Goal: Task Accomplishment & Management: Use online tool/utility

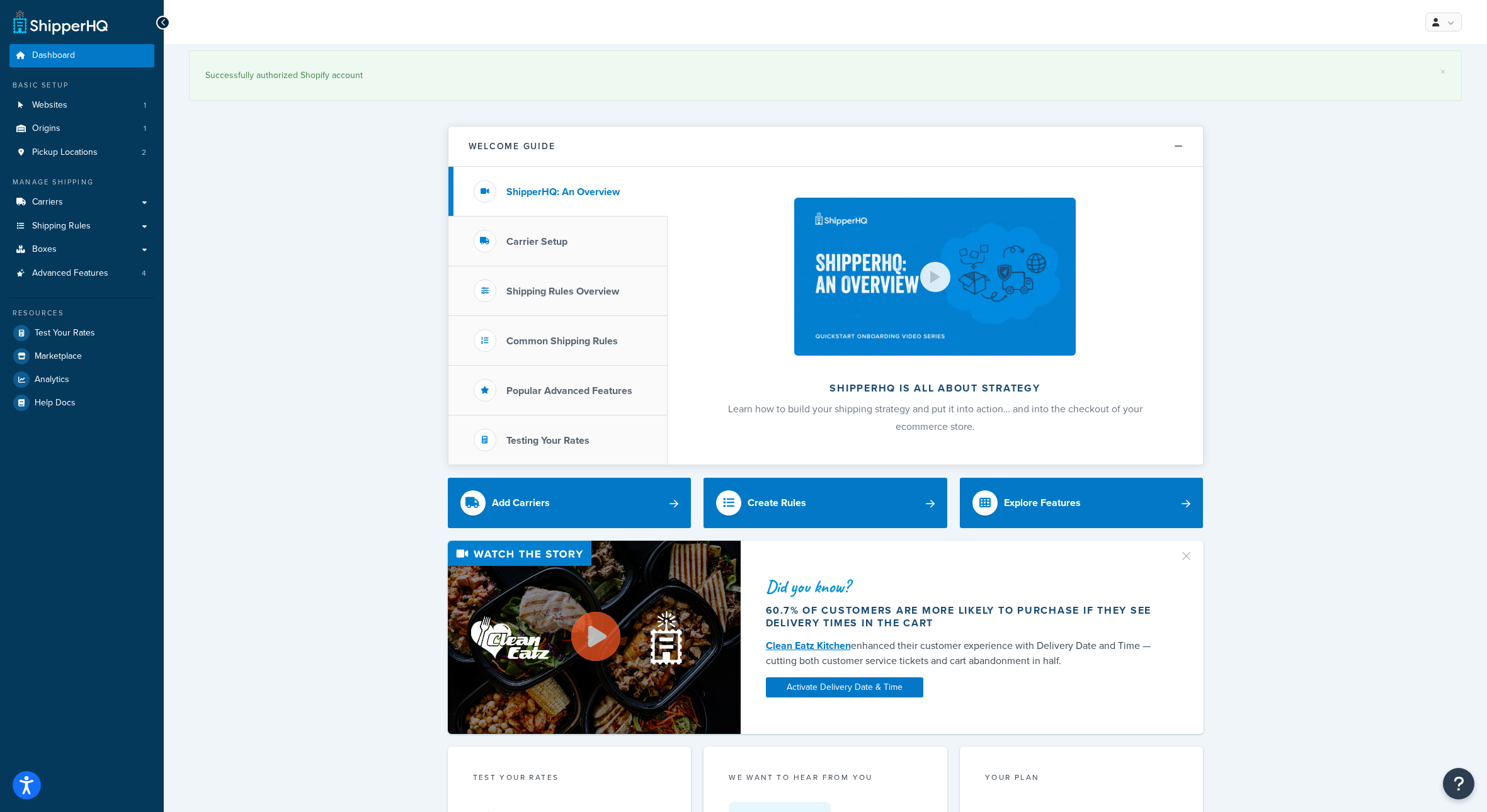
click at [283, 337] on div "× Successfully authorized Shopify account Welcome Guide ShipperHQ: An Overview …" at bounding box center [824, 809] width 1323 height 1530
click at [78, 214] on link "Carriers" at bounding box center [82, 202] width 145 height 23
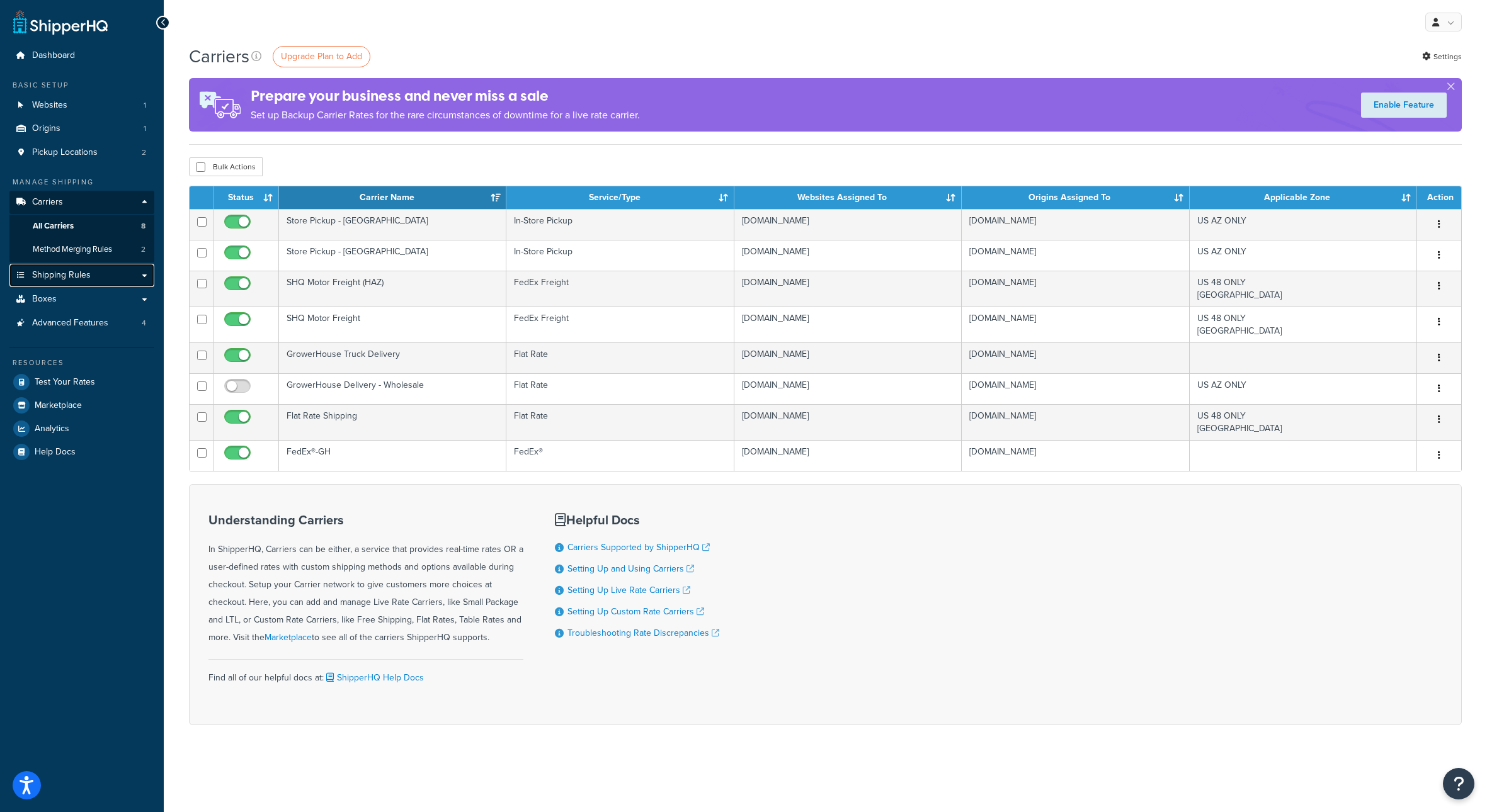
click at [90, 281] on span "Shipping Rules" at bounding box center [61, 275] width 58 height 10
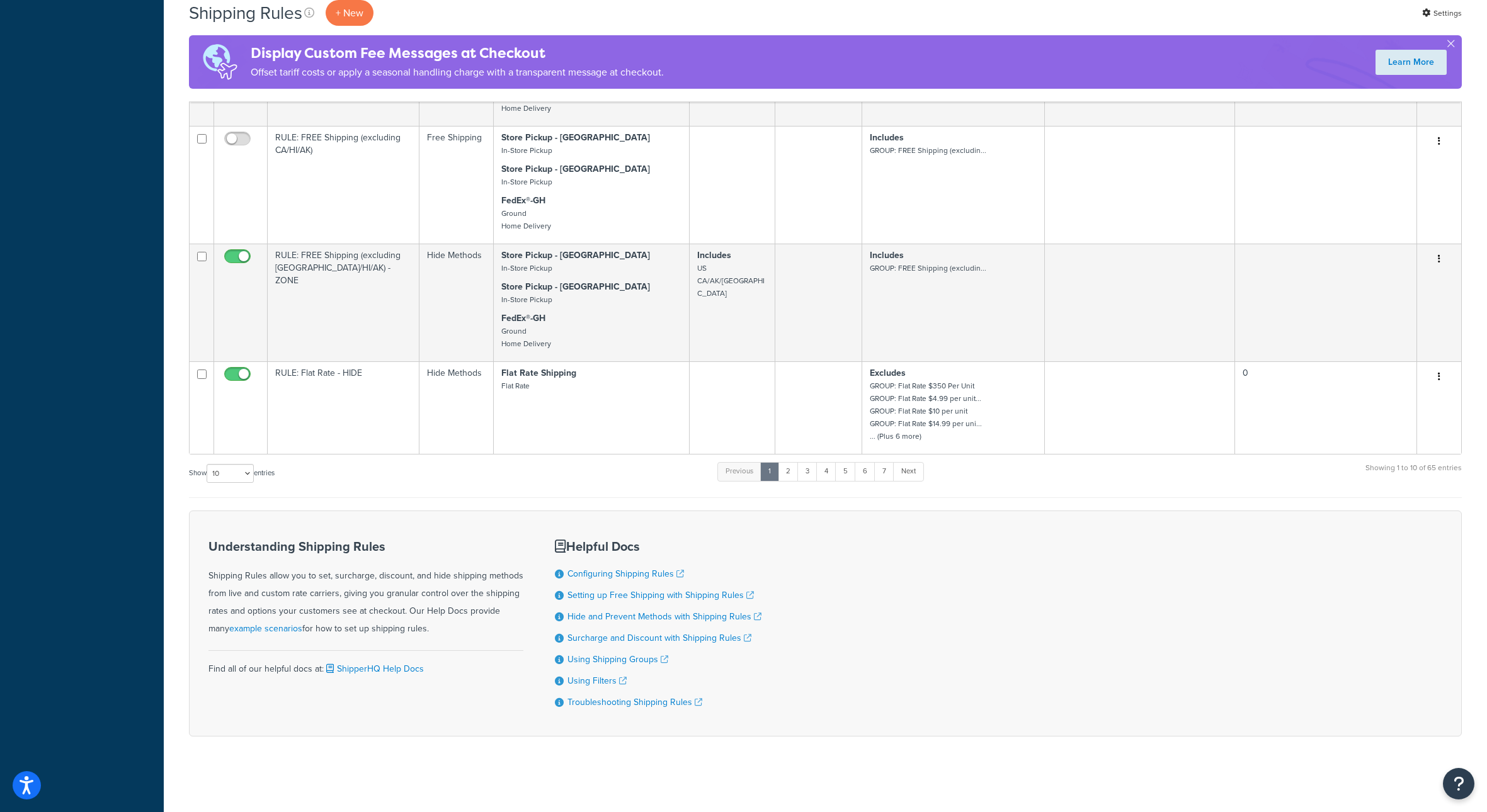
scroll to position [818, 0]
select select "1000"
click option "1000" at bounding box center [0, 0] width 0 height 0
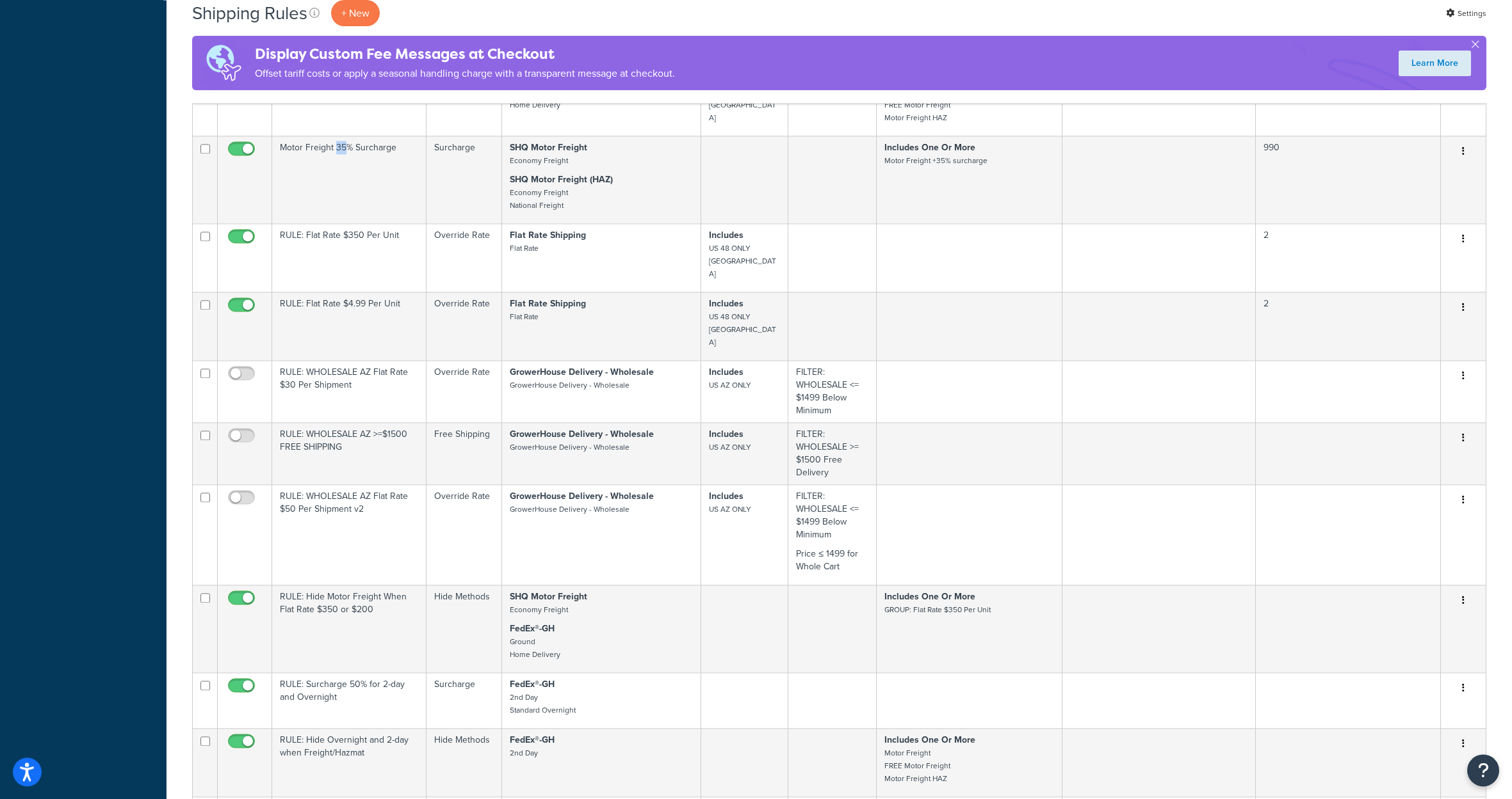
scroll to position [2291, 0]
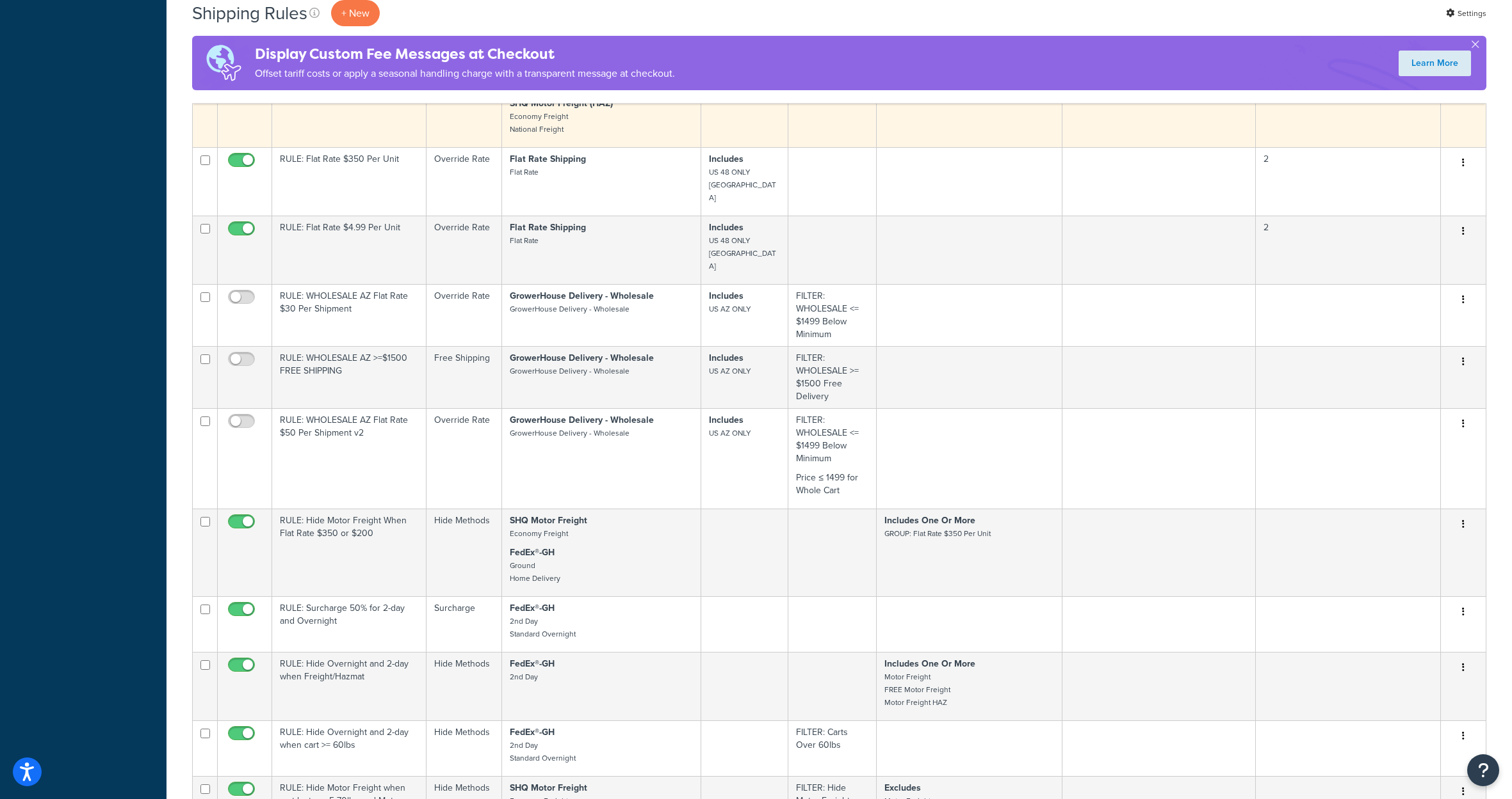
click at [1462, 79] on icon "button" at bounding box center [1462, 75] width 2 height 9
click at [1397, 139] on link "Duplicate" at bounding box center [1421, 126] width 101 height 26
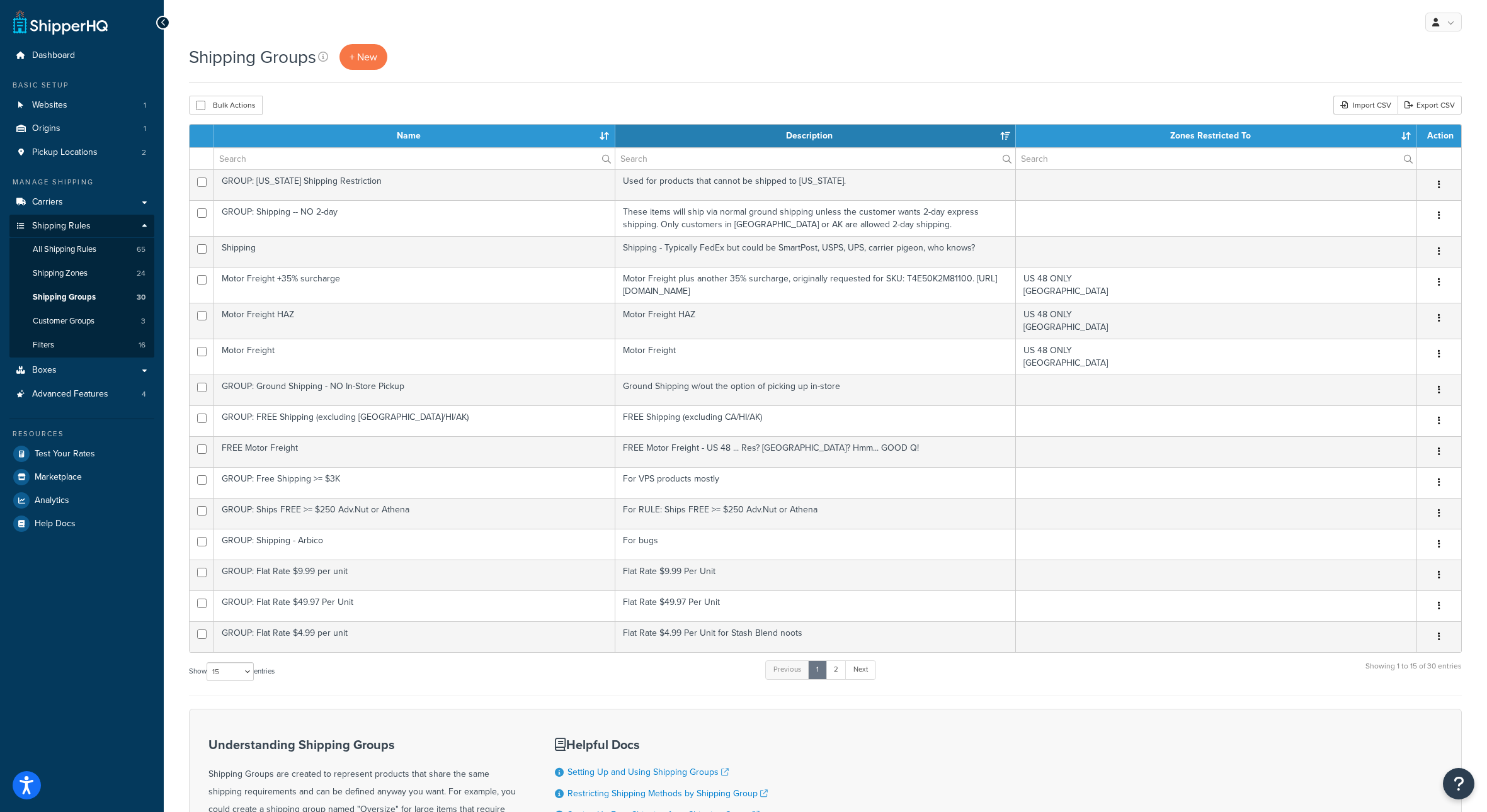
select select "15"
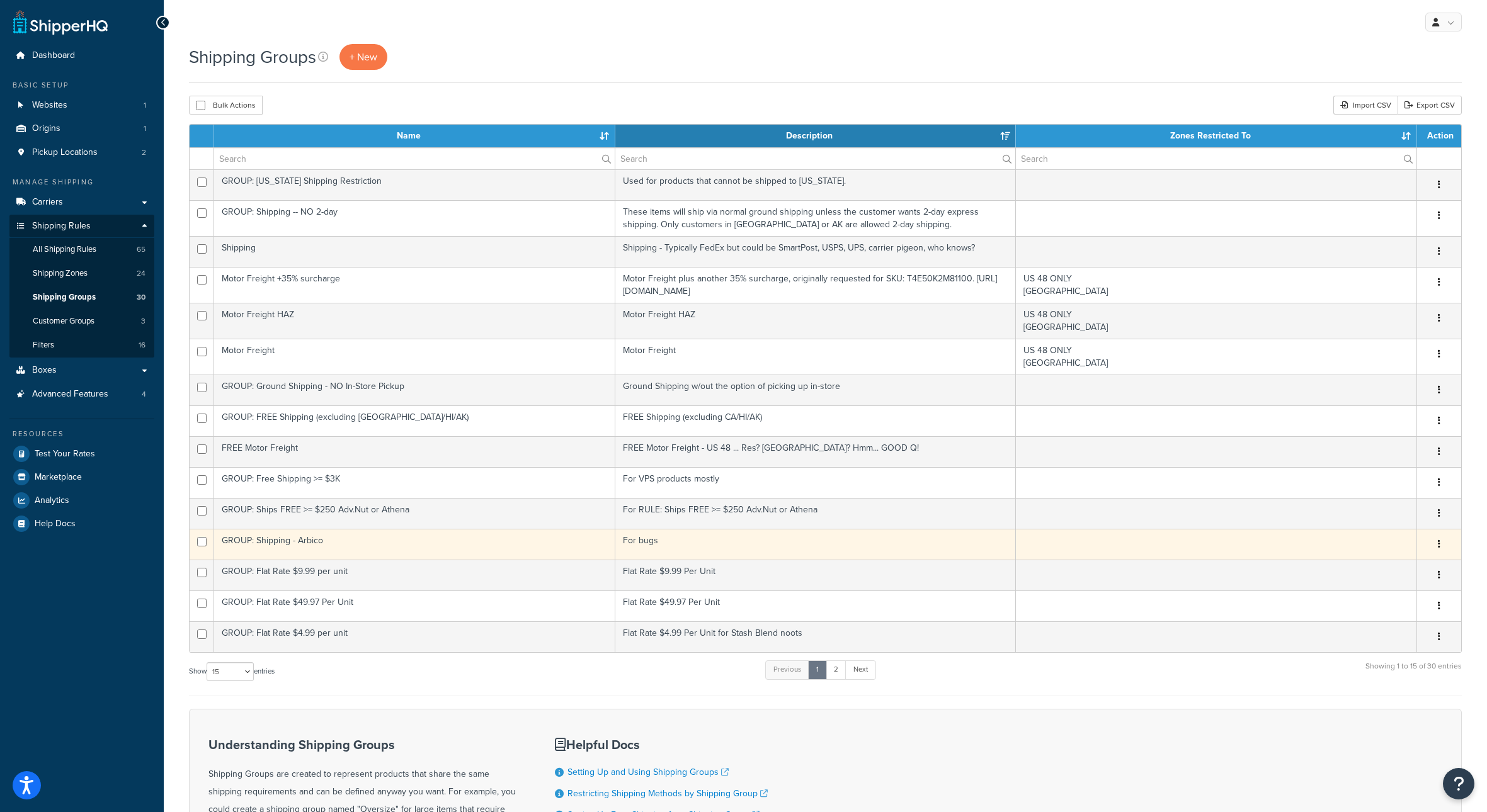
click at [358, 560] on td "GROUP: Shipping - Arbico" at bounding box center [414, 544] width 401 height 31
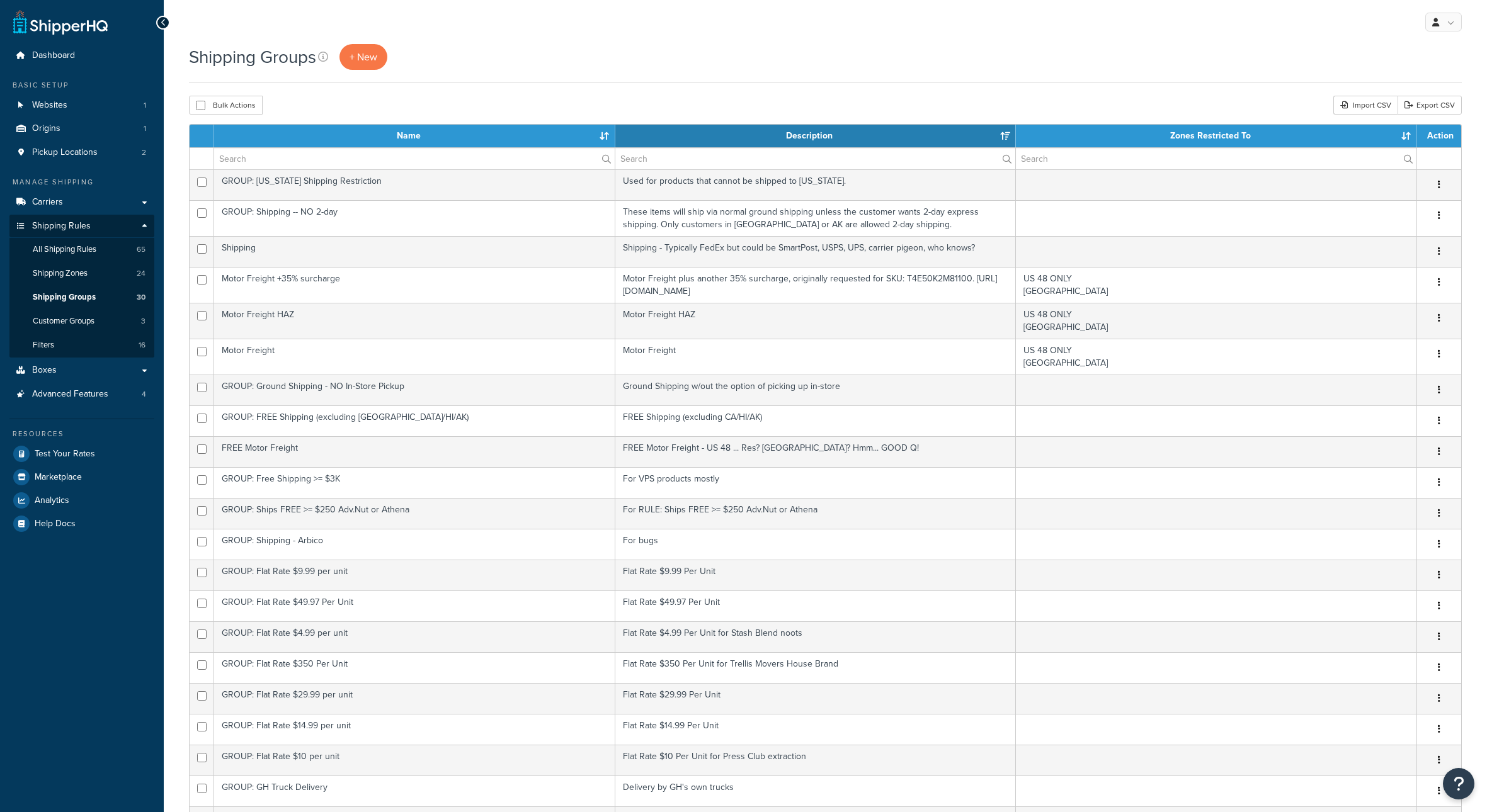
select select "100"
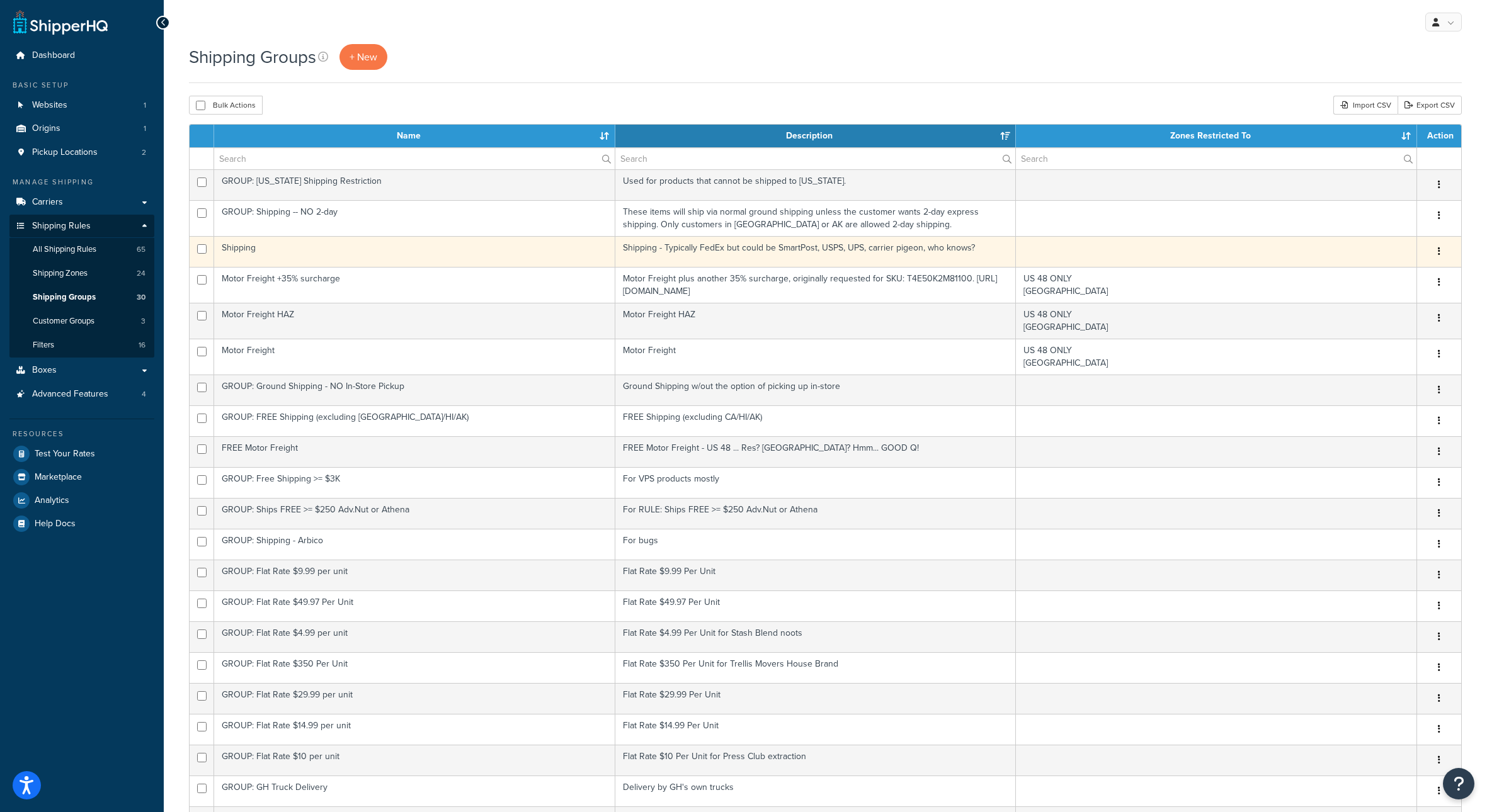
click at [1441, 262] on button "button" at bounding box center [1439, 252] width 18 height 20
click at [1375, 330] on link "Duplicate" at bounding box center [1387, 325] width 100 height 25
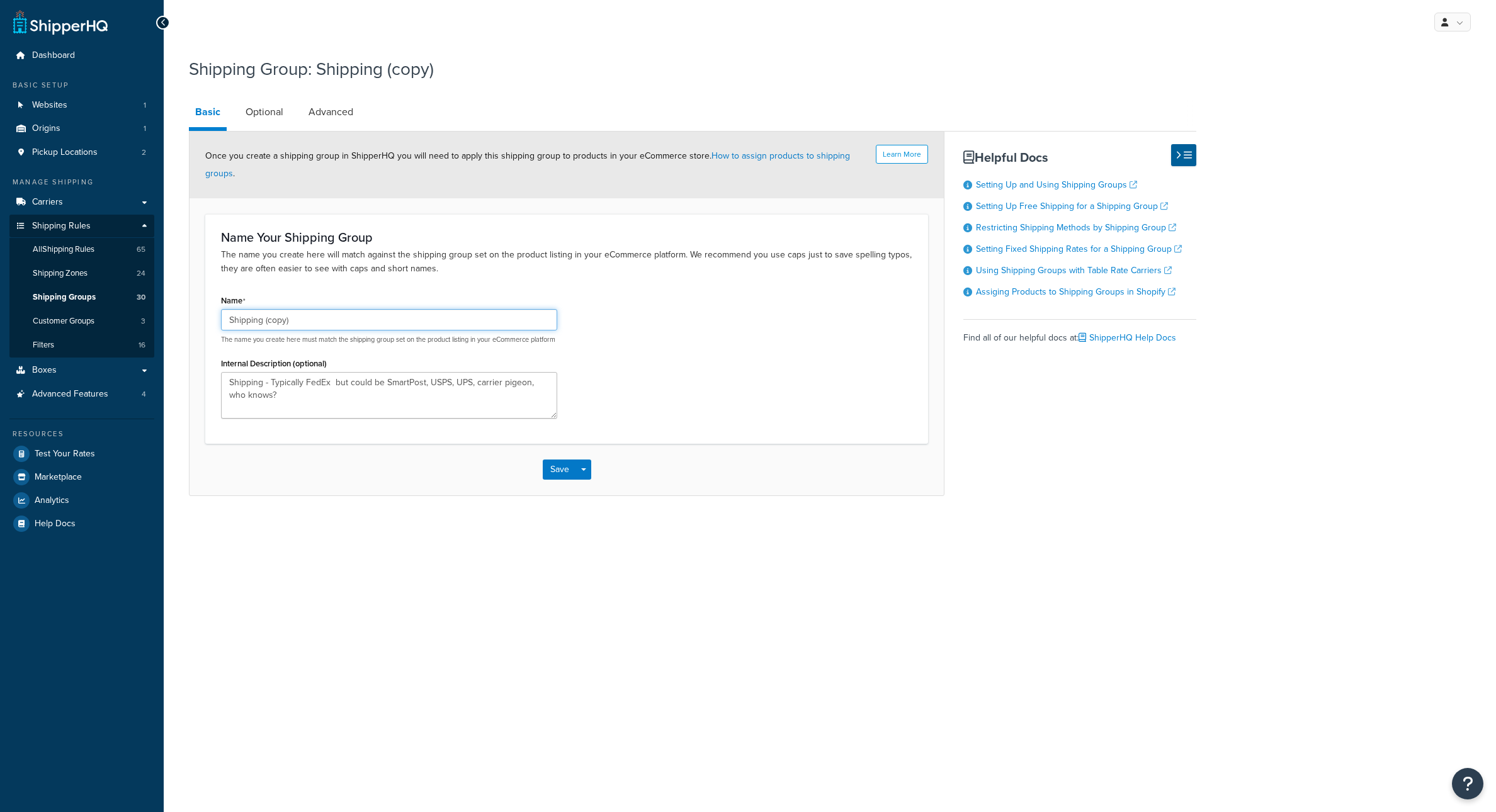
click at [233, 330] on input "Shipping (copy)" at bounding box center [389, 320] width 337 height 22
drag, startPoint x: 362, startPoint y: 352, endPoint x: 314, endPoint y: 348, distance: 48.2
click at [314, 330] on input "GROUP: Shipping (copy)" at bounding box center [389, 320] width 337 height 22
drag, startPoint x: 332, startPoint y: 351, endPoint x: 313, endPoint y: 352, distance: 19.0
click at [313, 330] on input "GROUP: Shipping plus 50% surcharge" at bounding box center [389, 320] width 337 height 22
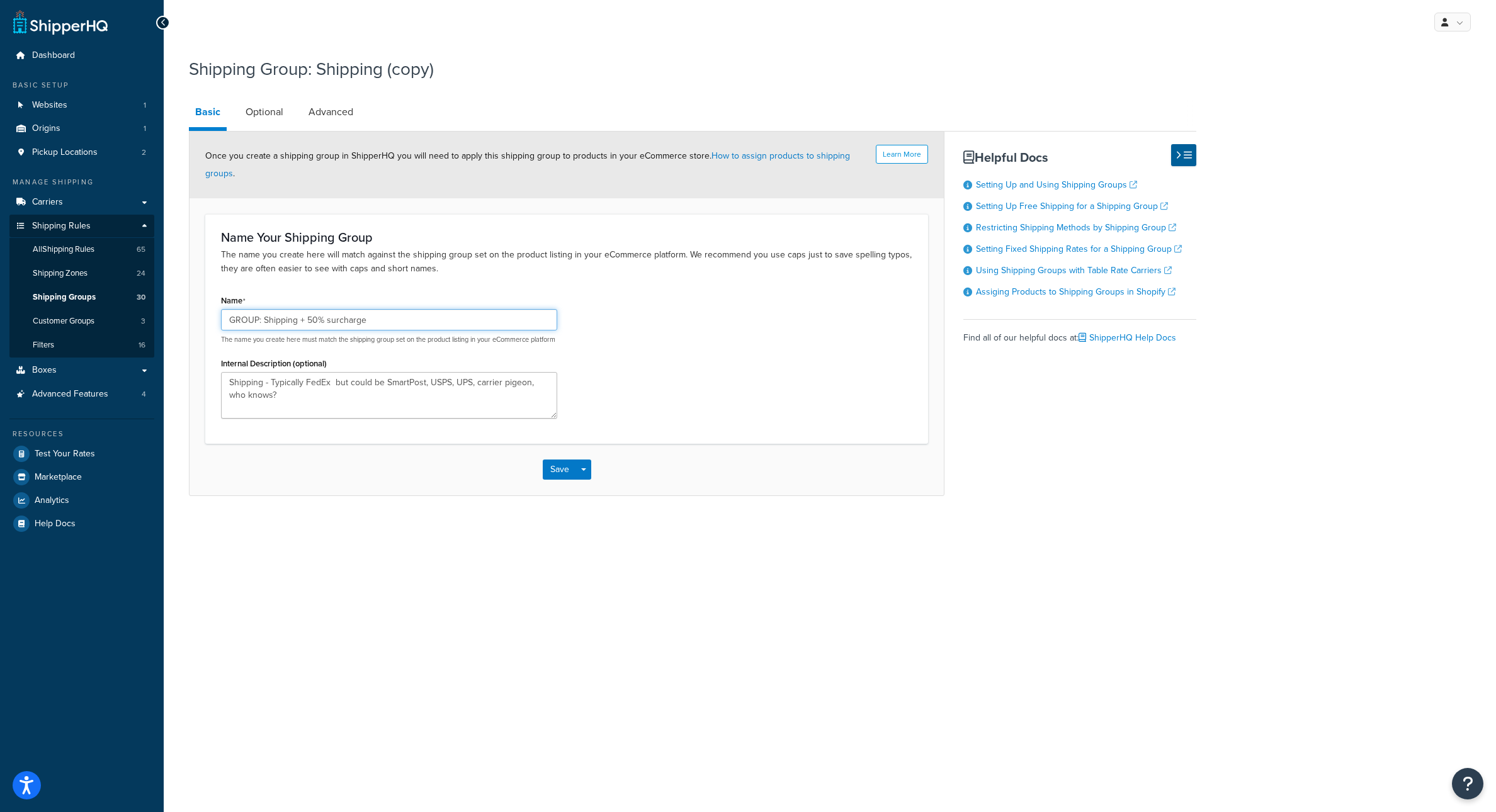
type input "GROUP: Shipping + 50% surcharge"
drag, startPoint x: 370, startPoint y: 451, endPoint x: 219, endPoint y: 432, distance: 152.2
click at [221, 419] on textarea "Shipping - Typically FedEx but could be SmartPost, USPS, UPS, carrier pigeon, w…" at bounding box center [389, 396] width 337 height 46
click at [282, 419] on textarea "To mitigate drop ship charges" at bounding box center [389, 396] width 337 height 46
drag, startPoint x: 319, startPoint y: 428, endPoint x: 284, endPoint y: 431, distance: 35.1
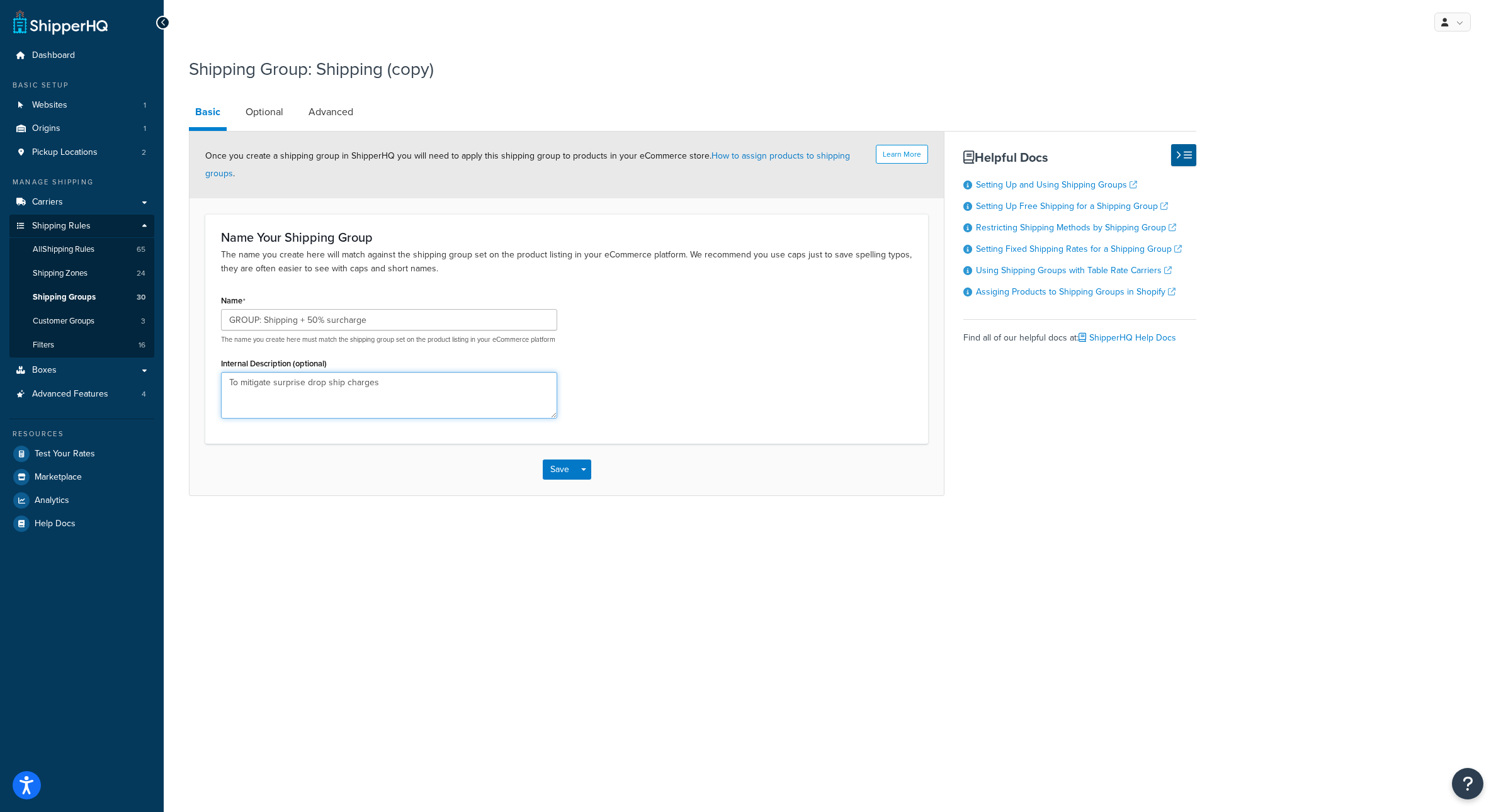
click at [284, 419] on textarea "To mitigate surprise drop ship charges" at bounding box center [389, 396] width 337 height 46
type textarea "To mitigate high drop ship charges"
click at [549, 479] on button "Save" at bounding box center [559, 469] width 34 height 20
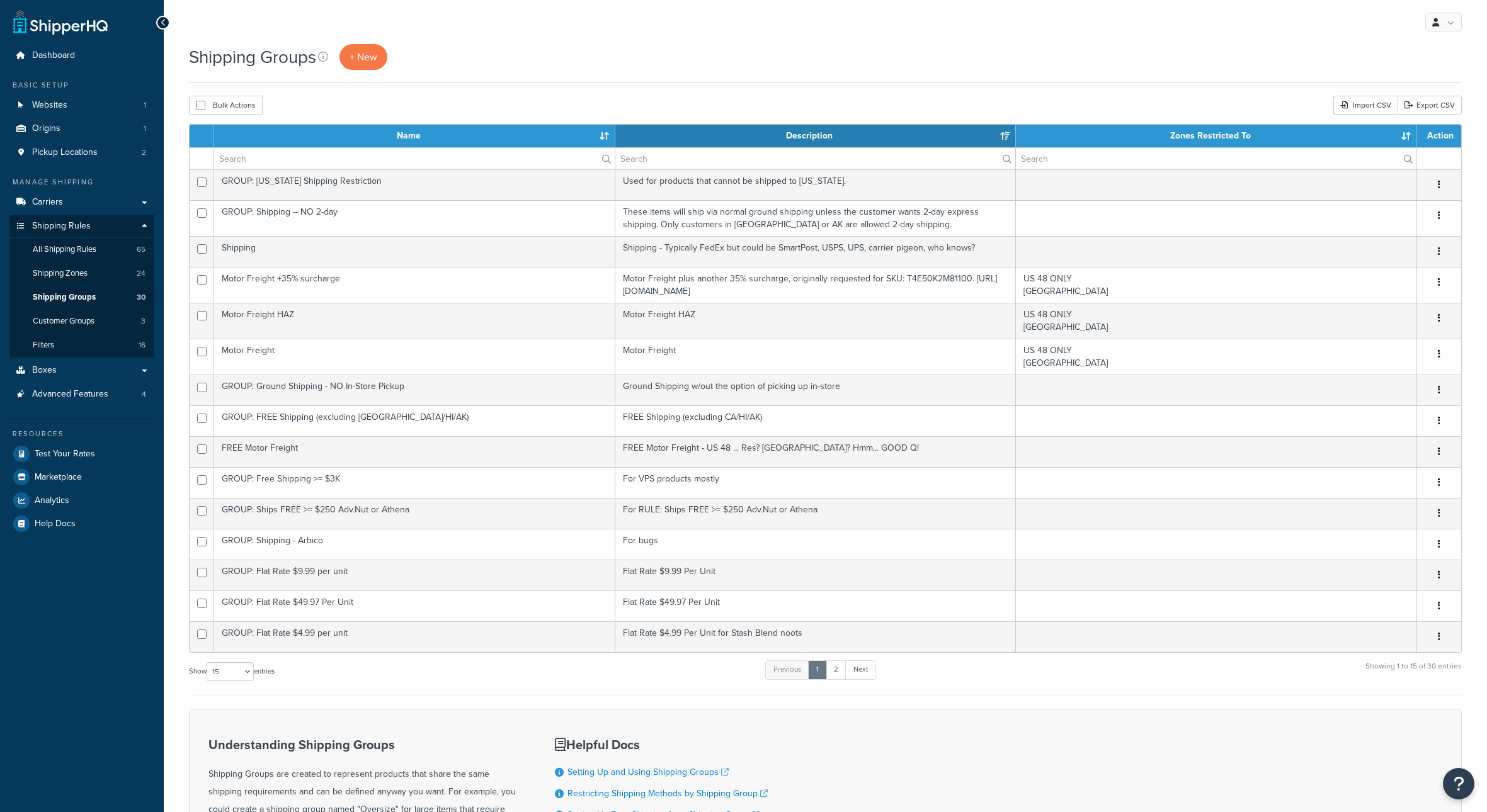
select select "15"
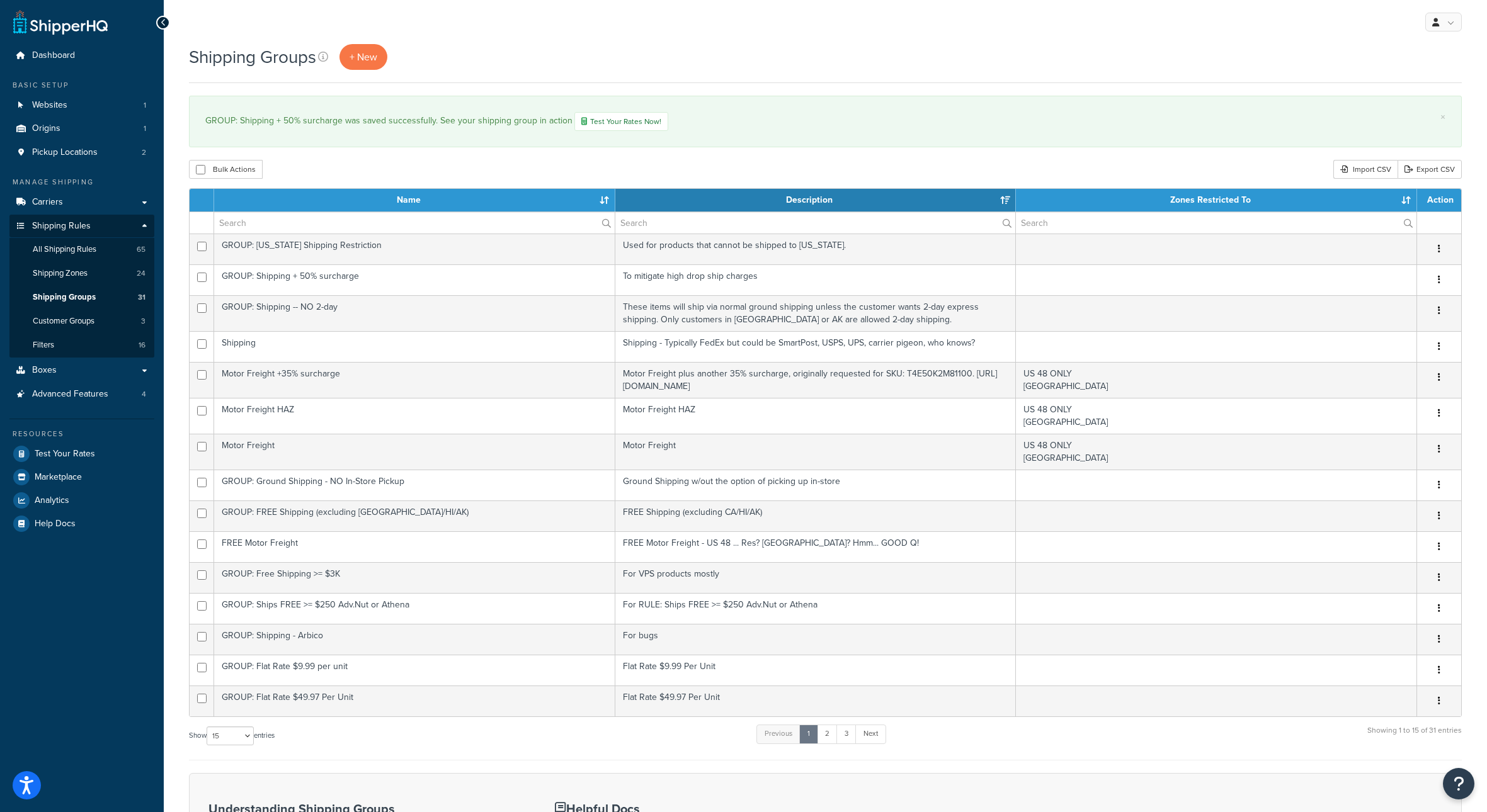
click at [730, 44] on div "My Profile Billing Global Settings Contact Us Logout Shipping Groups + New × GR…" at bounding box center [824, 554] width 1323 height 1107
click at [734, 45] on div "Shipping Groups + New" at bounding box center [825, 57] width 1273 height 25
click at [561, 37] on div "My Profile Billing Global Settings Contact Us Logout" at bounding box center [824, 22] width 1323 height 44
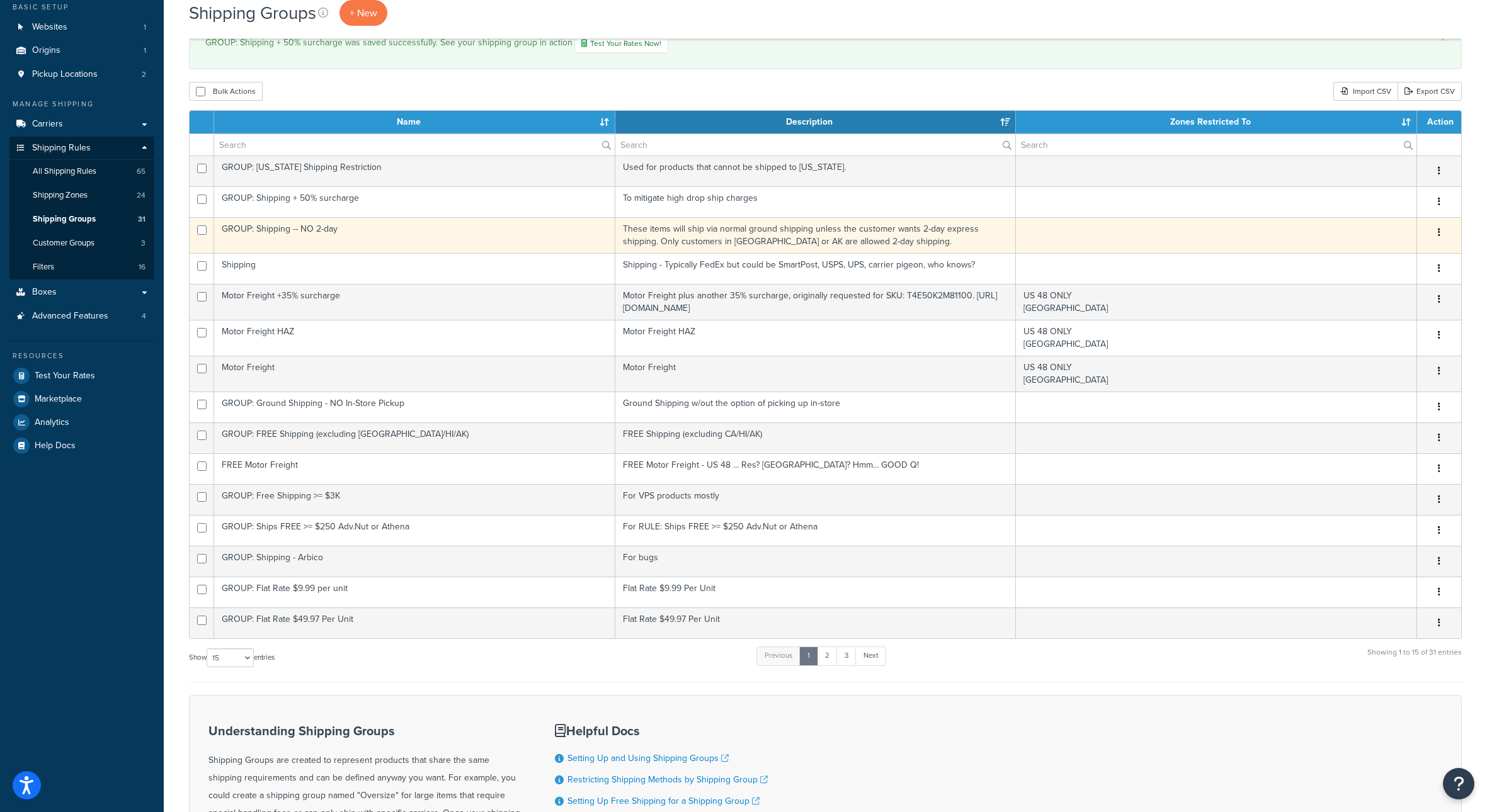
scroll to position [88, 0]
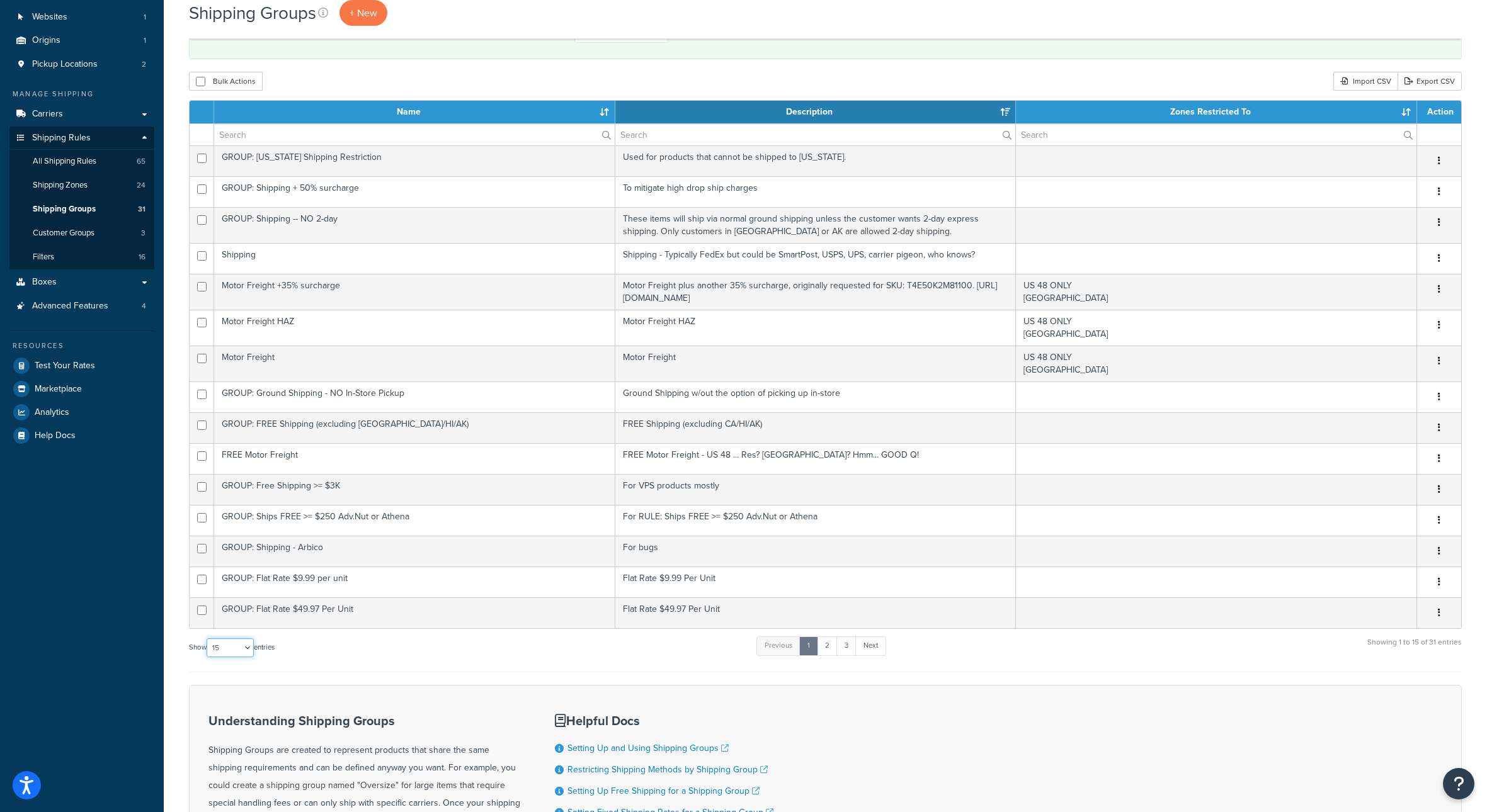
select select "100"
click option "100" at bounding box center [0, 0] width 0 height 0
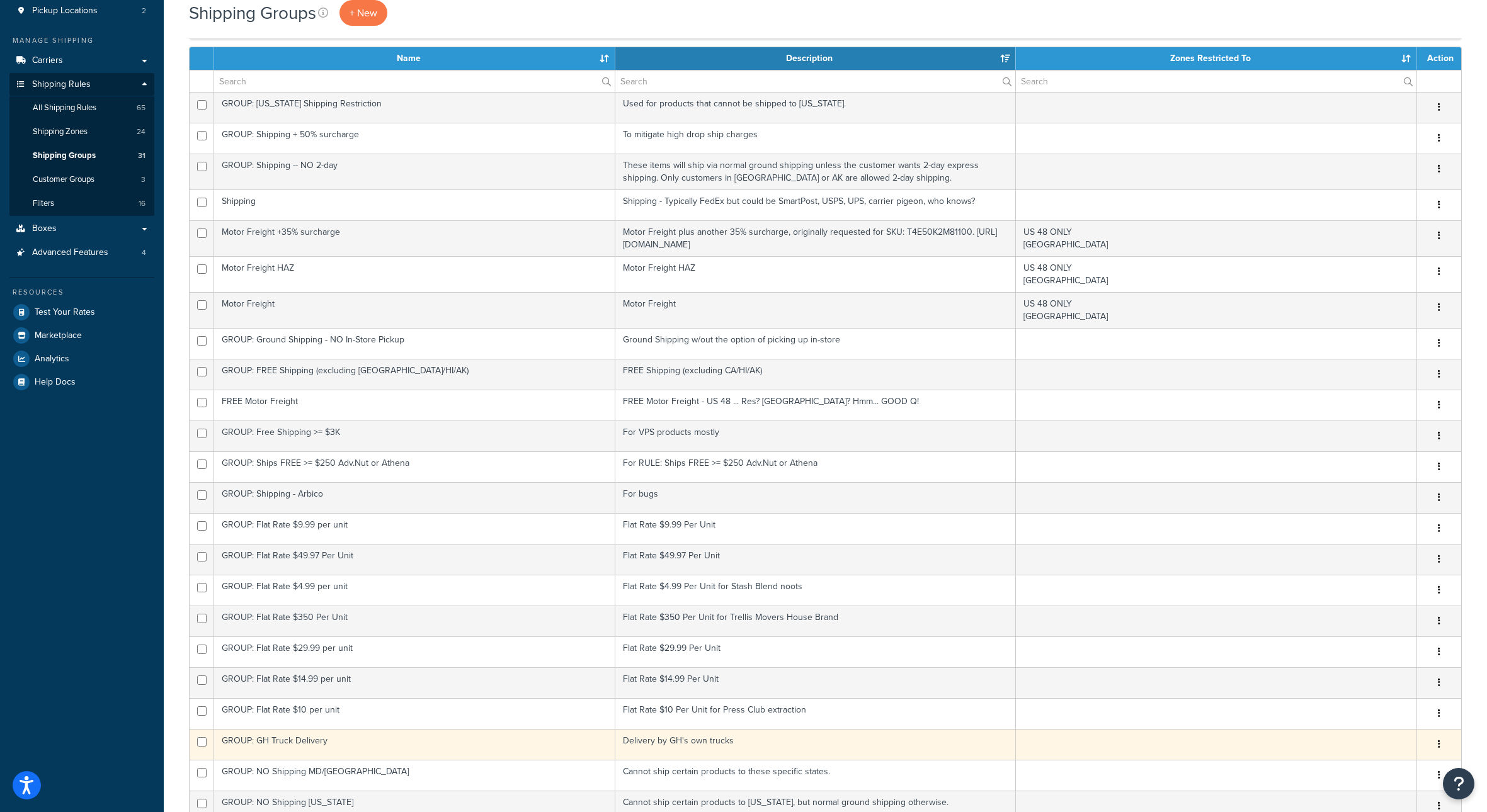
scroll to position [139, 0]
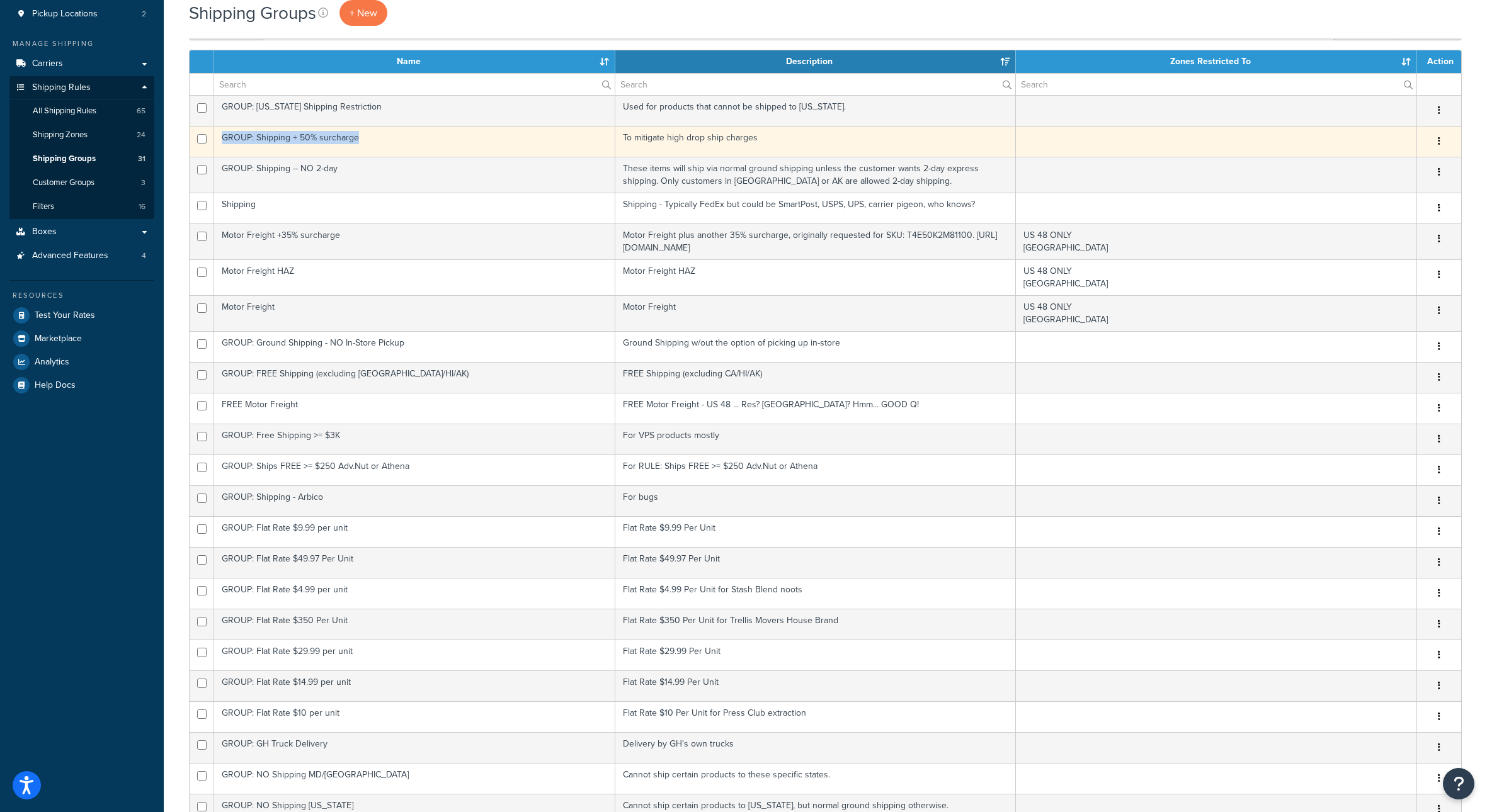
copy td "GROUP: Shipping + 50% surcharge"
drag, startPoint x: 404, startPoint y: 151, endPoint x: 235, endPoint y: 148, distance: 169.0
click at [235, 148] on td "GROUP: Shipping + 50% surcharge" at bounding box center [414, 141] width 401 height 31
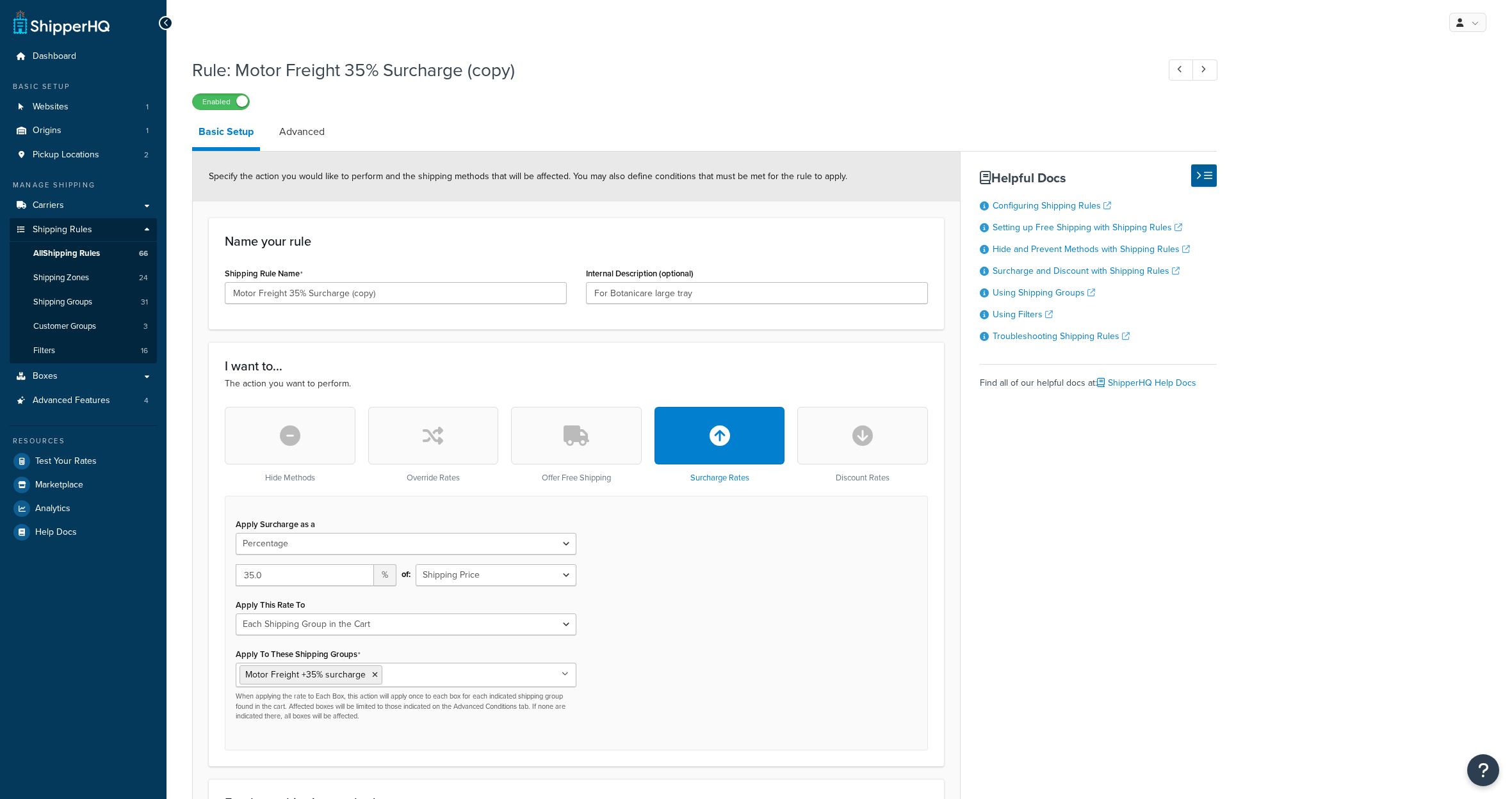
select select "PERCENTAGE"
select select "SHIPPING_GROUP"
drag, startPoint x: 312, startPoint y: 338, endPoint x: 300, endPoint y: 340, distance: 12.2
click at [300, 304] on input "Motor Freight 35% Surcharge (copy)" at bounding box center [396, 293] width 342 height 22
drag, startPoint x: 373, startPoint y: 340, endPoint x: 431, endPoint y: 337, distance: 58.1
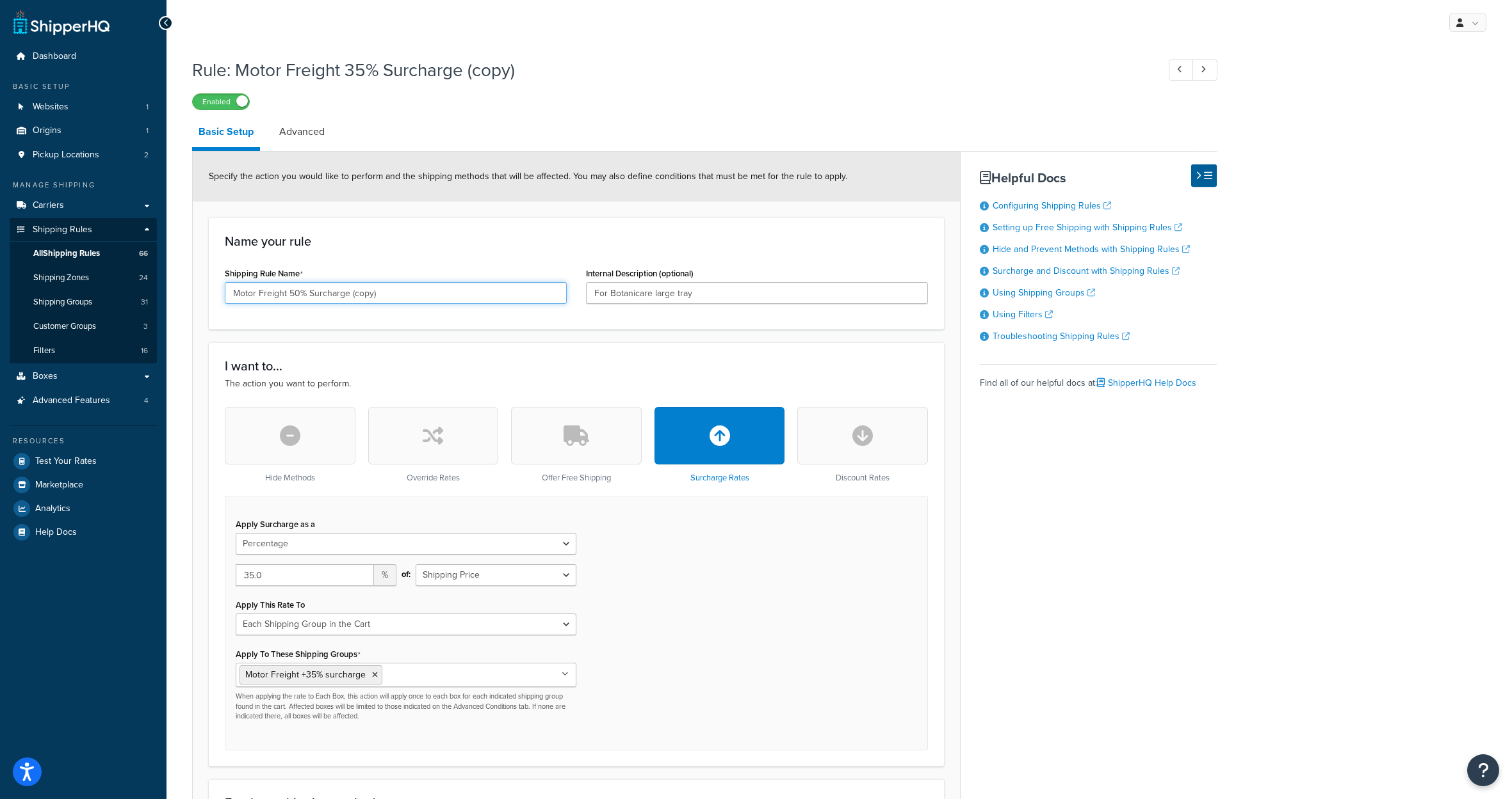
click at [431, 304] on input "Motor Freight 50% Surcharge (copy)" at bounding box center [396, 293] width 342 height 22
drag, startPoint x: 296, startPoint y: 338, endPoint x: 210, endPoint y: 334, distance: 86.1
click at [225, 304] on input "Motor Freight 50% Surcharge" at bounding box center [396, 293] width 342 height 22
click at [234, 304] on input "Shipping 50% Surcharge" at bounding box center [396, 293] width 342 height 22
type input "RULE: Shipping 50% Surcharge"
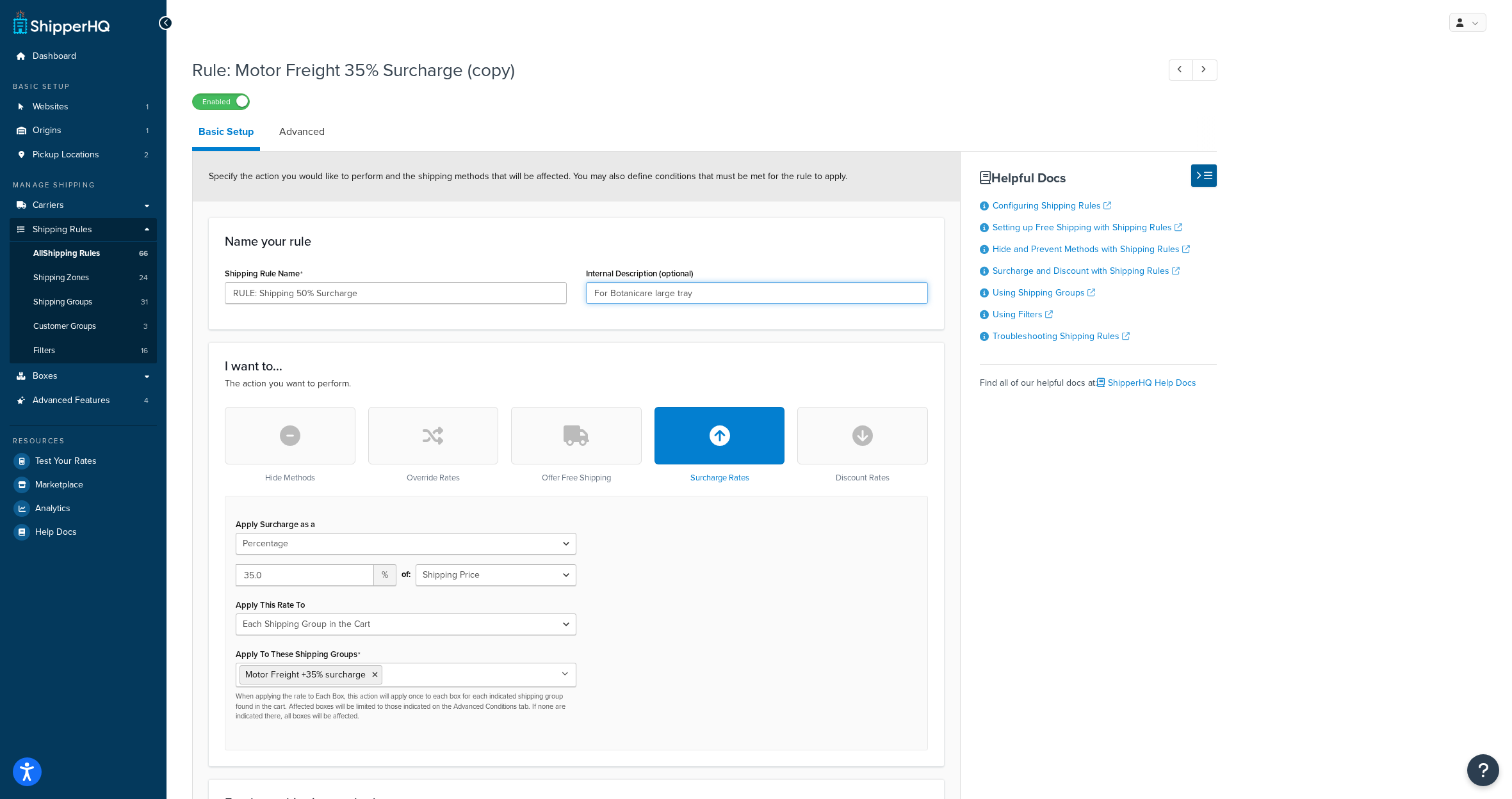
drag, startPoint x: 722, startPoint y: 334, endPoint x: 613, endPoint y: 331, distance: 109.0
click at [613, 304] on input "For Botanicare large tray" at bounding box center [757, 293] width 342 height 22
click at [610, 304] on input "For drop ship" at bounding box center [757, 293] width 342 height 22
drag, startPoint x: 611, startPoint y: 335, endPoint x: 582, endPoint y: 337, distance: 29.1
click at [586, 304] on input "For high drop ship" at bounding box center [757, 293] width 342 height 22
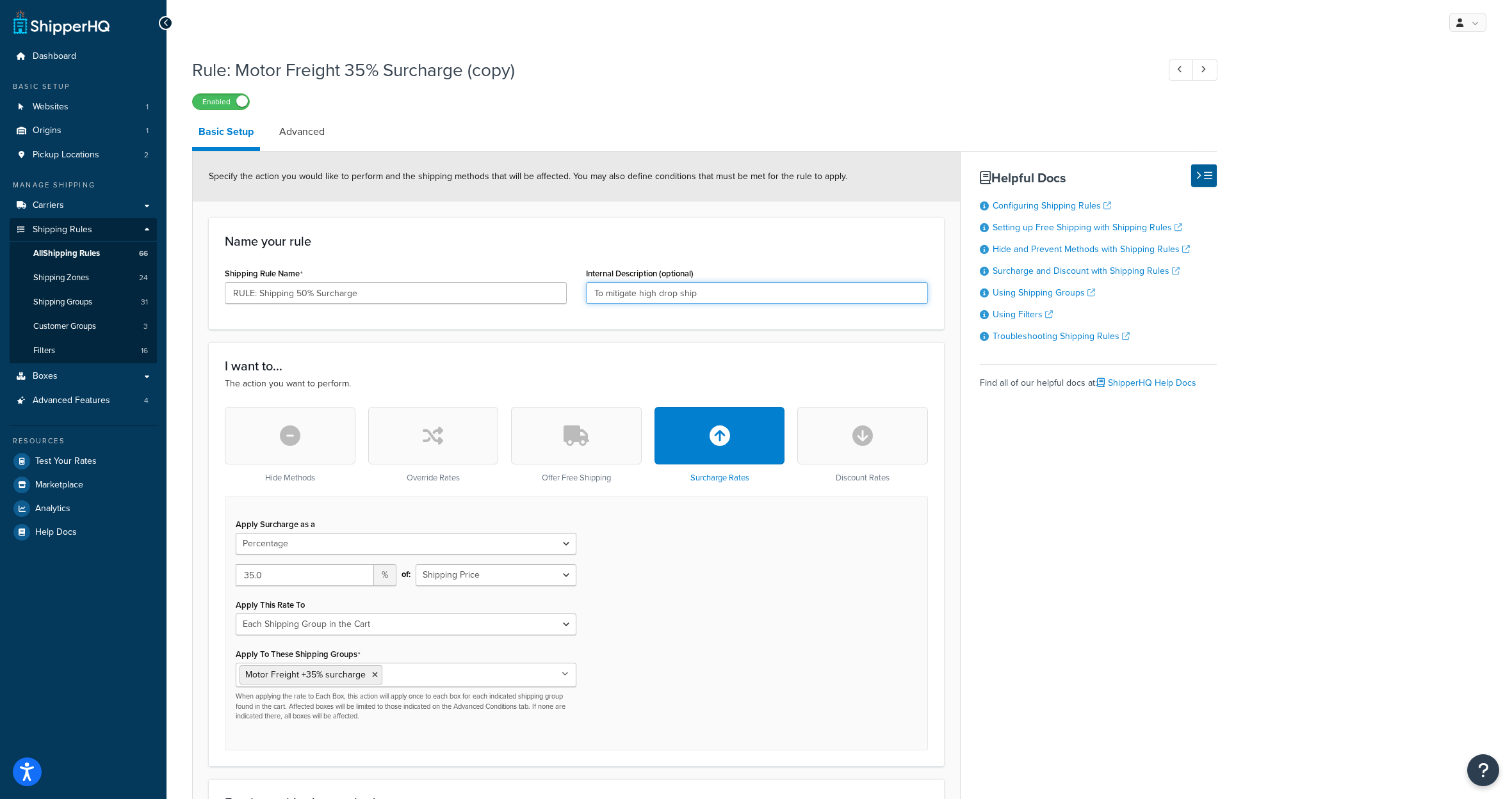
click at [750, 304] on input "To mitigate high drop ship" at bounding box center [757, 293] width 342 height 22
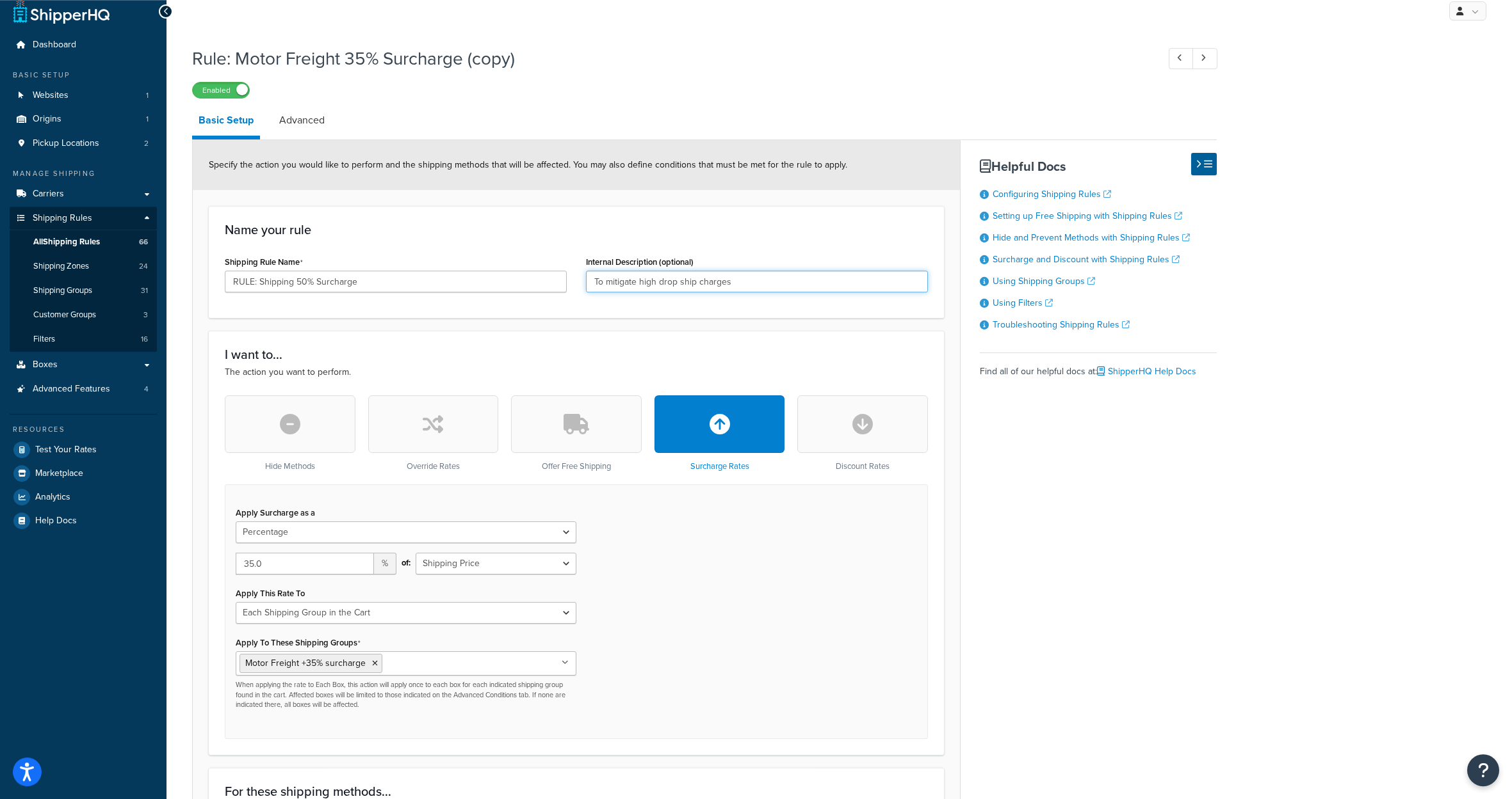
scroll to position [230, 0]
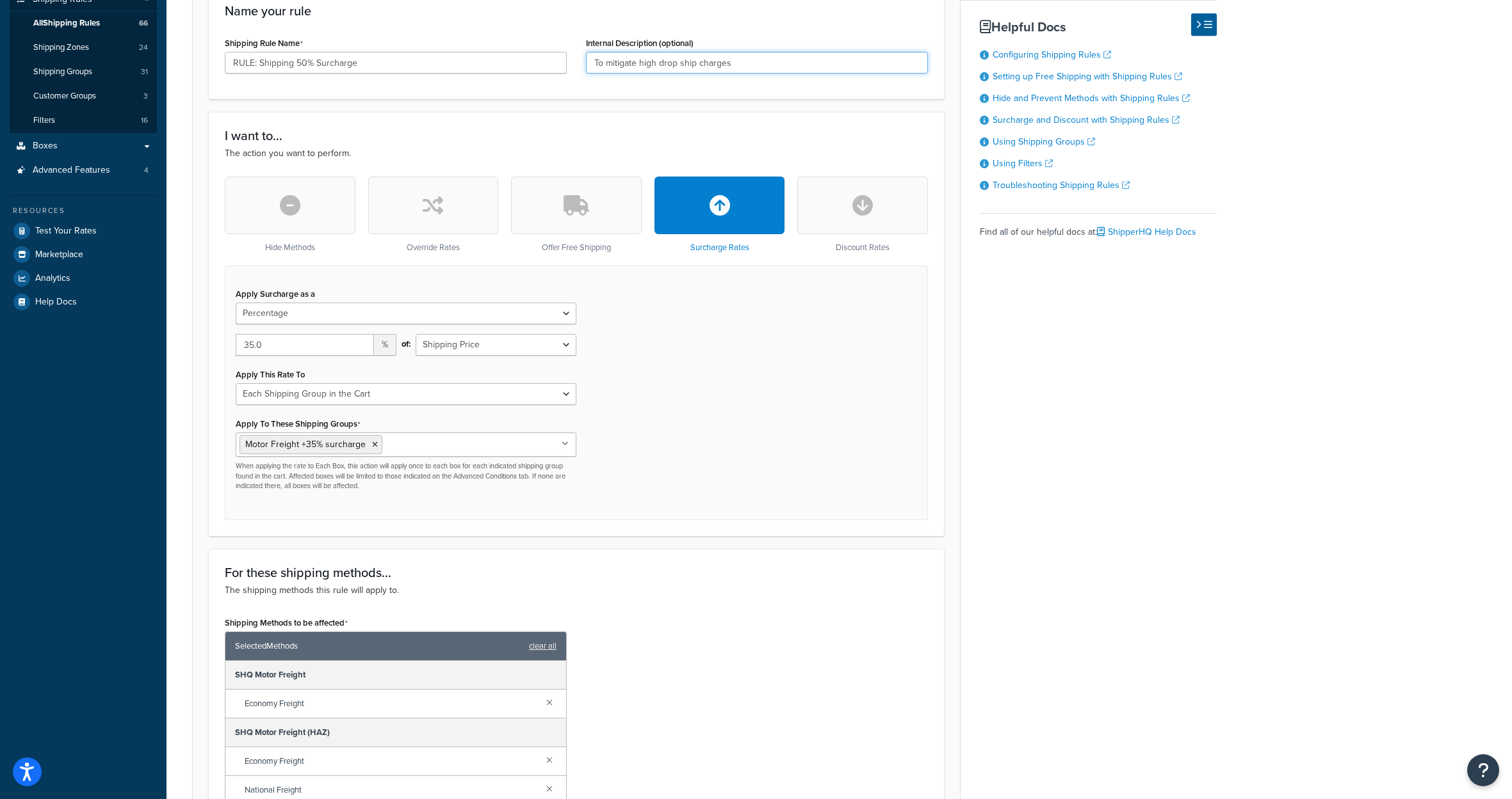
type input "To mitigate high drop ship charges"
click at [274, 356] on input "35.0" at bounding box center [304, 345] width 138 height 22
drag, startPoint x: 255, startPoint y: 402, endPoint x: 229, endPoint y: 402, distance: 26.0
click at [235, 356] on input "35.0" at bounding box center [304, 345] width 138 height 22
type input "50.0"
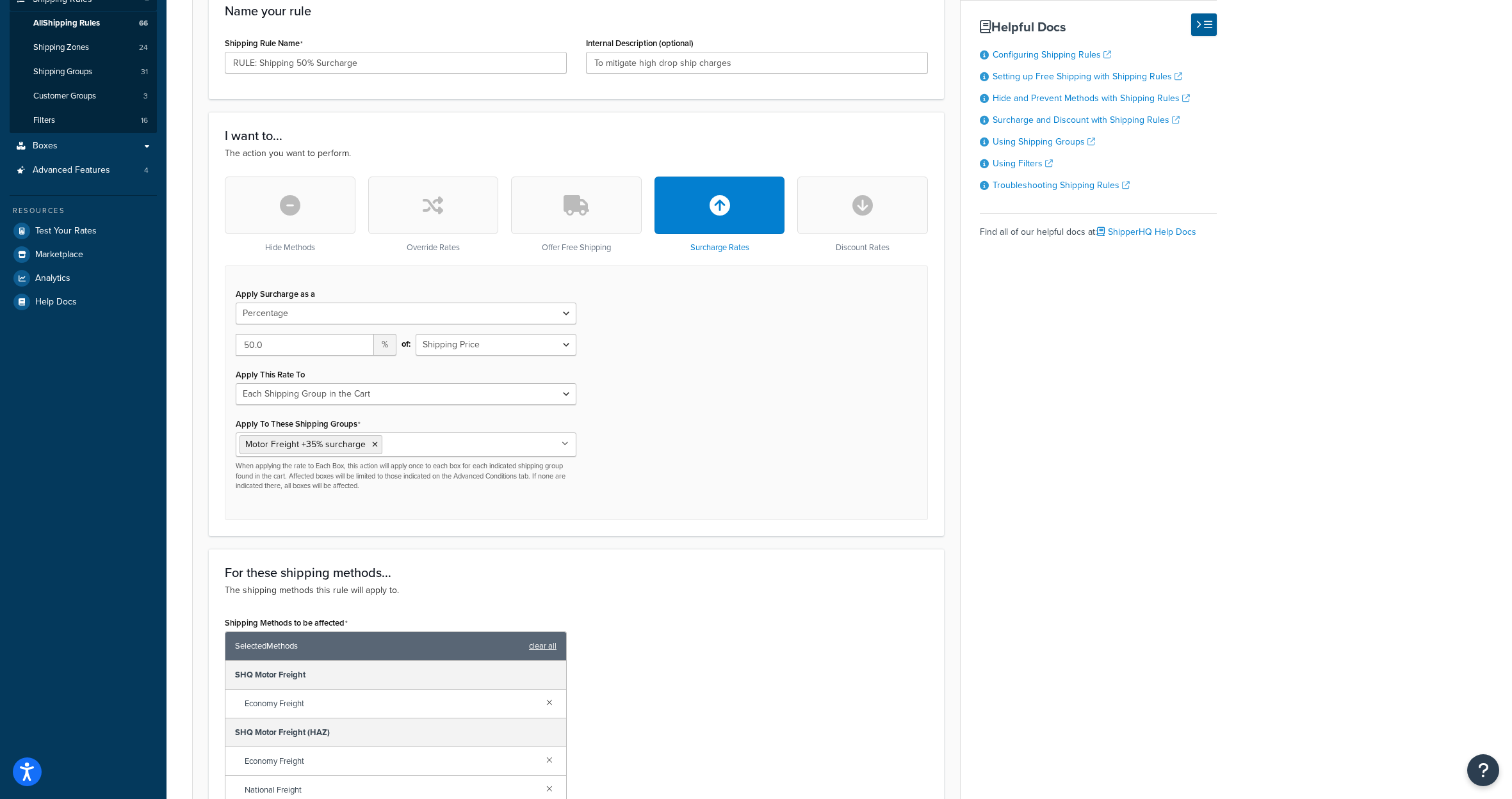
click at [634, 391] on div "Apply Surcharge as a Flat Rate Percentage Flat Rate & Percentage 50.0 % of: Shi…" at bounding box center [576, 393] width 703 height 254
click at [444, 451] on input "Apply To These Shipping Groups" at bounding box center [442, 444] width 114 height 14
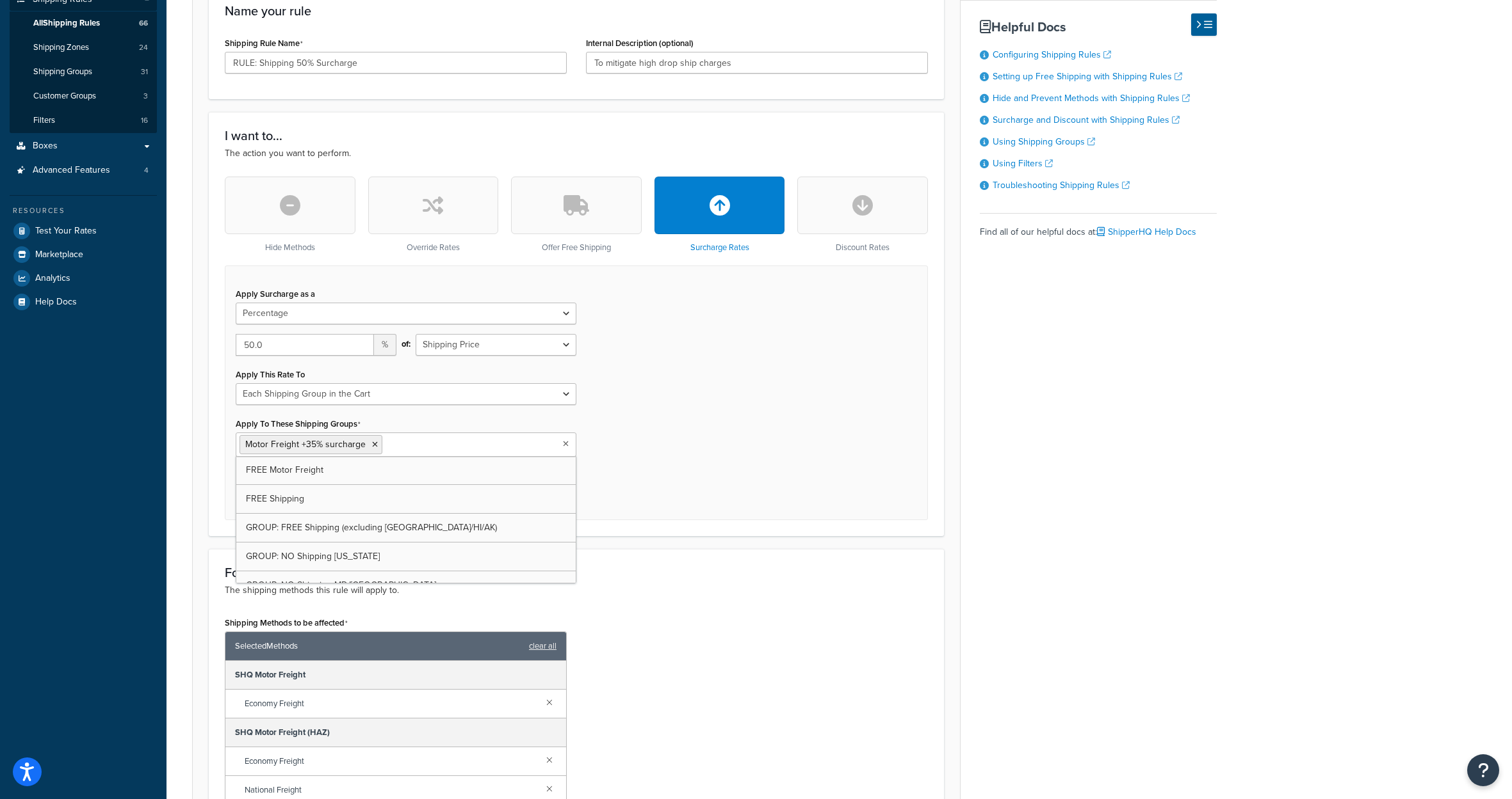
click at [441, 451] on input "Apply To These Shipping Groups" at bounding box center [442, 444] width 114 height 14
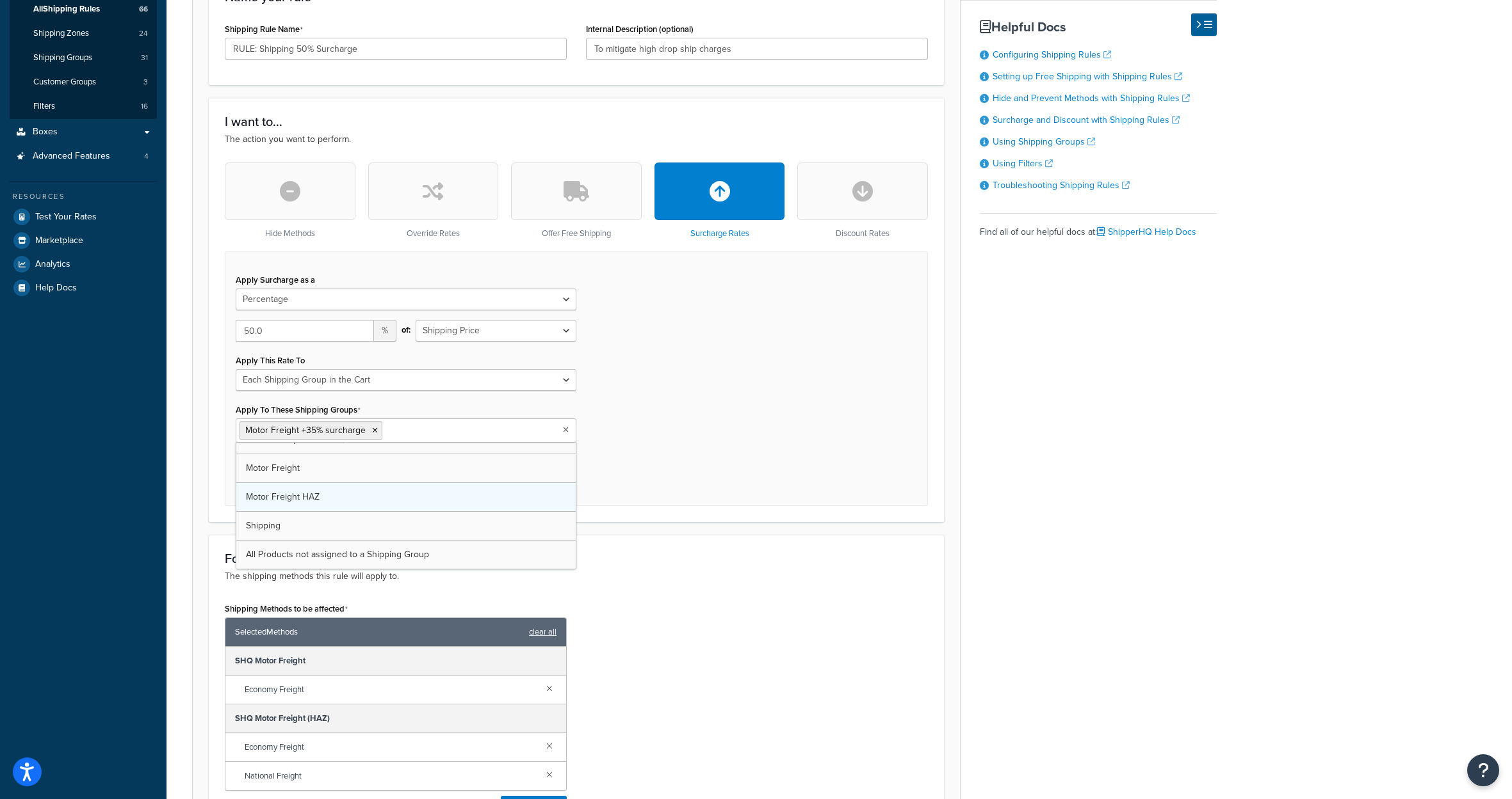
scroll to position [256, 0]
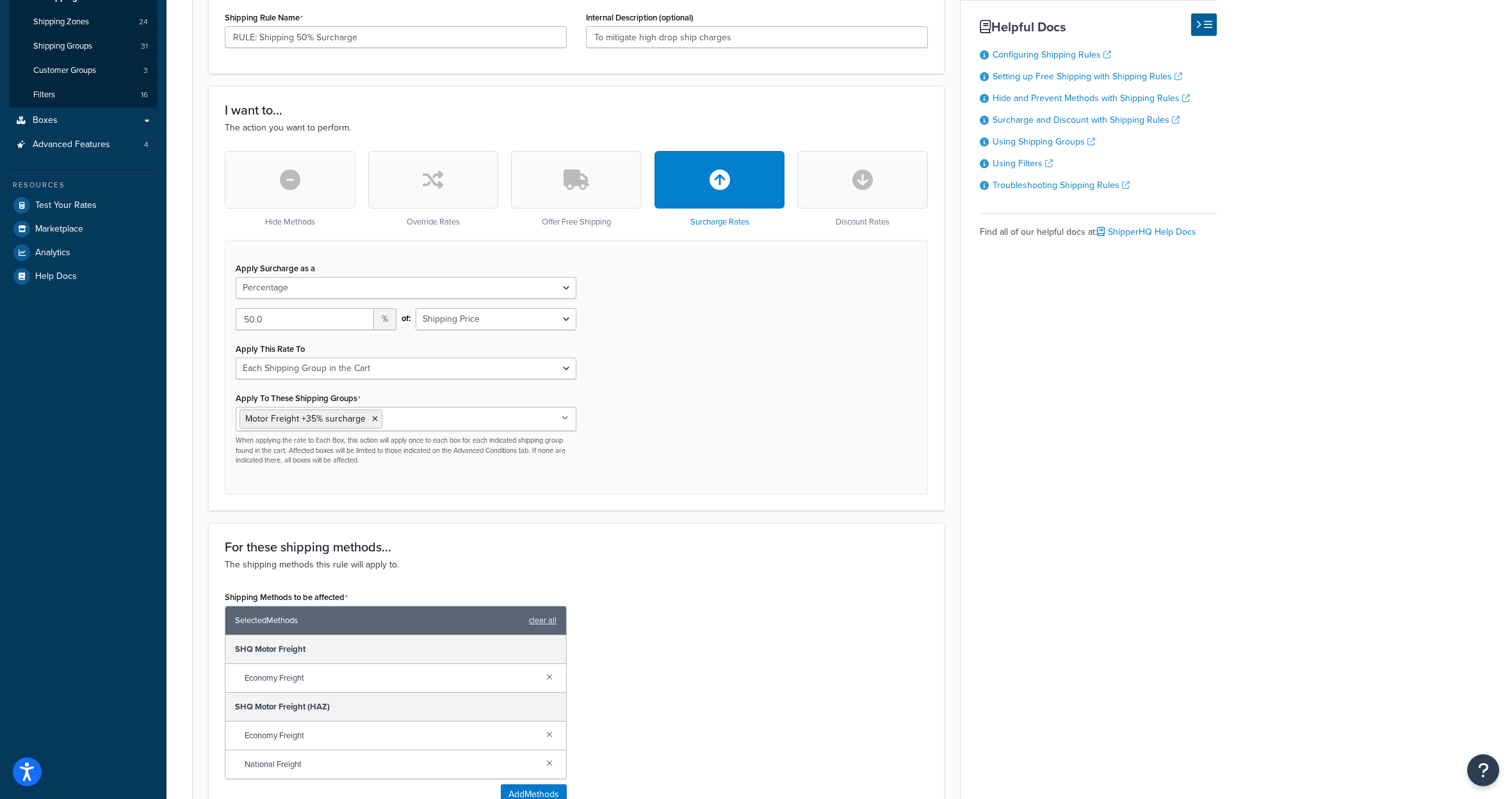
click at [691, 494] on div "Apply Surcharge as a Flat Rate Percentage Flat Rate & Percentage 50.0 % of: Shi…" at bounding box center [576, 367] width 703 height 254
click at [682, 408] on div "Apply Surcharge as a Flat Rate Percentage Flat Rate & Percentage 50.0 % of: Shi…" at bounding box center [576, 367] width 703 height 254
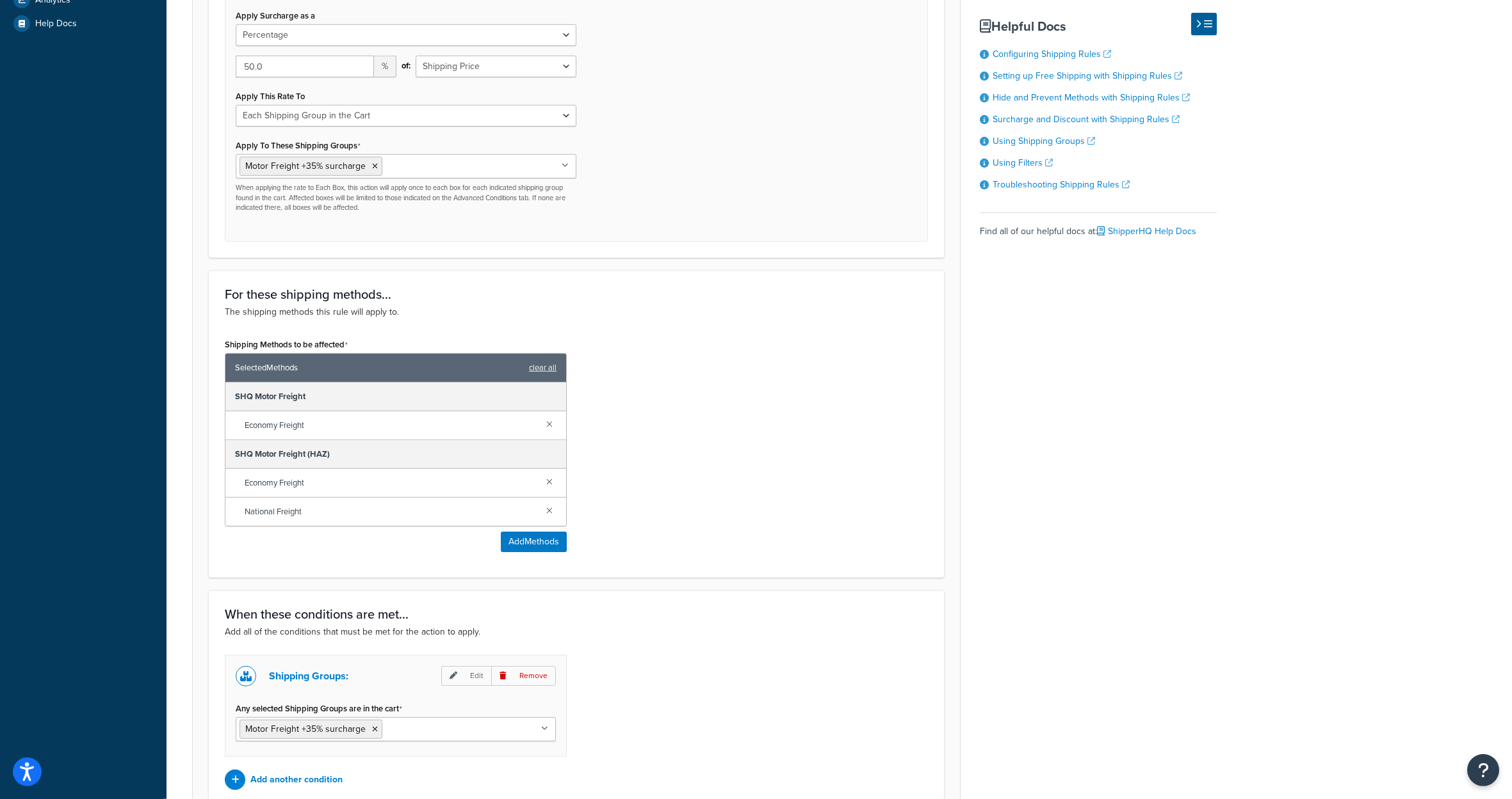
scroll to position [691, 0]
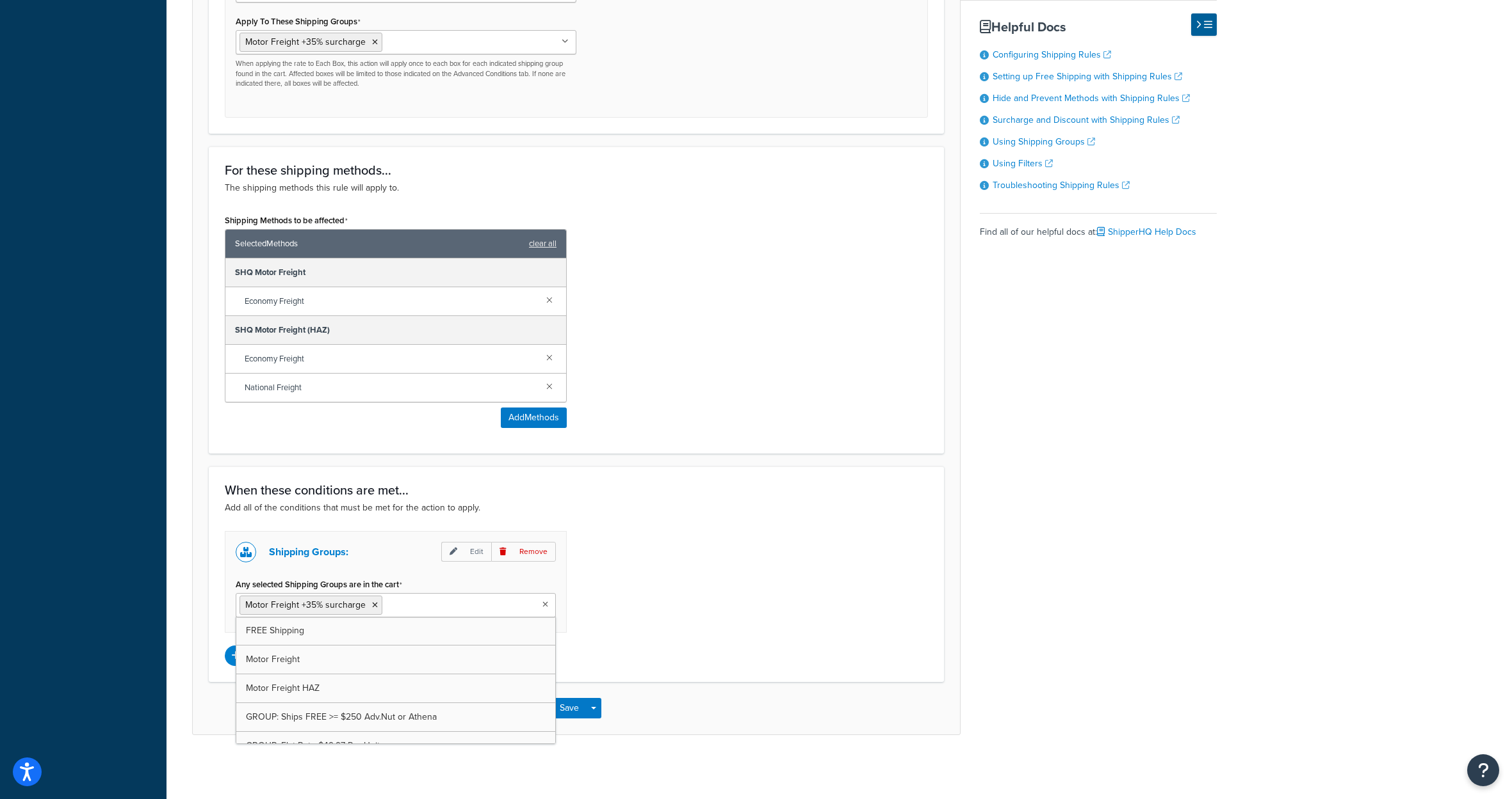
click at [482, 618] on ul "Motor Freight +35% surcharge" at bounding box center [396, 606] width 320 height 24
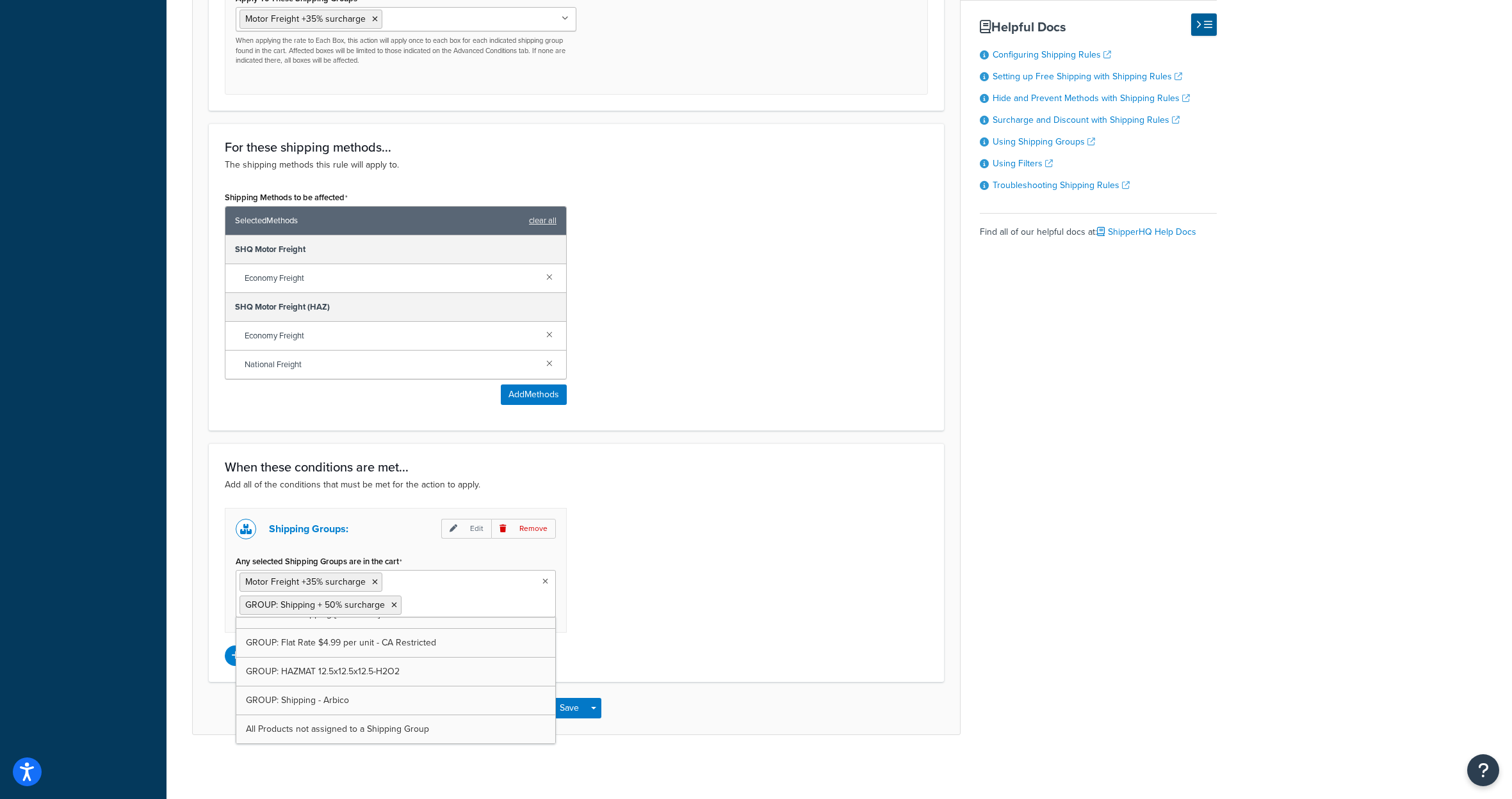
scroll to position [811, 0]
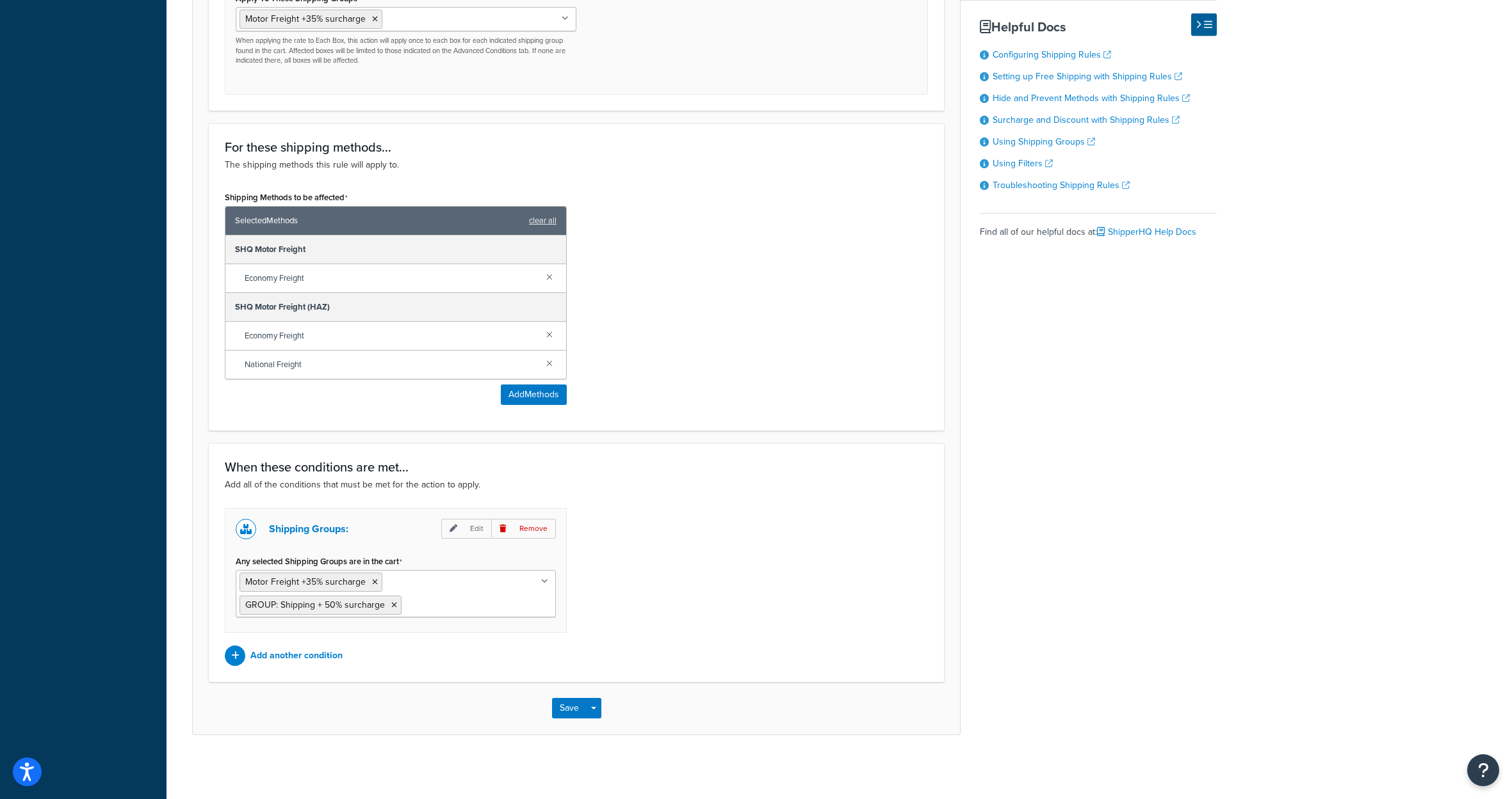
click at [729, 555] on div "Shipping Groups: Edit Remove Any selected Shipping Groups are in the cart Motor…" at bounding box center [576, 587] width 722 height 158
click at [378, 579] on icon at bounding box center [375, 583] width 6 height 8
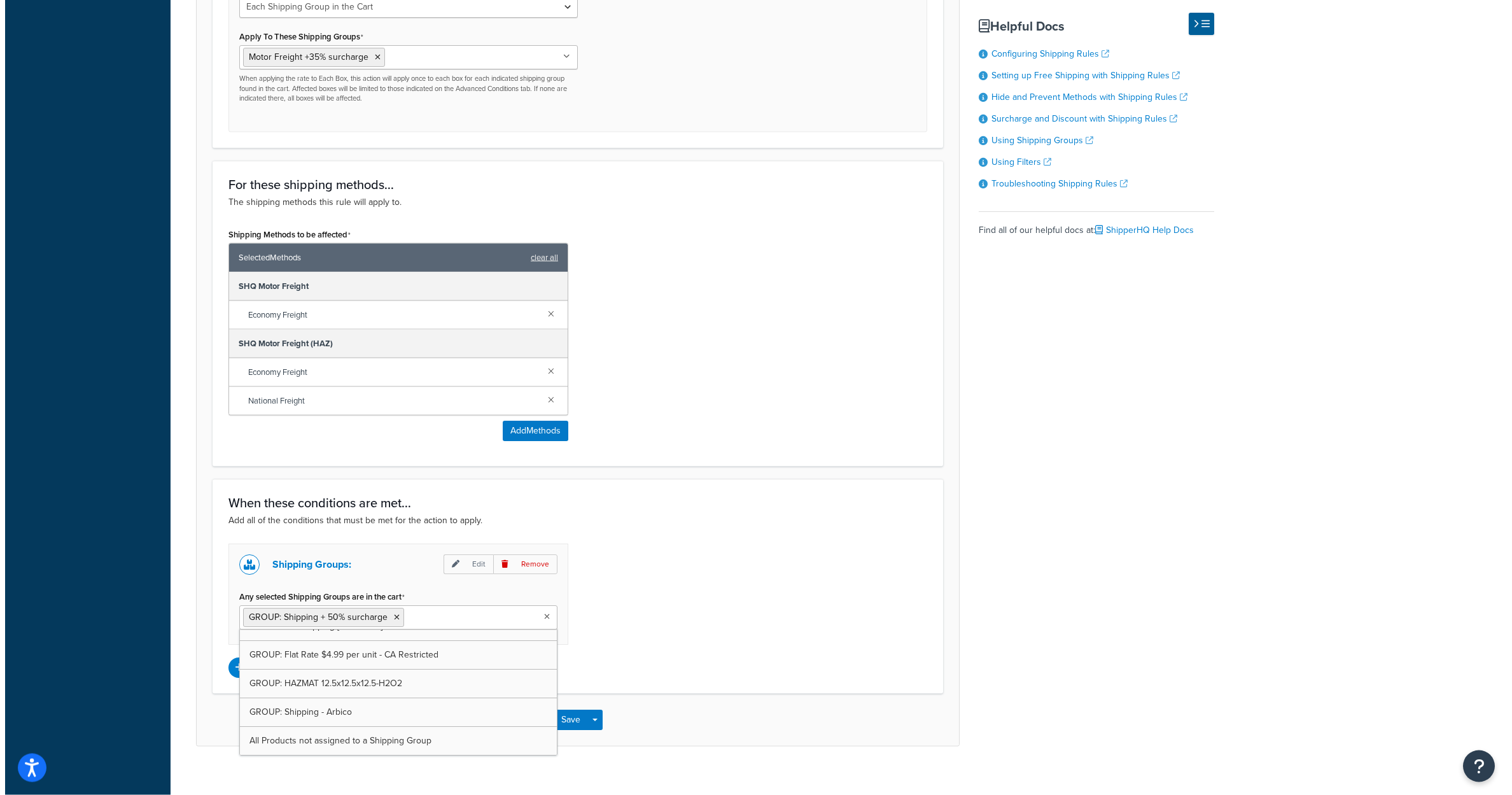
scroll to position [587, 0]
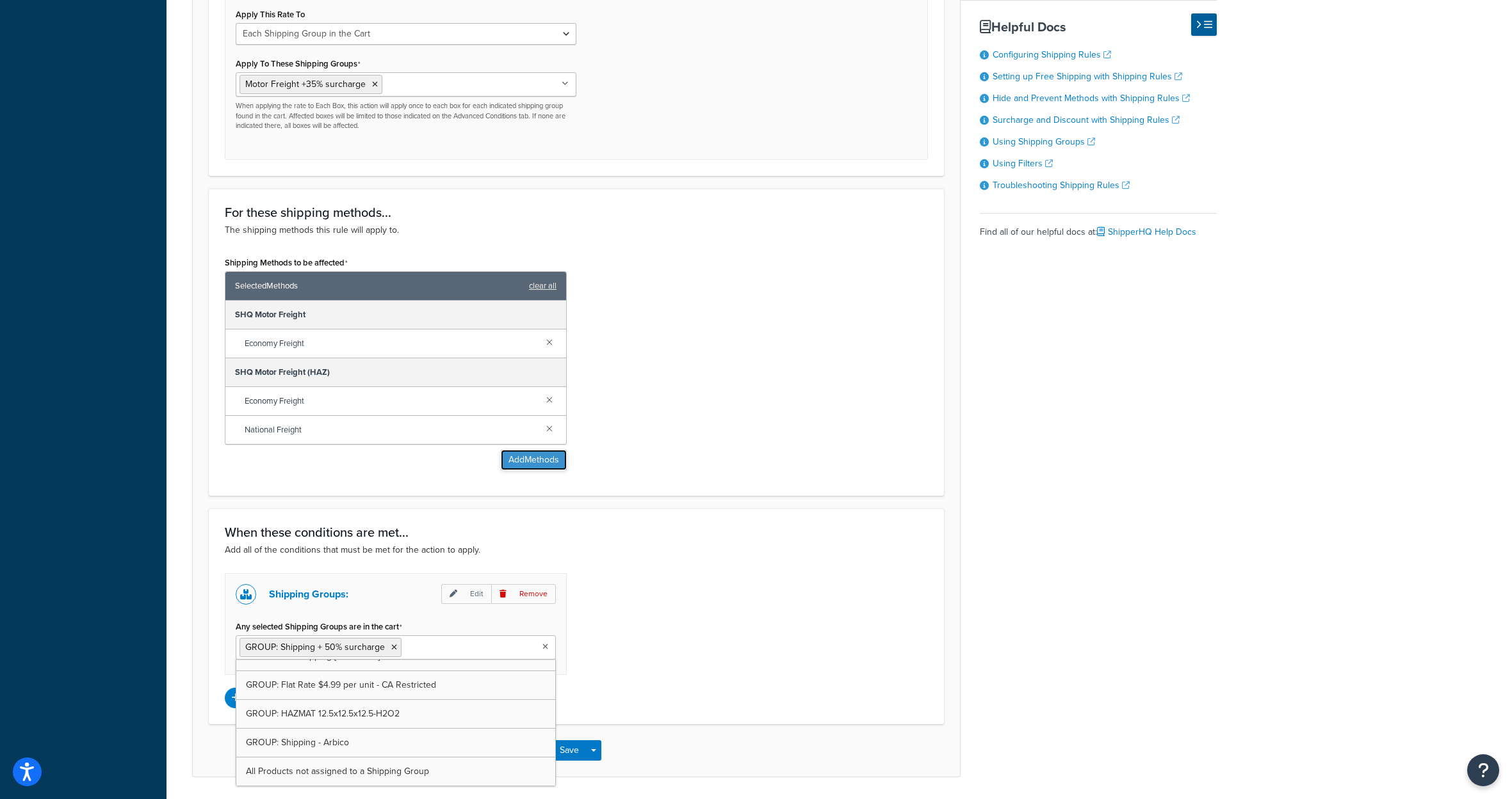
click at [517, 471] on button "Add Methods" at bounding box center [533, 460] width 66 height 21
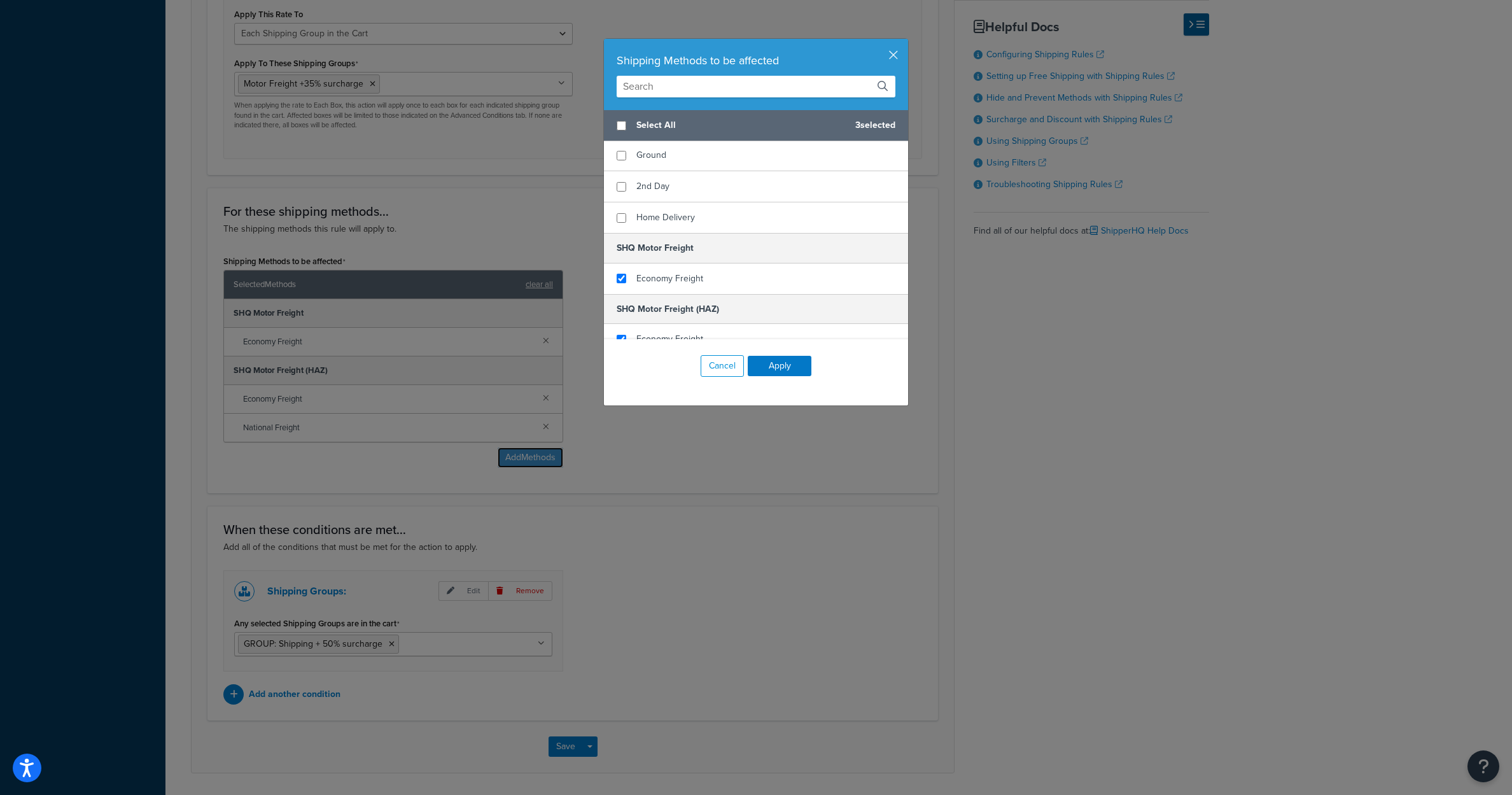
scroll to position [430, 0]
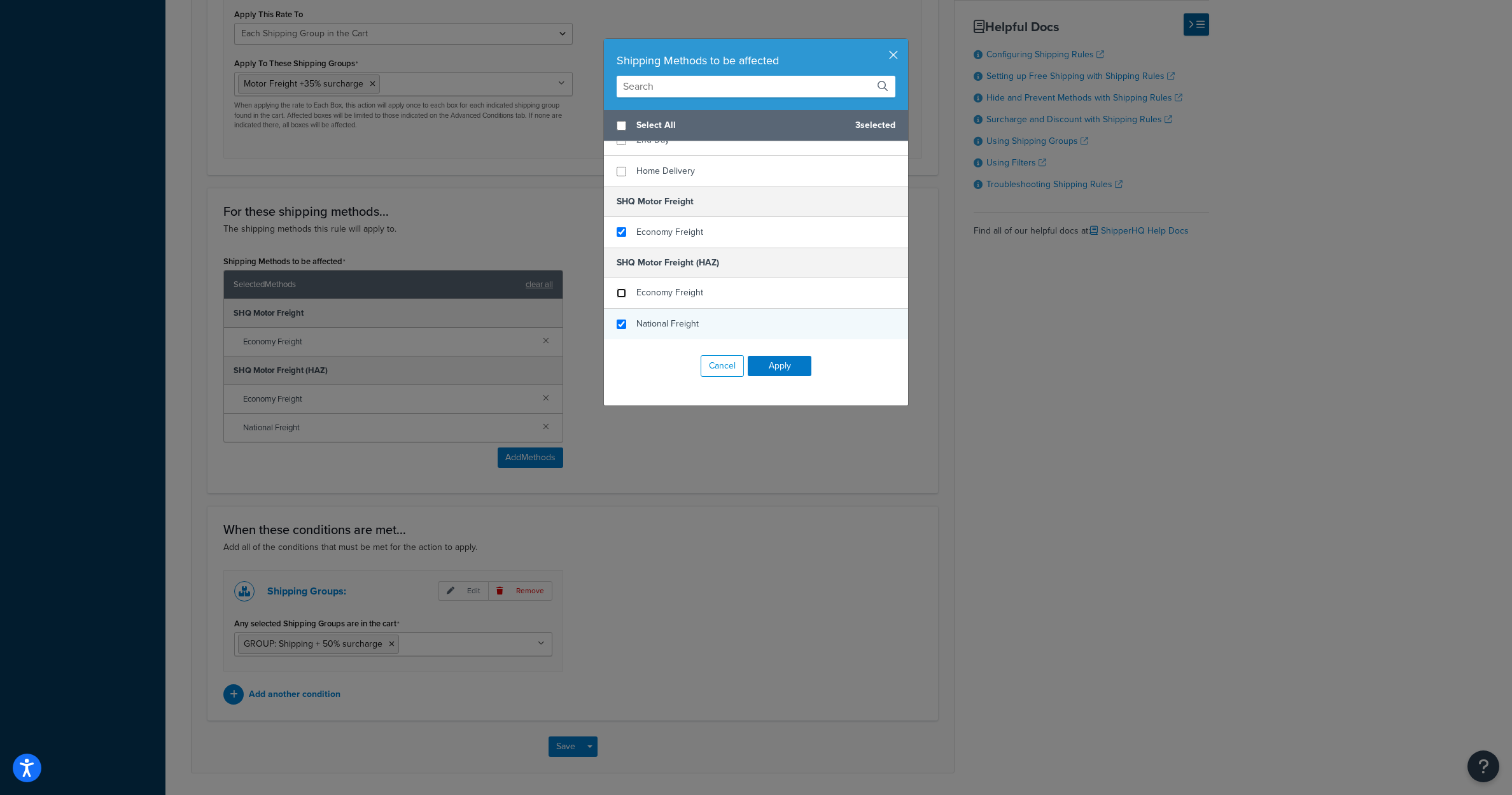
click at [617, 298] on input "checkbox" at bounding box center [621, 293] width 10 height 10
checkbox input "false"
click at [619, 329] on input "checkbox" at bounding box center [621, 324] width 10 height 10
checkbox input "false"
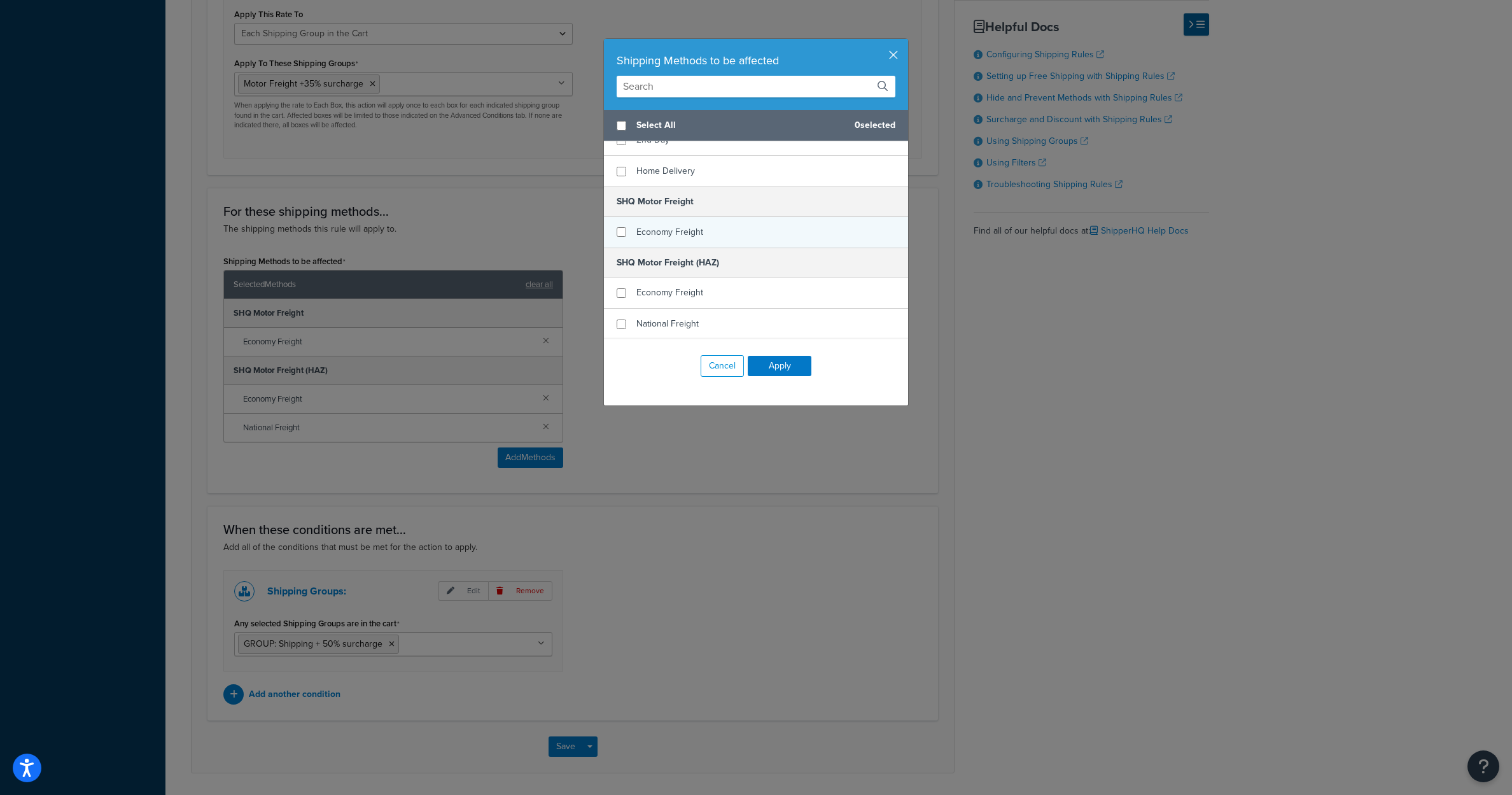
drag, startPoint x: 623, startPoint y: 237, endPoint x: 635, endPoint y: 238, distance: 12.0
click at [621, 237] on div "Economy Freight" at bounding box center [756, 232] width 305 height 30
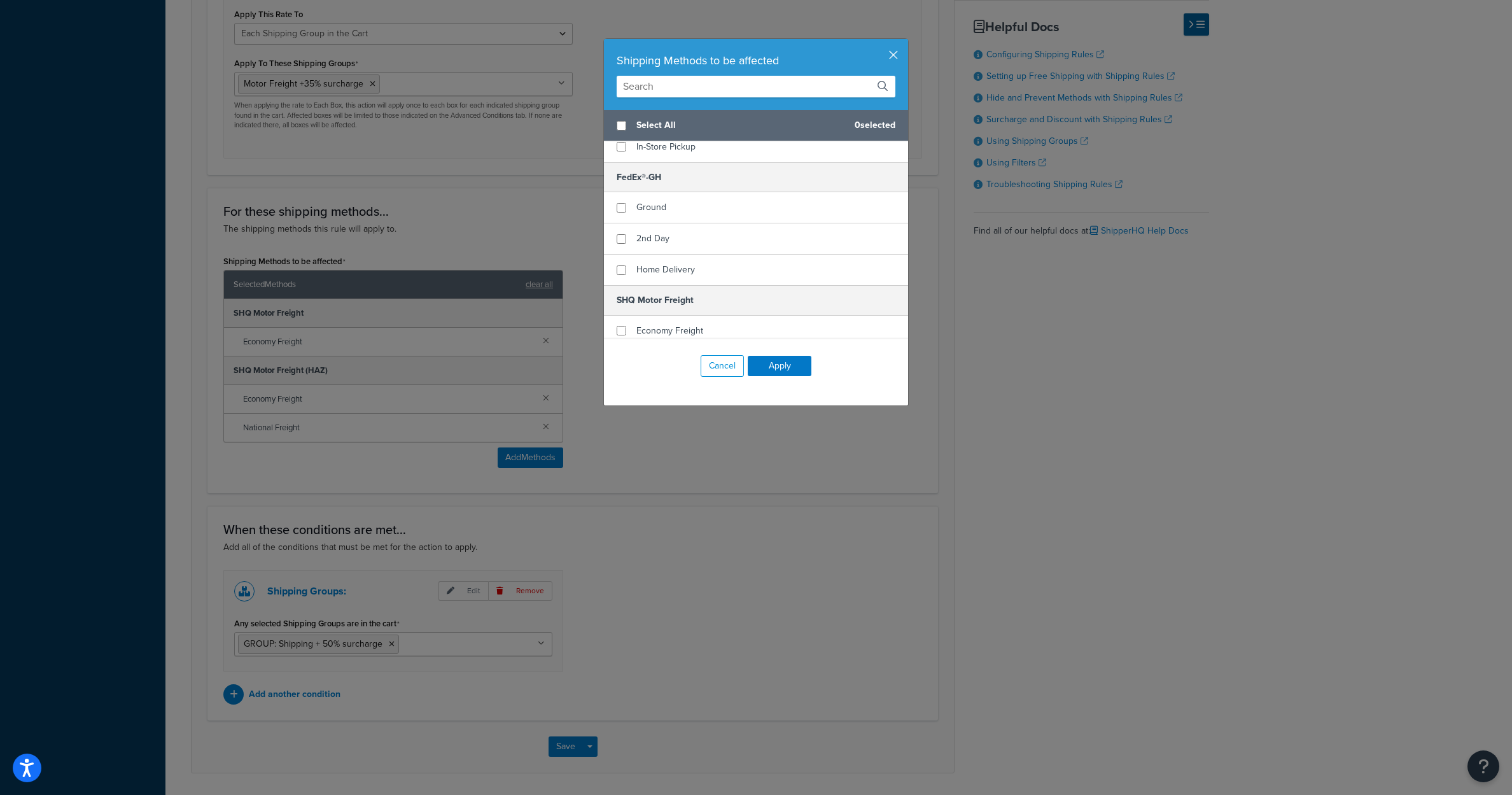
scroll to position [264, 0]
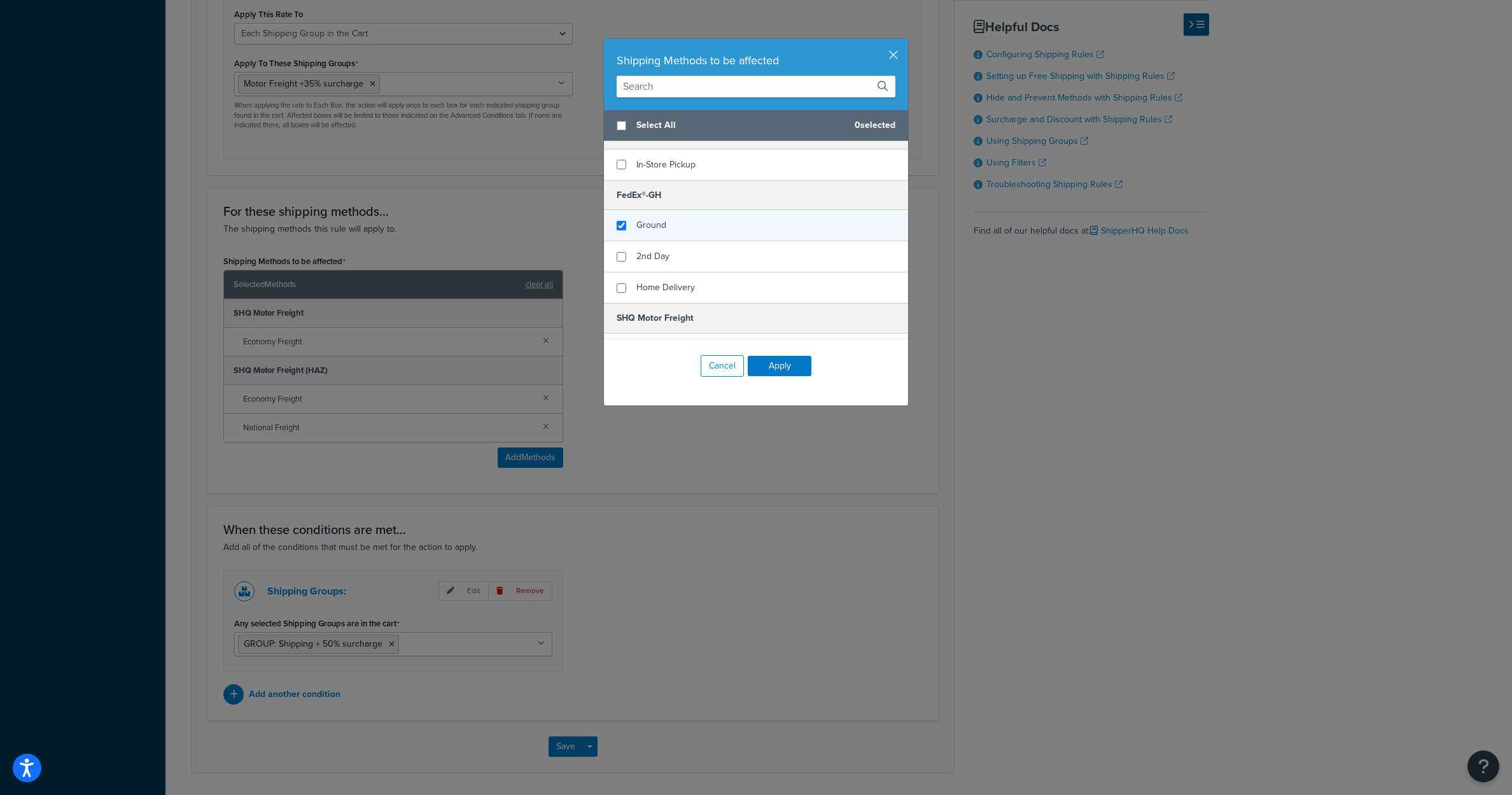
checkbox input "true"
click at [612, 241] on div "Ground" at bounding box center [756, 225] width 305 height 31
click at [617, 229] on input "checkbox" at bounding box center [621, 224] width 10 height 10
checkbox input "true"
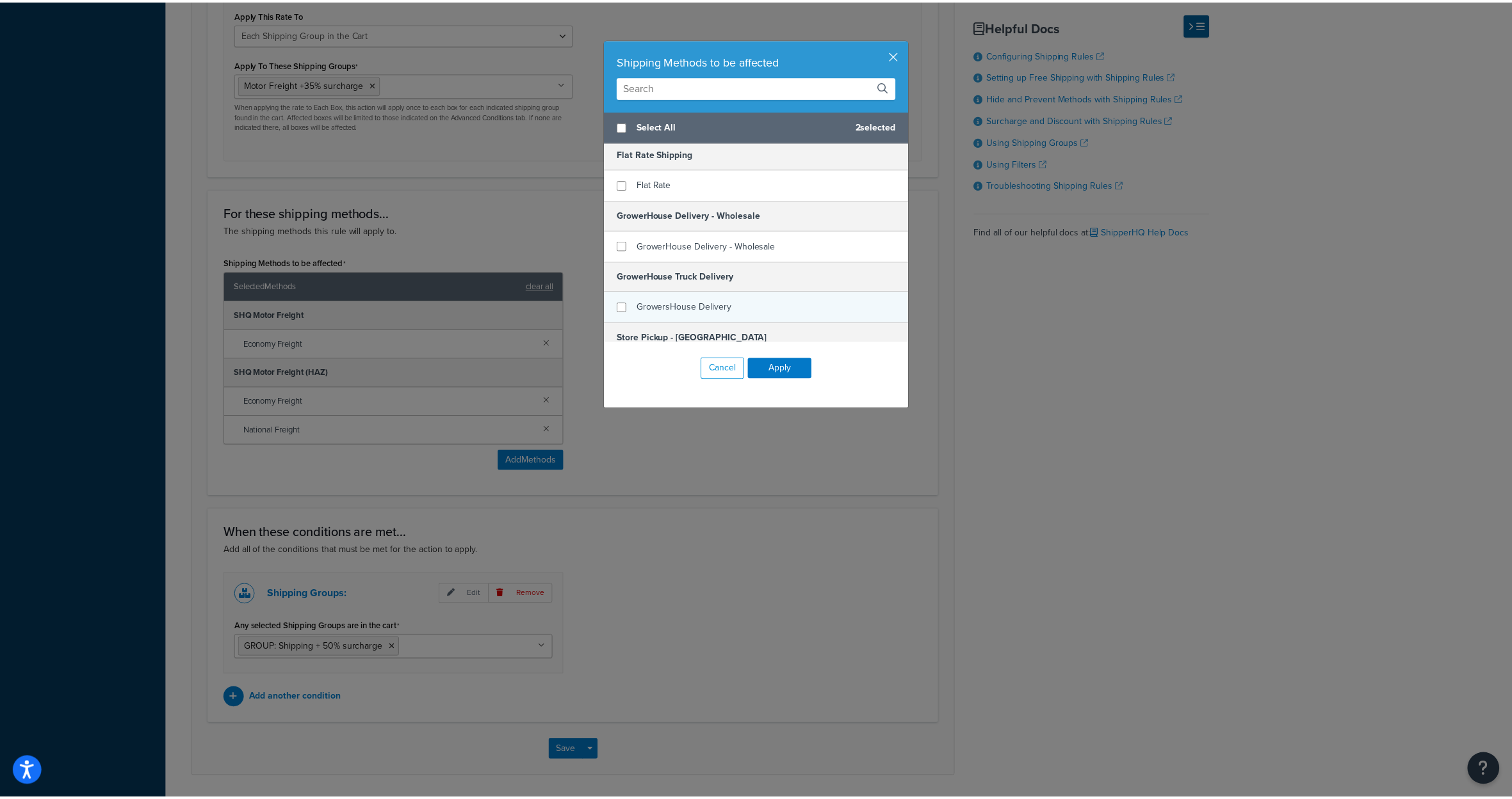
scroll to position [0, 0]
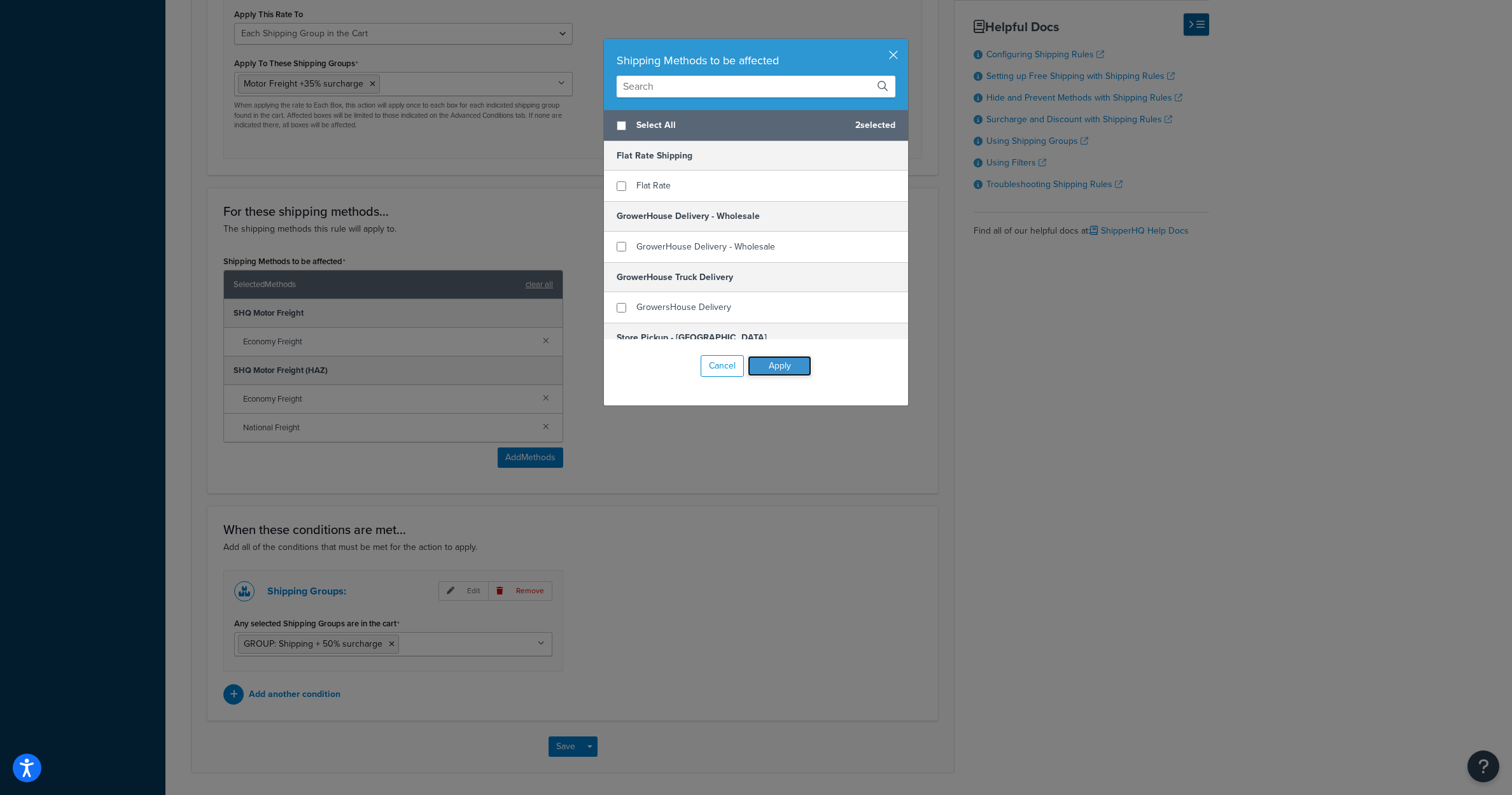
click at [783, 375] on button "Apply" at bounding box center [779, 366] width 64 height 20
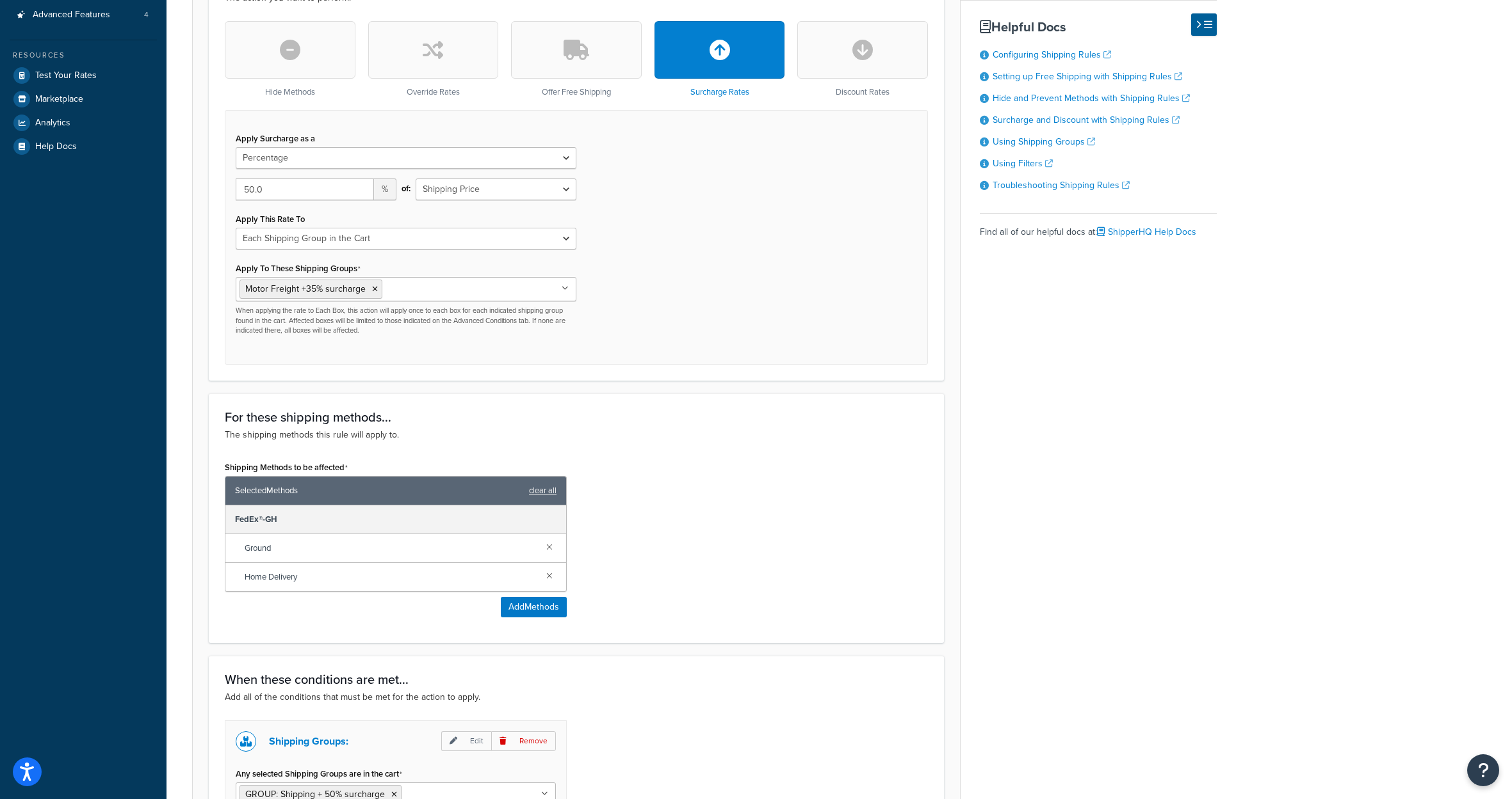
scroll to position [844, 0]
click at [476, 296] on input "Apply To These Shipping Groups" at bounding box center [442, 289] width 114 height 14
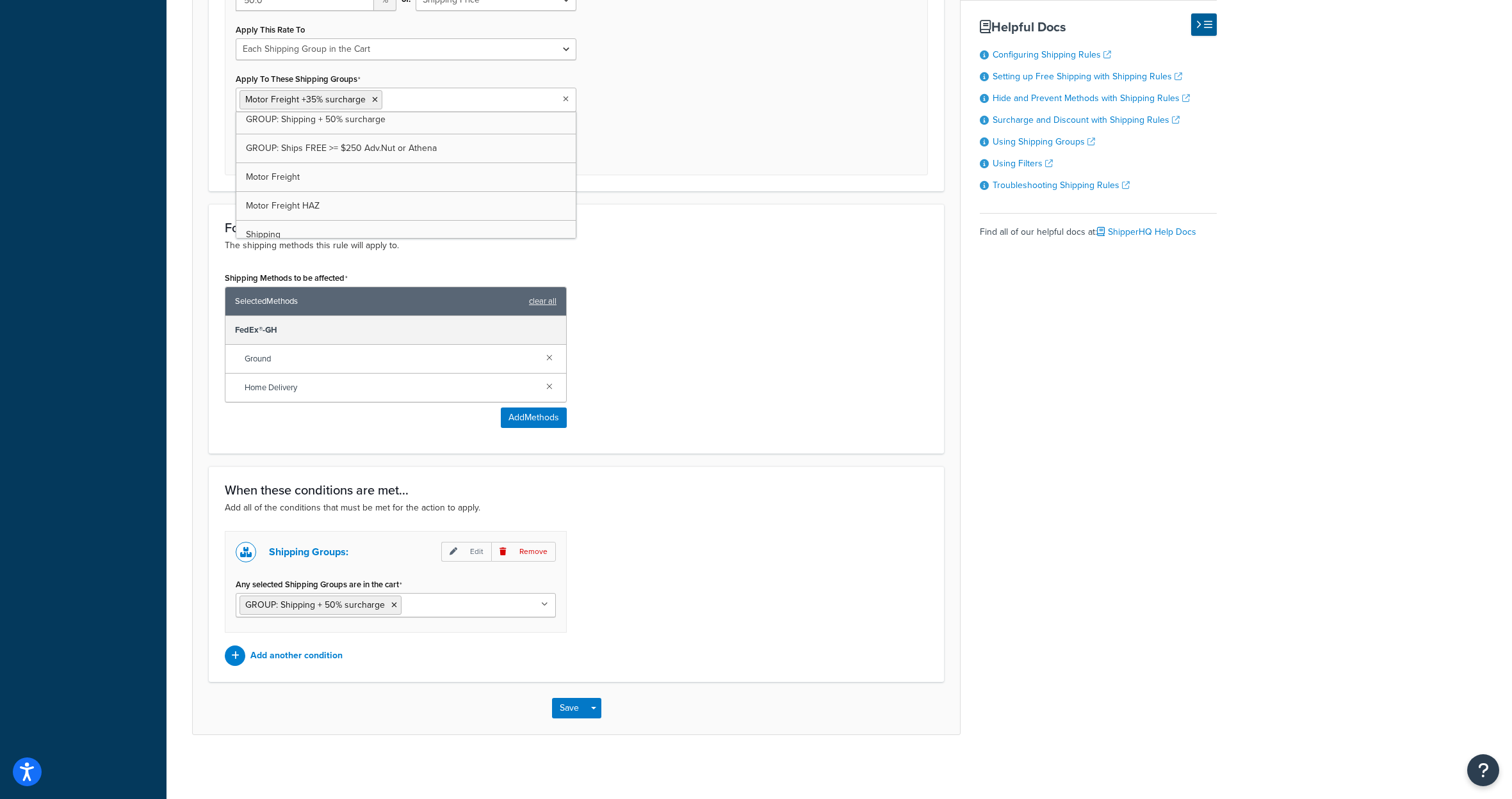
scroll to position [687, 0]
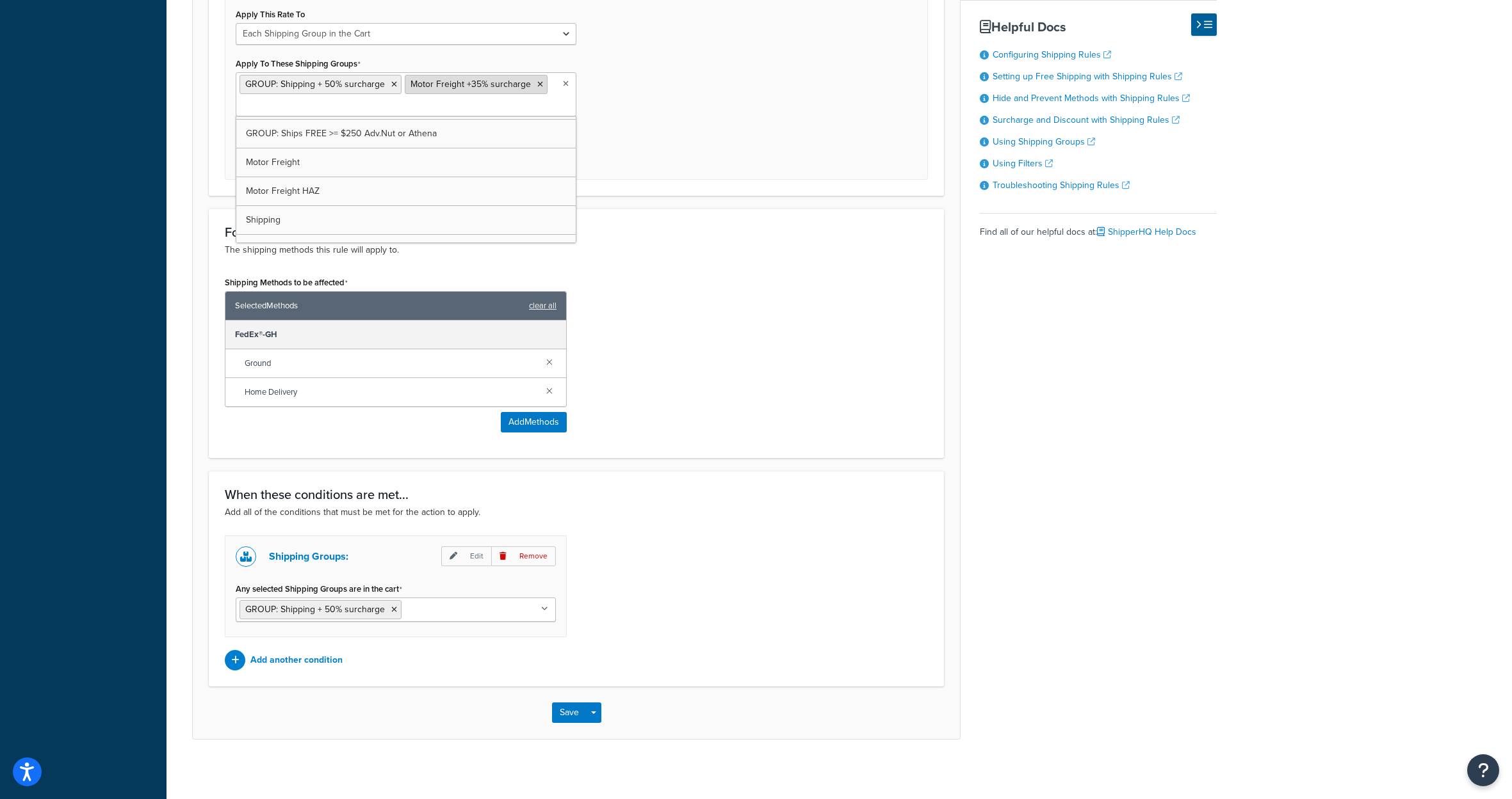
click at [537, 88] on icon at bounding box center [540, 85] width 6 height 8
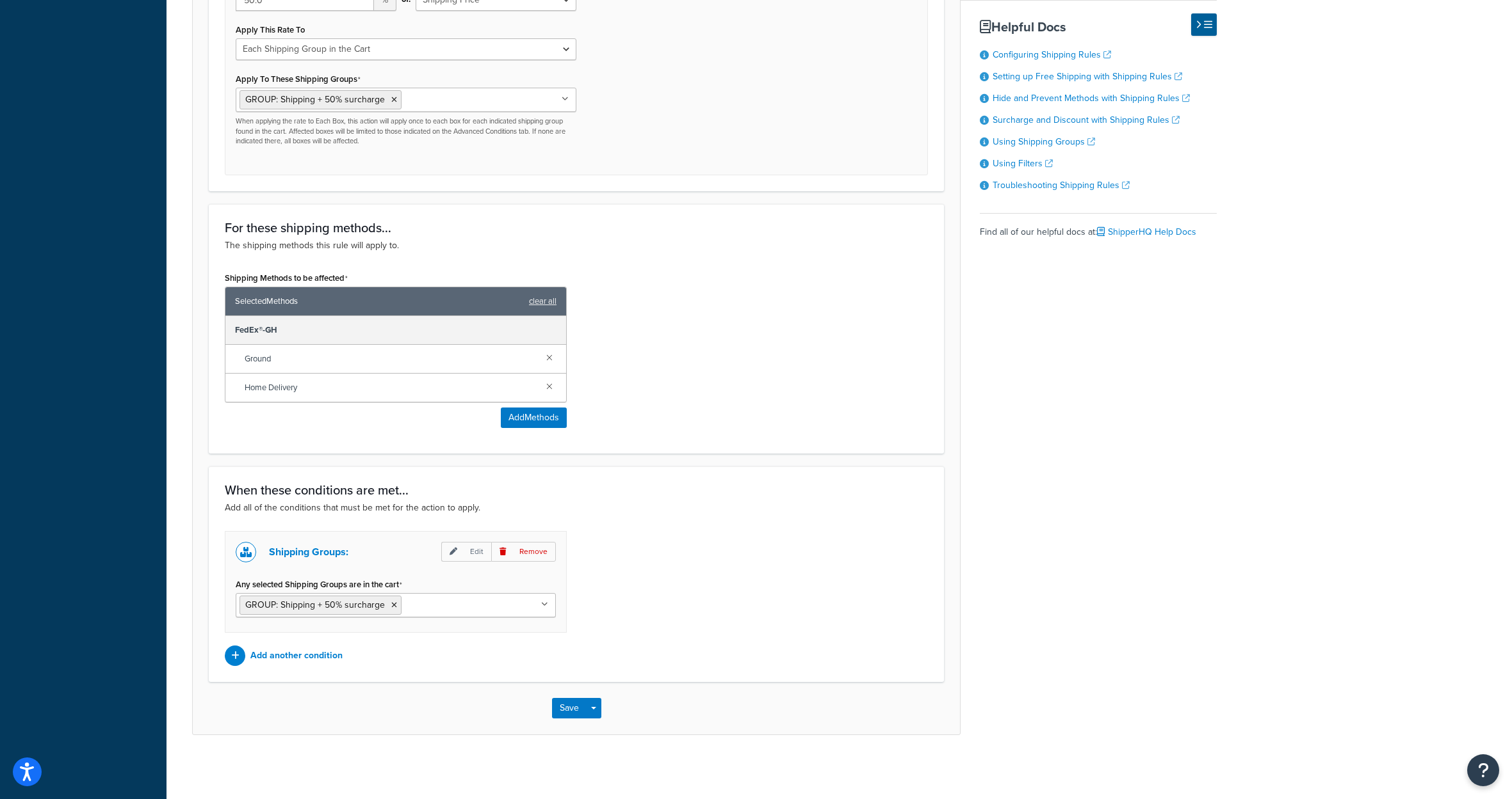
click at [750, 174] on div "Apply Surcharge as a Flat Rate Percentage Flat Rate & Percentage 50.0 % of: Shi…" at bounding box center [576, 48] width 703 height 254
click at [565, 713] on button "Save" at bounding box center [569, 708] width 34 height 21
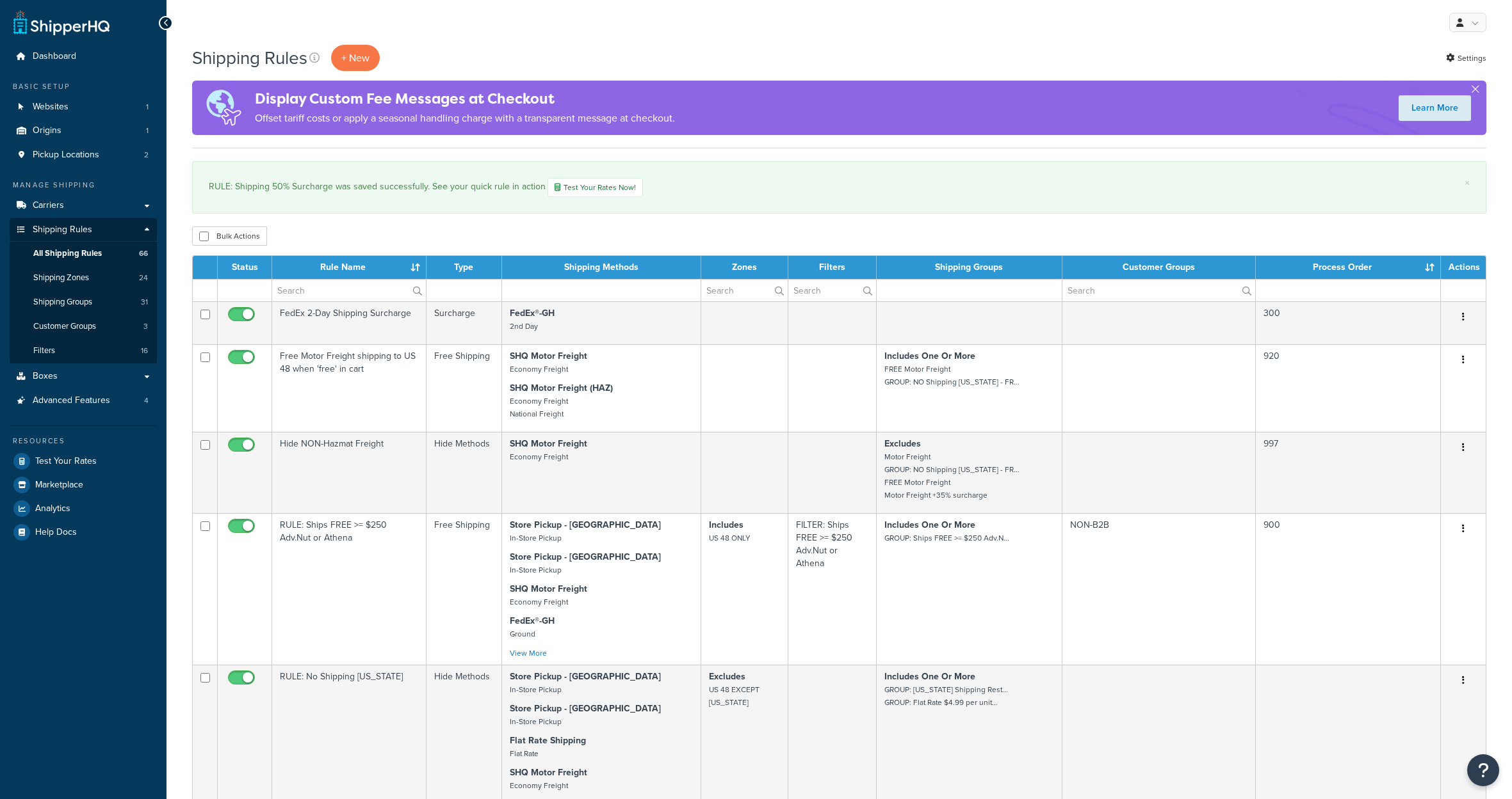
select select "1000"
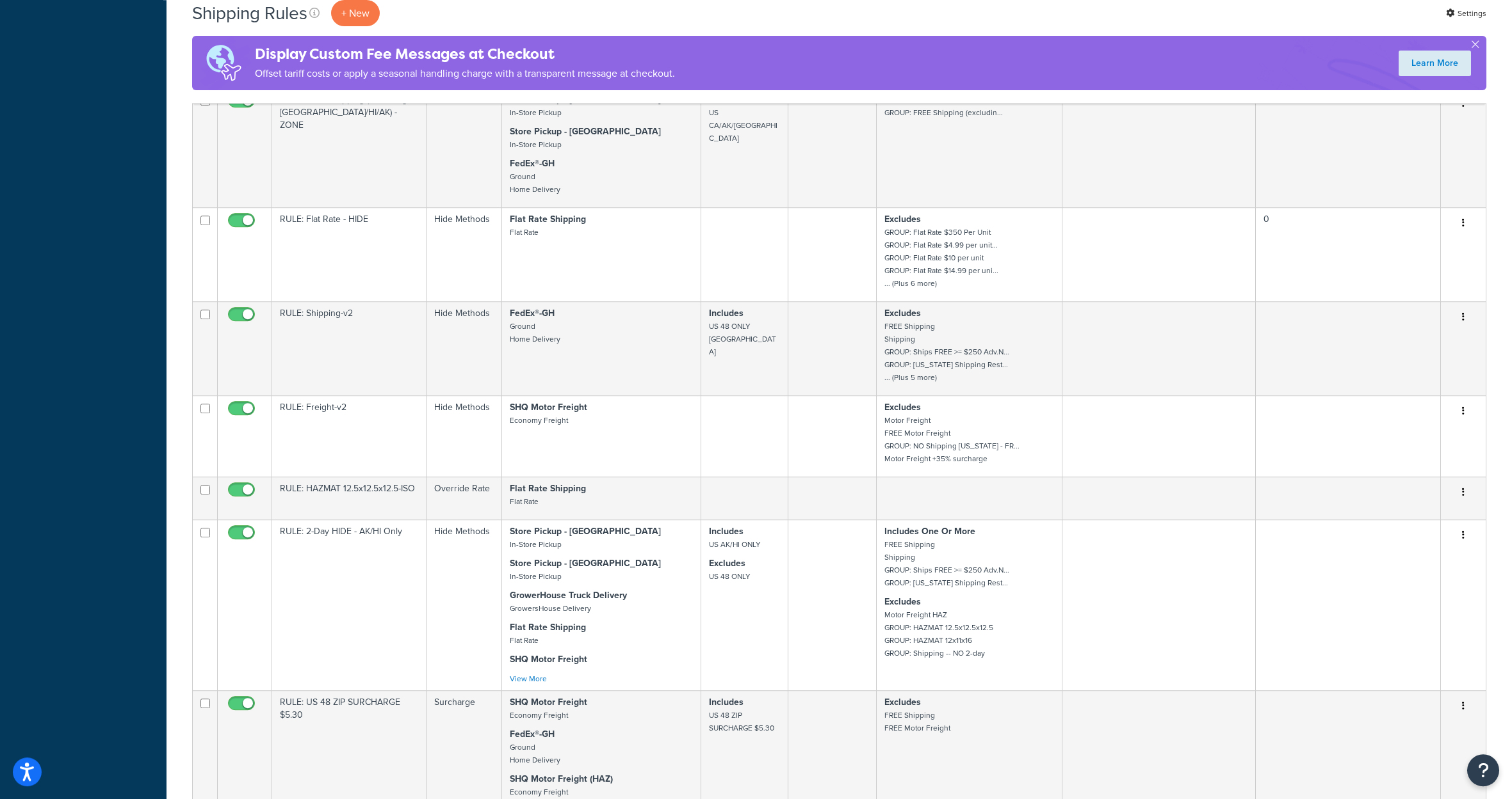
scroll to position [1063, 0]
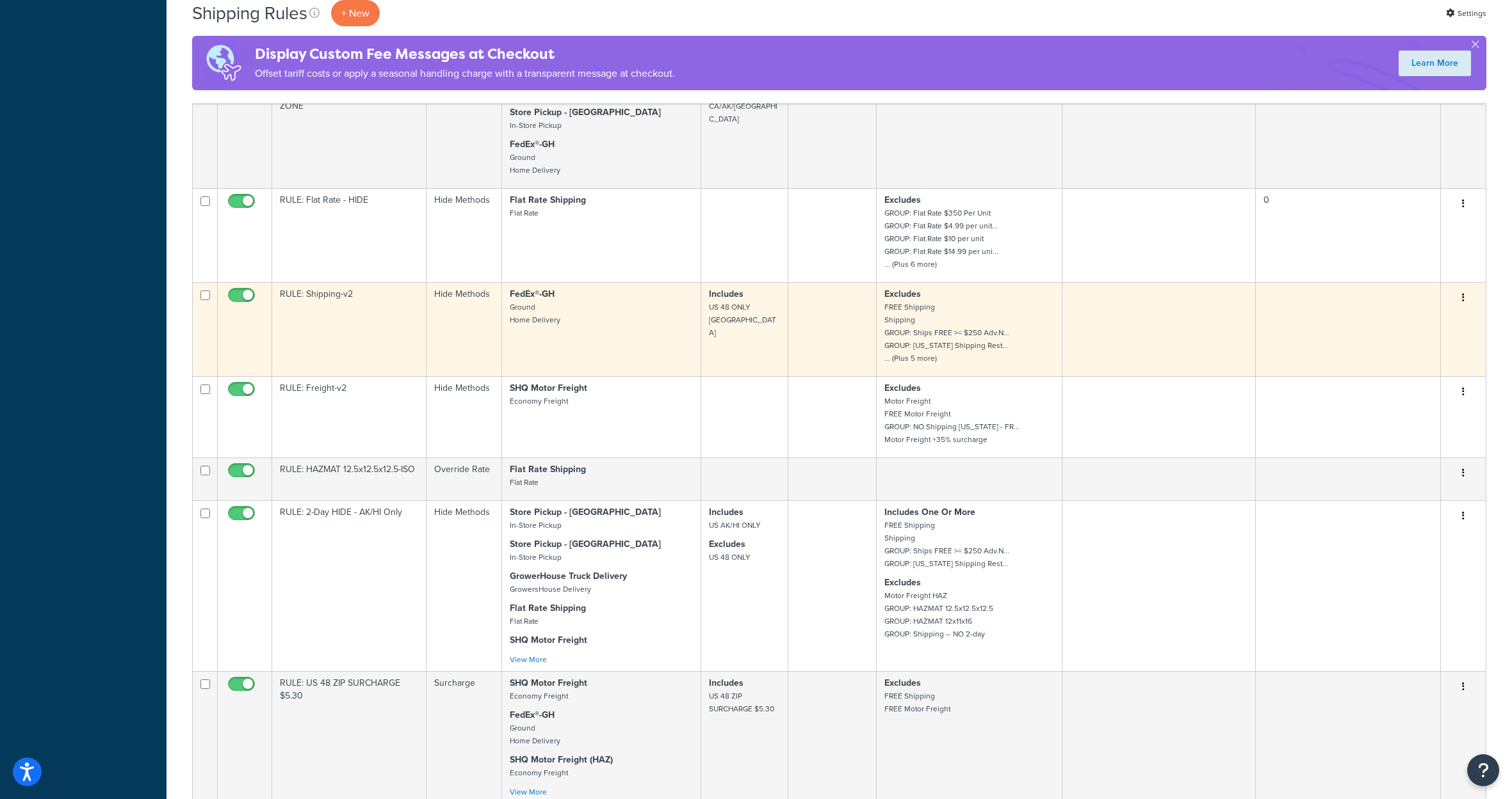
click at [1464, 308] on button "button" at bounding box center [1463, 298] width 18 height 21
click at [1400, 335] on link "Edit" at bounding box center [1421, 322] width 101 height 26
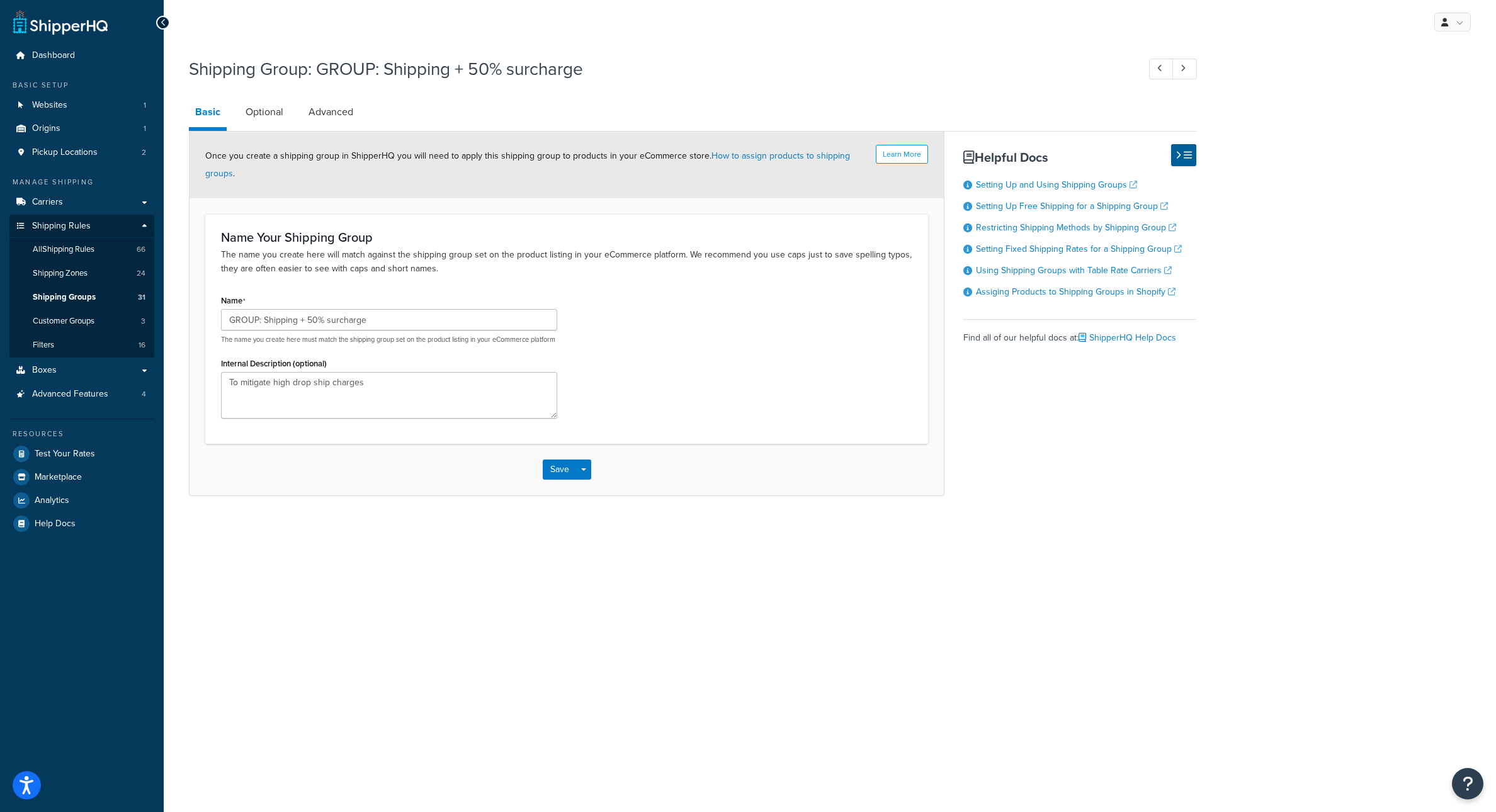
drag, startPoint x: 676, startPoint y: 342, endPoint x: 584, endPoint y: 2, distance: 352.2
click at [676, 342] on div "Name GROUP: Shipping + 50% surcharge The name you create here must match the sh…" at bounding box center [567, 359] width 711 height 136
click at [91, 459] on span "Test Your Rates" at bounding box center [64, 454] width 61 height 10
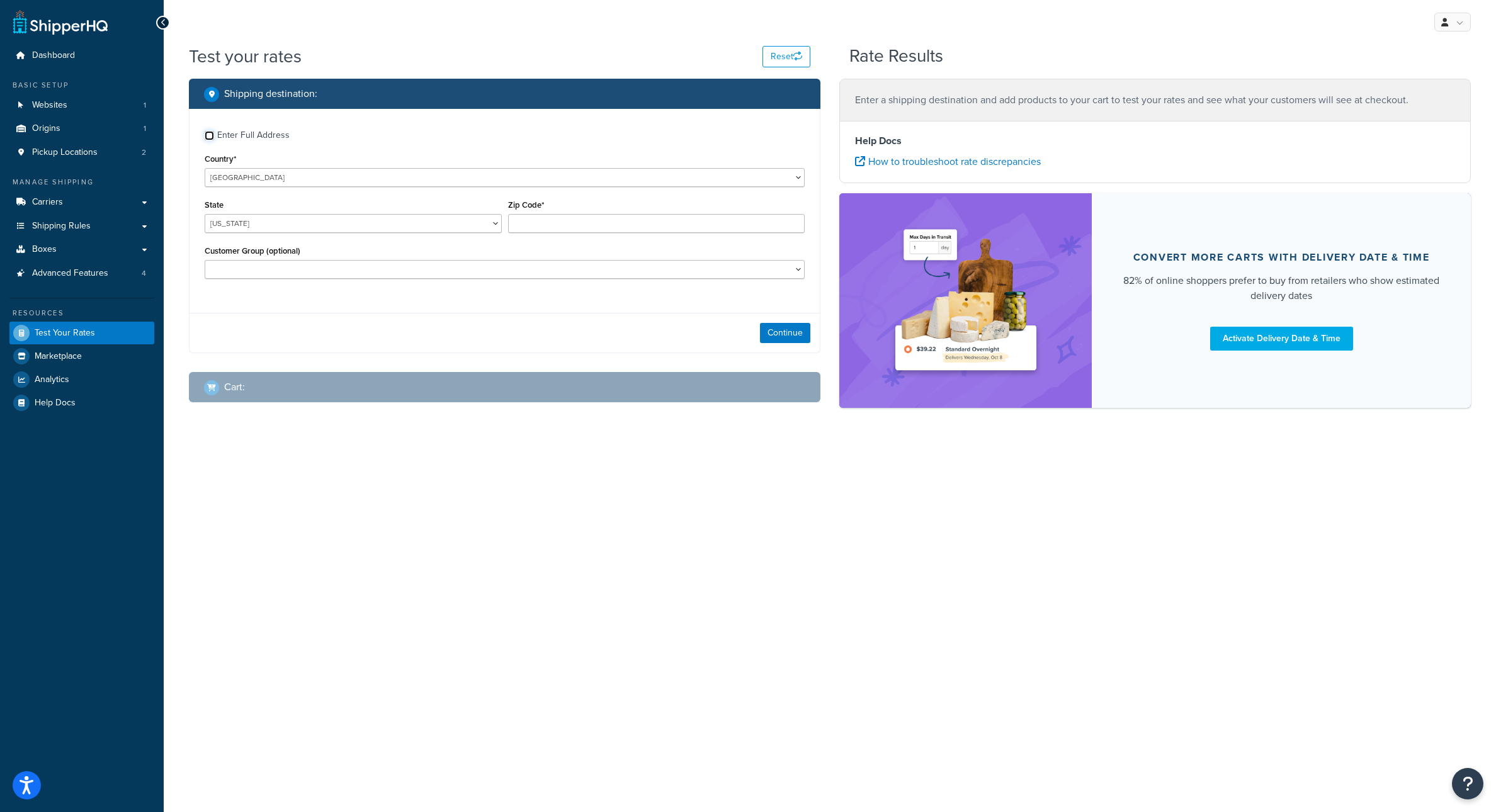
click at [211, 140] on input "Enter Full Address" at bounding box center [209, 136] width 10 height 10
checkbox input "true"
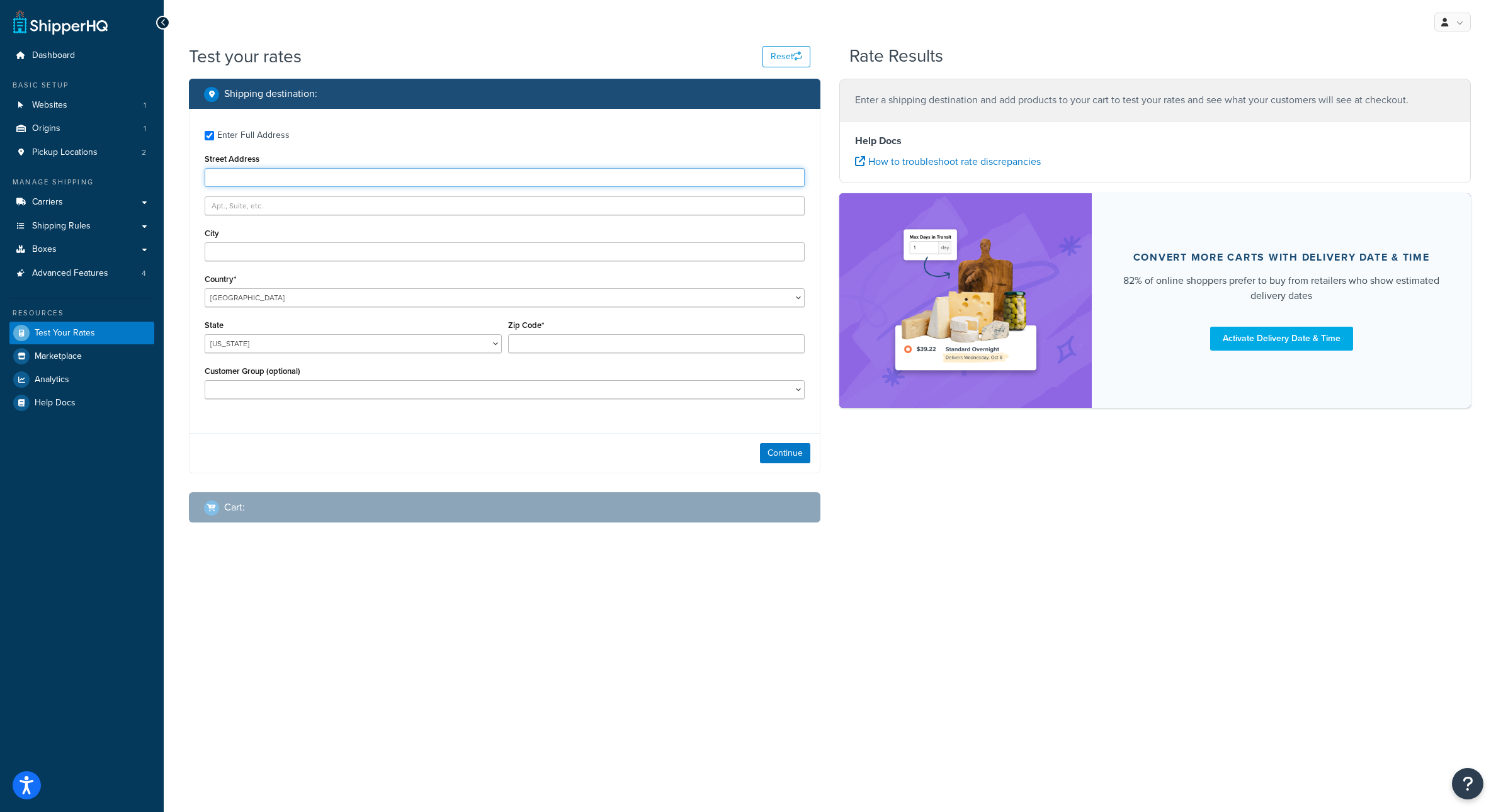
click at [228, 187] on input "Street Address" at bounding box center [504, 177] width 600 height 19
paste input "18221 Railroad Street"
type input "18221 Railroad Street"
click at [233, 261] on input "City" at bounding box center [504, 251] width 600 height 19
type input "city of industry"
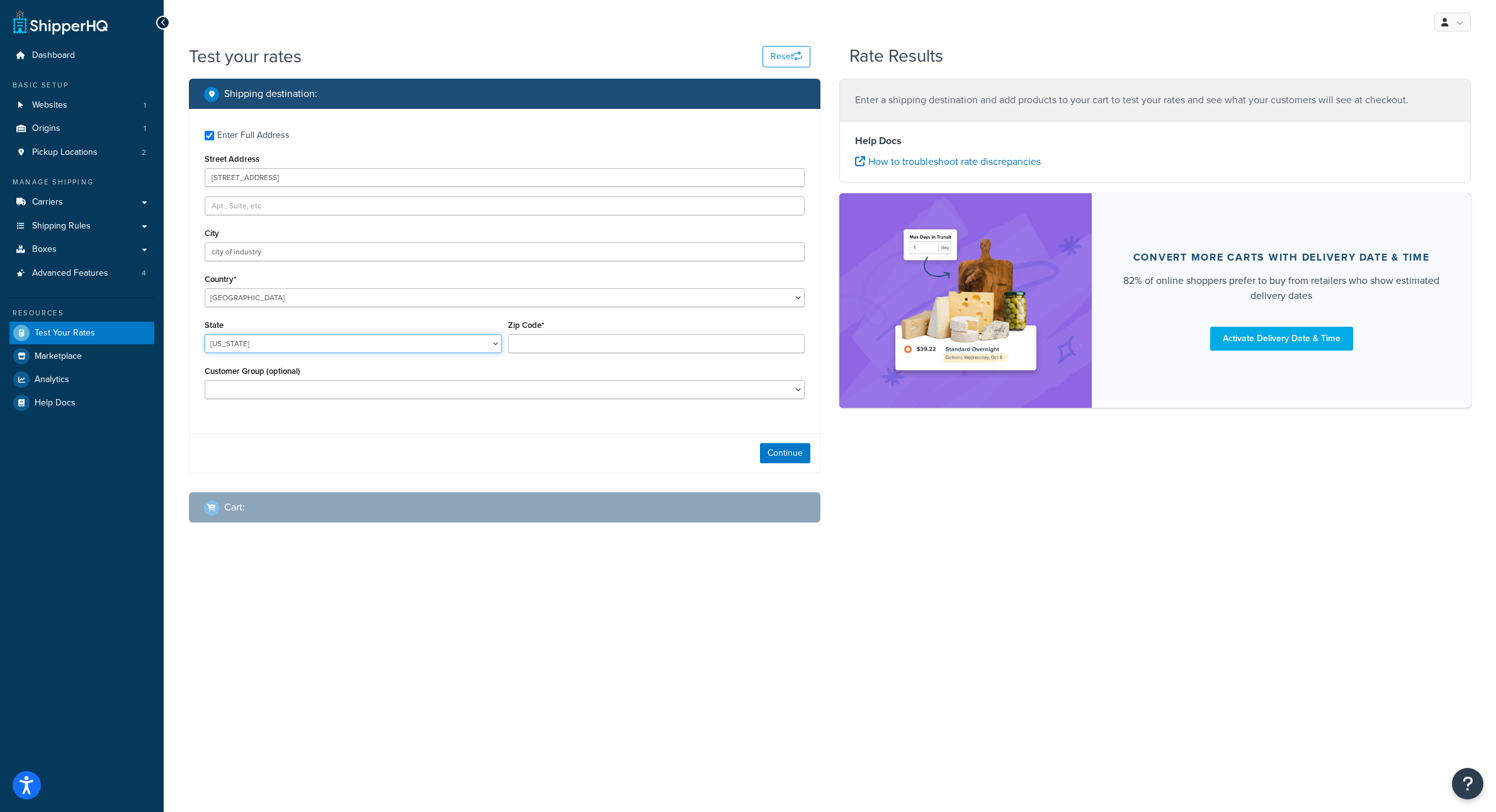
click at [205, 334] on select "Alabama Alaska American Samoa Arizona Arkansas Armed Forces Americas Armed Forc…" at bounding box center [353, 343] width 298 height 19
select select "CA"
click option "California" at bounding box center [0, 0] width 0 height 0
drag, startPoint x: 530, startPoint y: 375, endPoint x: 520, endPoint y: 369, distance: 11.7
click at [535, 353] on input "Zip Code*" at bounding box center [657, 343] width 298 height 19
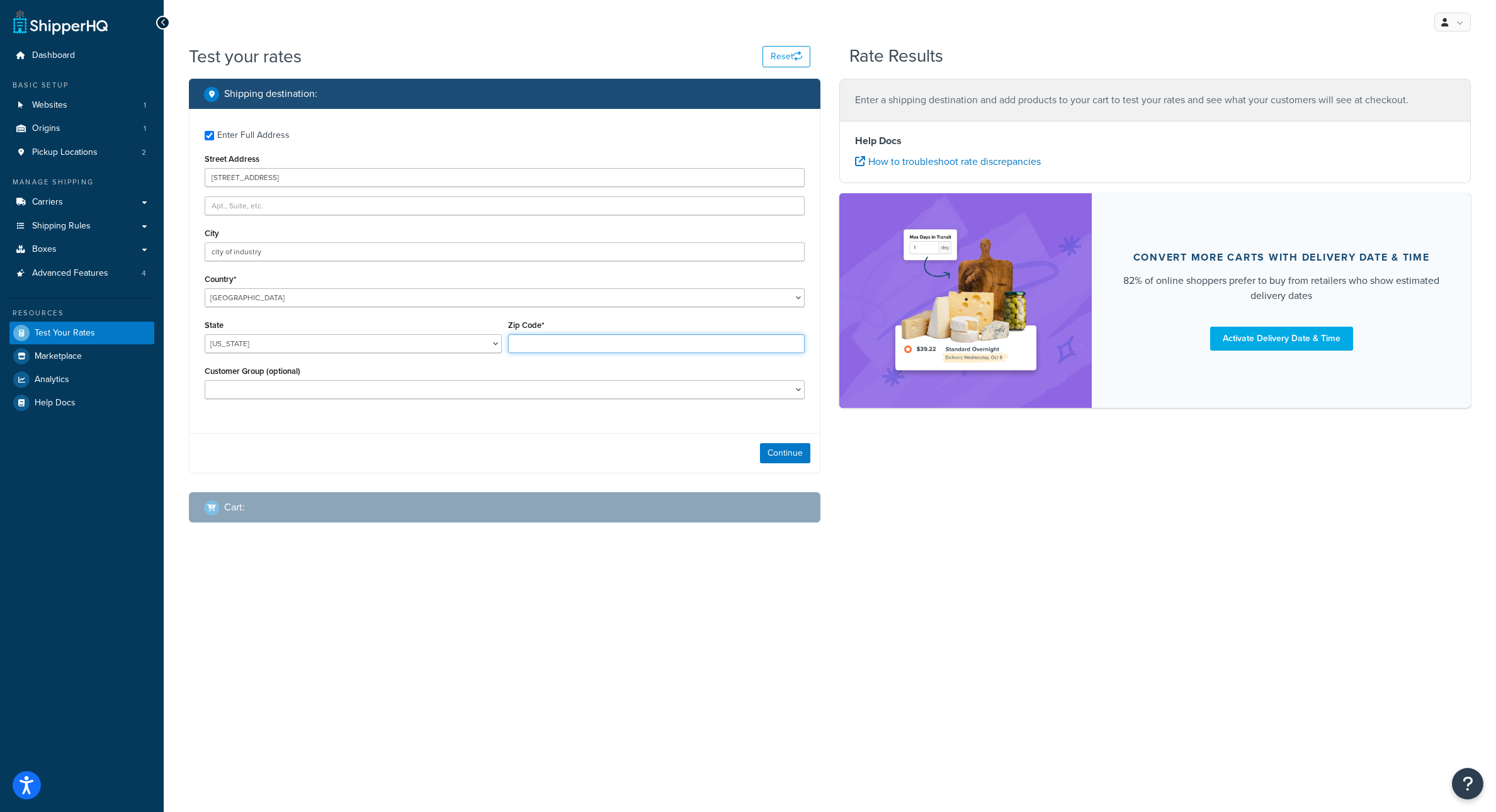
click at [520, 353] on input "Zip Code*" at bounding box center [657, 343] width 298 height 19
paste input "91748"
type input "91748"
click at [766, 463] on button "Continue" at bounding box center [785, 452] width 50 height 20
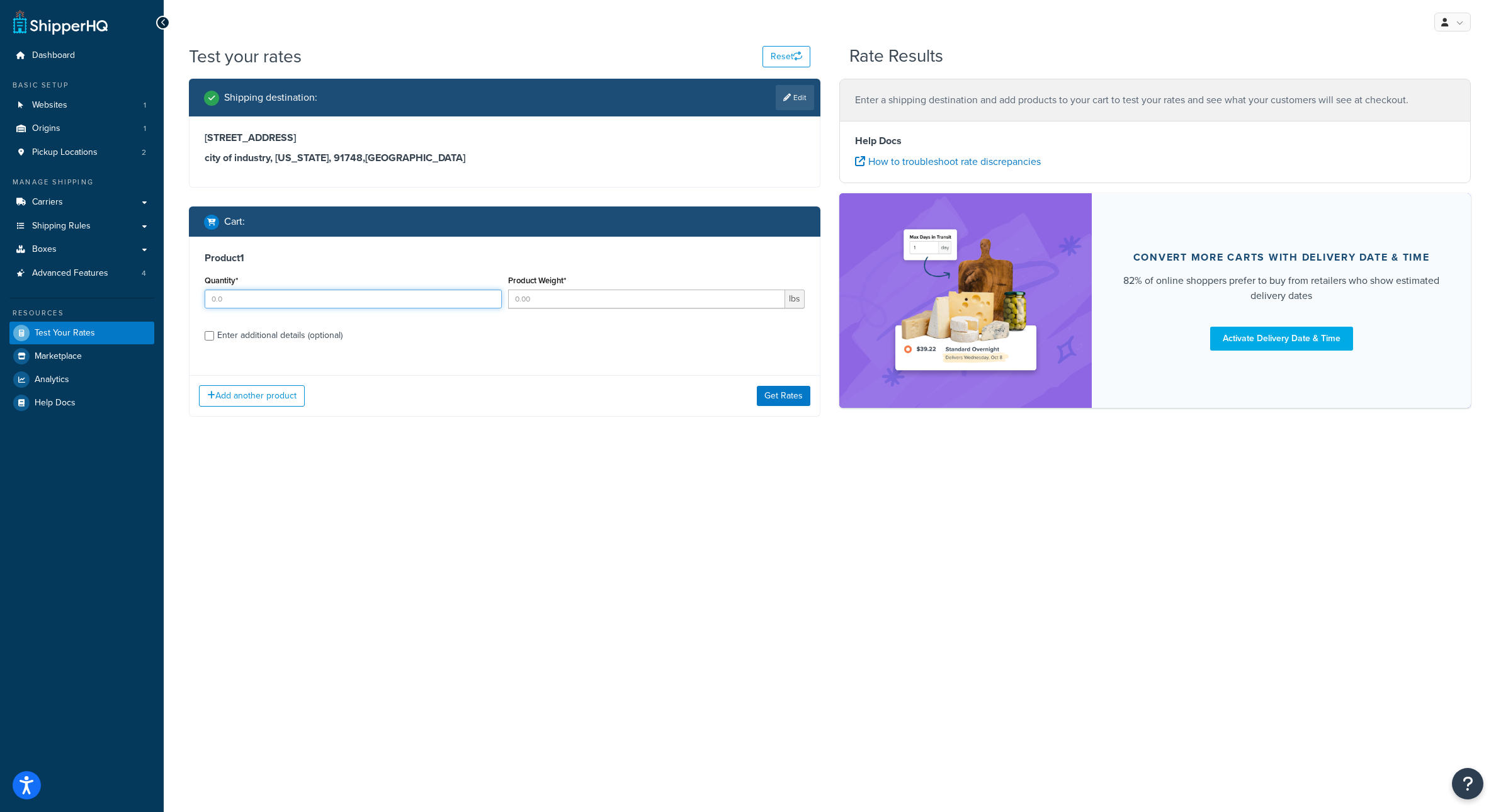
click at [292, 309] on input "Quantity*" at bounding box center [353, 298] width 298 height 19
type input "1"
click at [577, 309] on div at bounding box center [647, 298] width 278 height 19
click at [552, 309] on input "Product Weight*" at bounding box center [647, 298] width 278 height 19
type input "5"
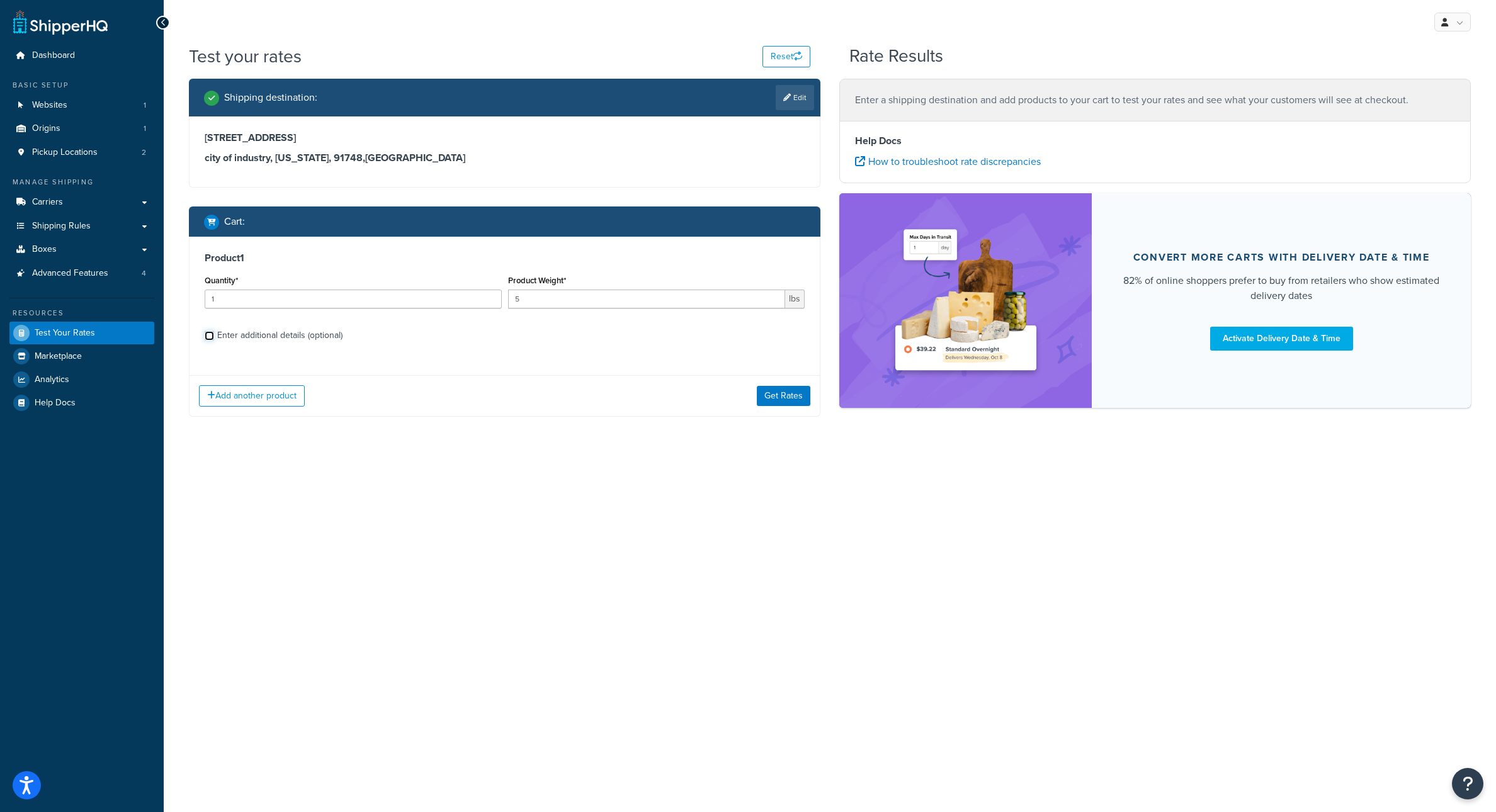
click at [212, 341] on input "Enter additional details (optional)" at bounding box center [209, 336] width 10 height 10
click at [211, 341] on input "Enter additional details (optional)" at bounding box center [209, 336] width 10 height 10
click at [211, 341] on input "Enter additional details (optional)" at bounding box center [209, 336] width 10 height 10
checkbox input "true"
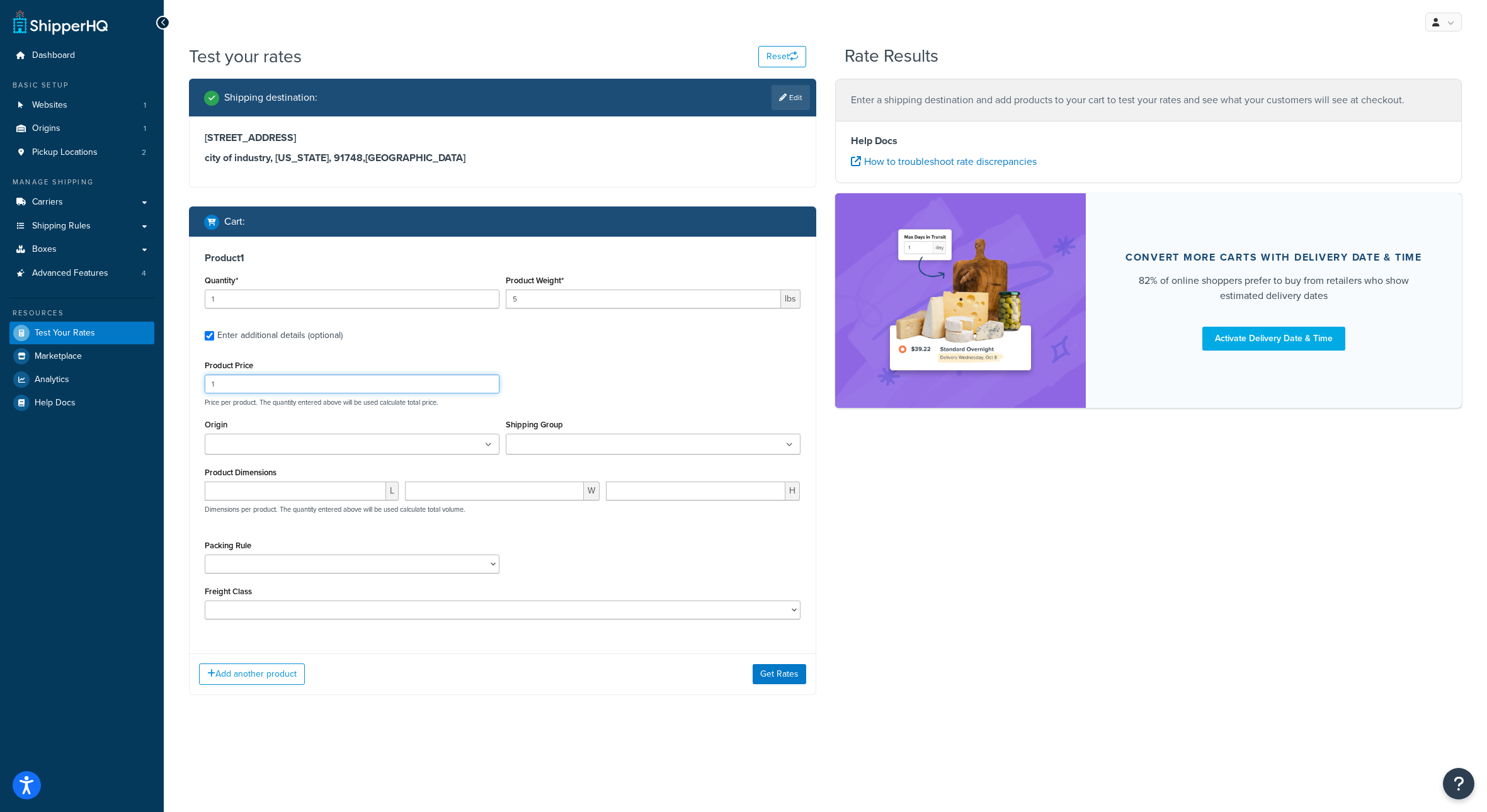
drag, startPoint x: 240, startPoint y: 416, endPoint x: 200, endPoint y: 416, distance: 40.0
click at [205, 393] on input "1" at bounding box center [352, 384] width 295 height 19
type input "20"
click at [585, 452] on input "Shipping Group" at bounding box center [565, 445] width 112 height 13
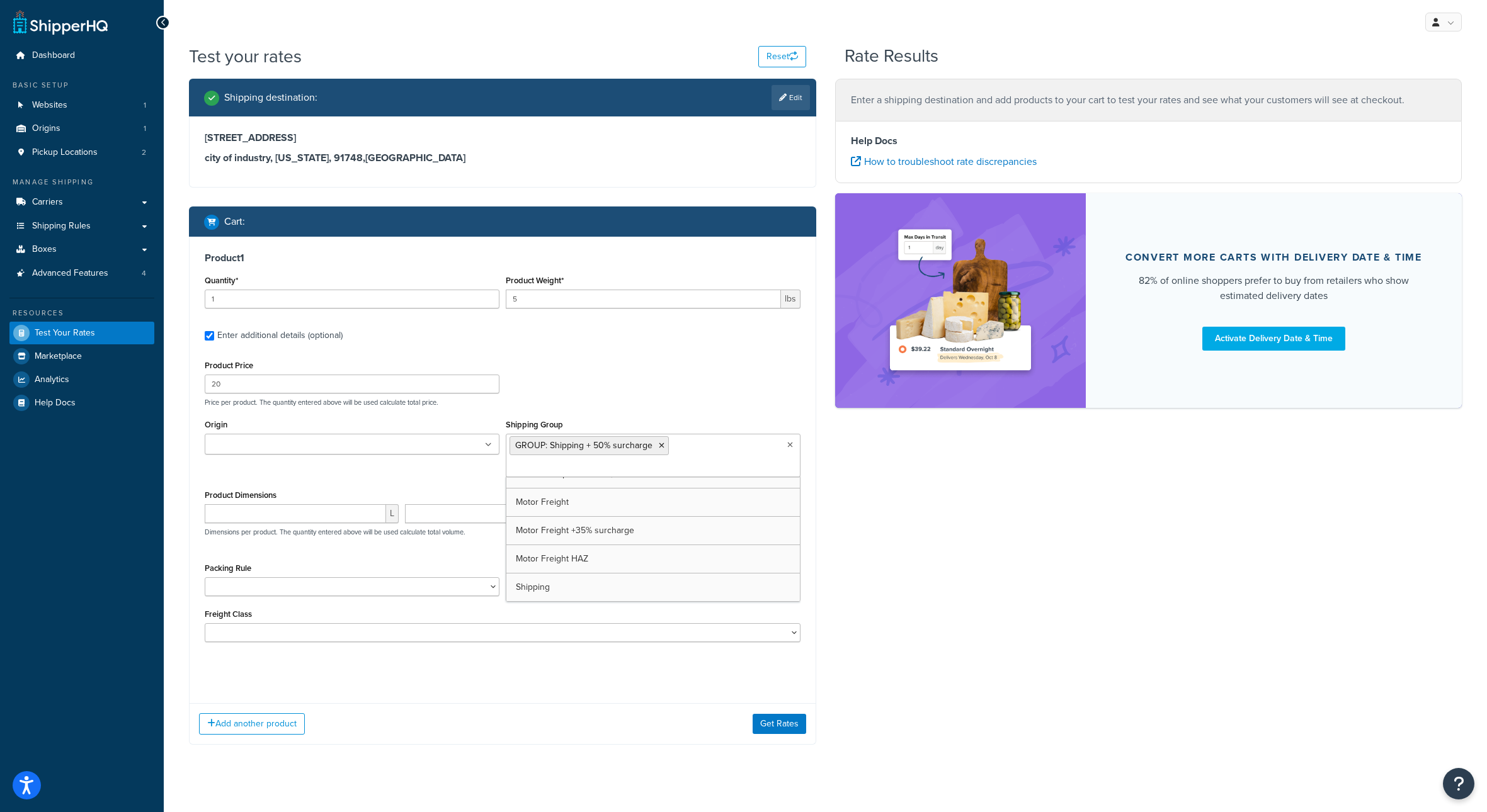
scroll to position [710, 0]
click at [672, 407] on div "Product Price 20 Price per product. The quantity entered above will be used cal…" at bounding box center [502, 381] width 602 height 49
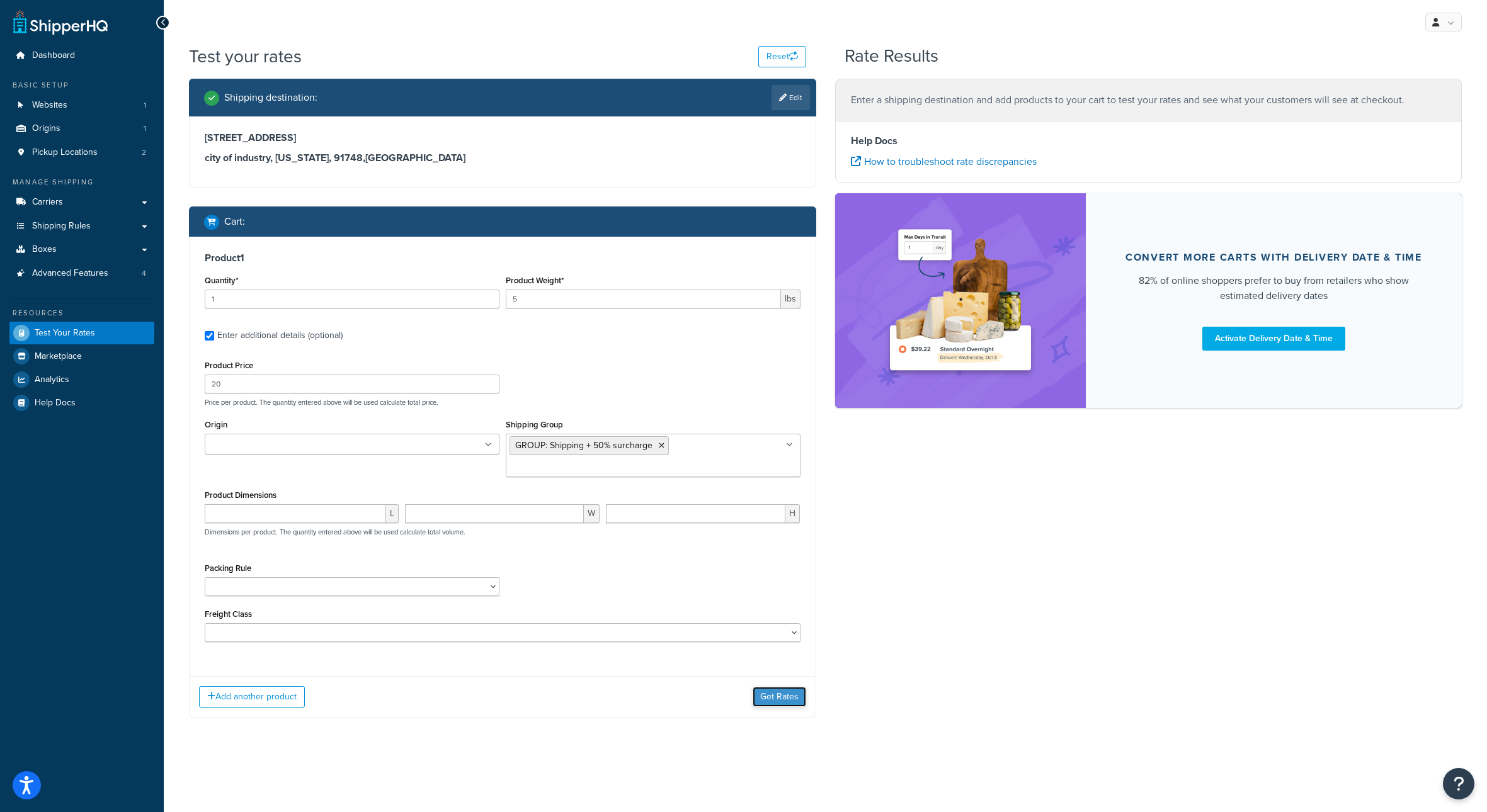
click at [770, 706] on button "Get Rates" at bounding box center [779, 697] width 53 height 20
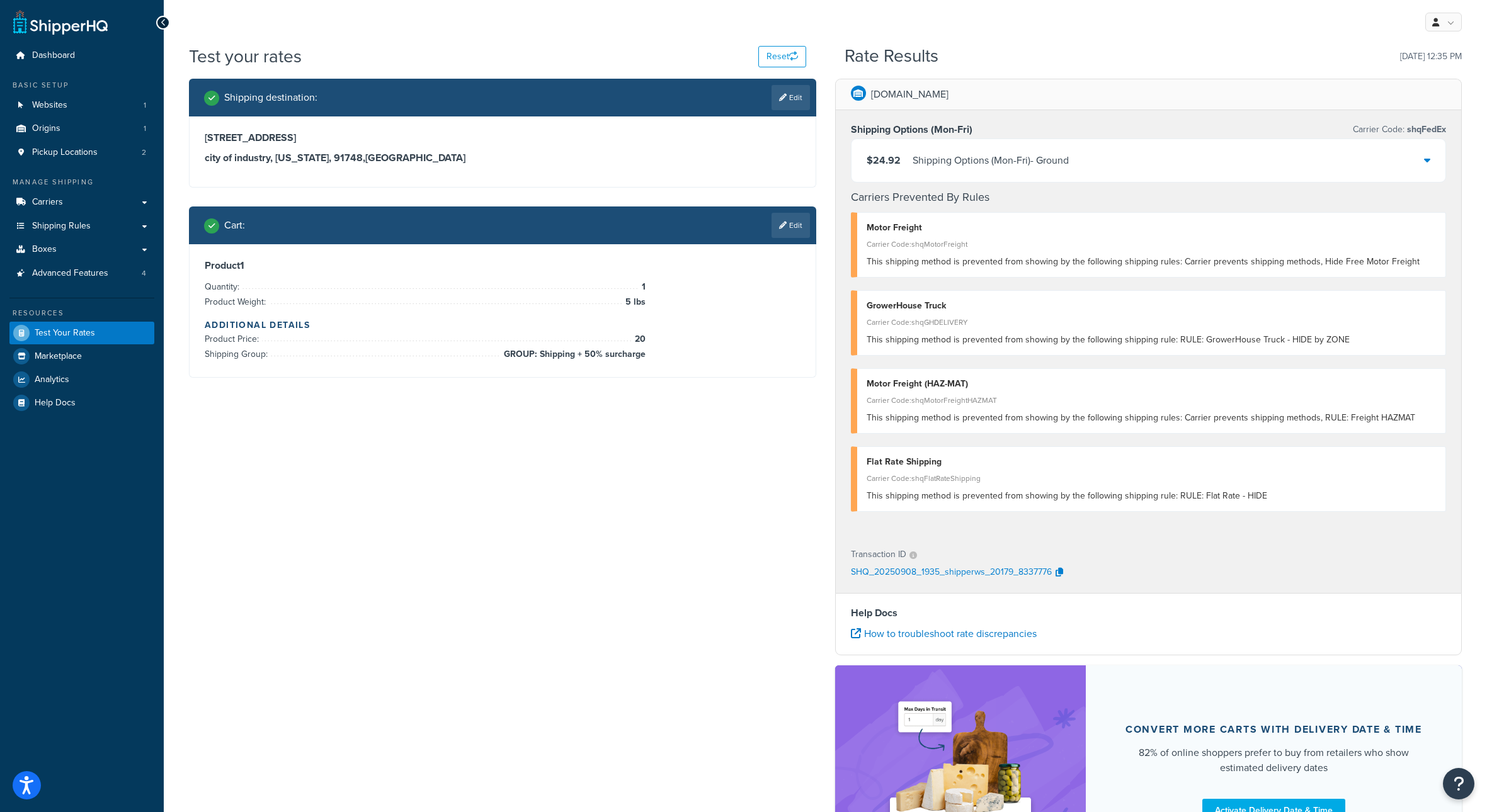
click at [1375, 178] on div "$24.92 Shipping Options (Mon-Fri) - Ground" at bounding box center [1148, 160] width 594 height 43
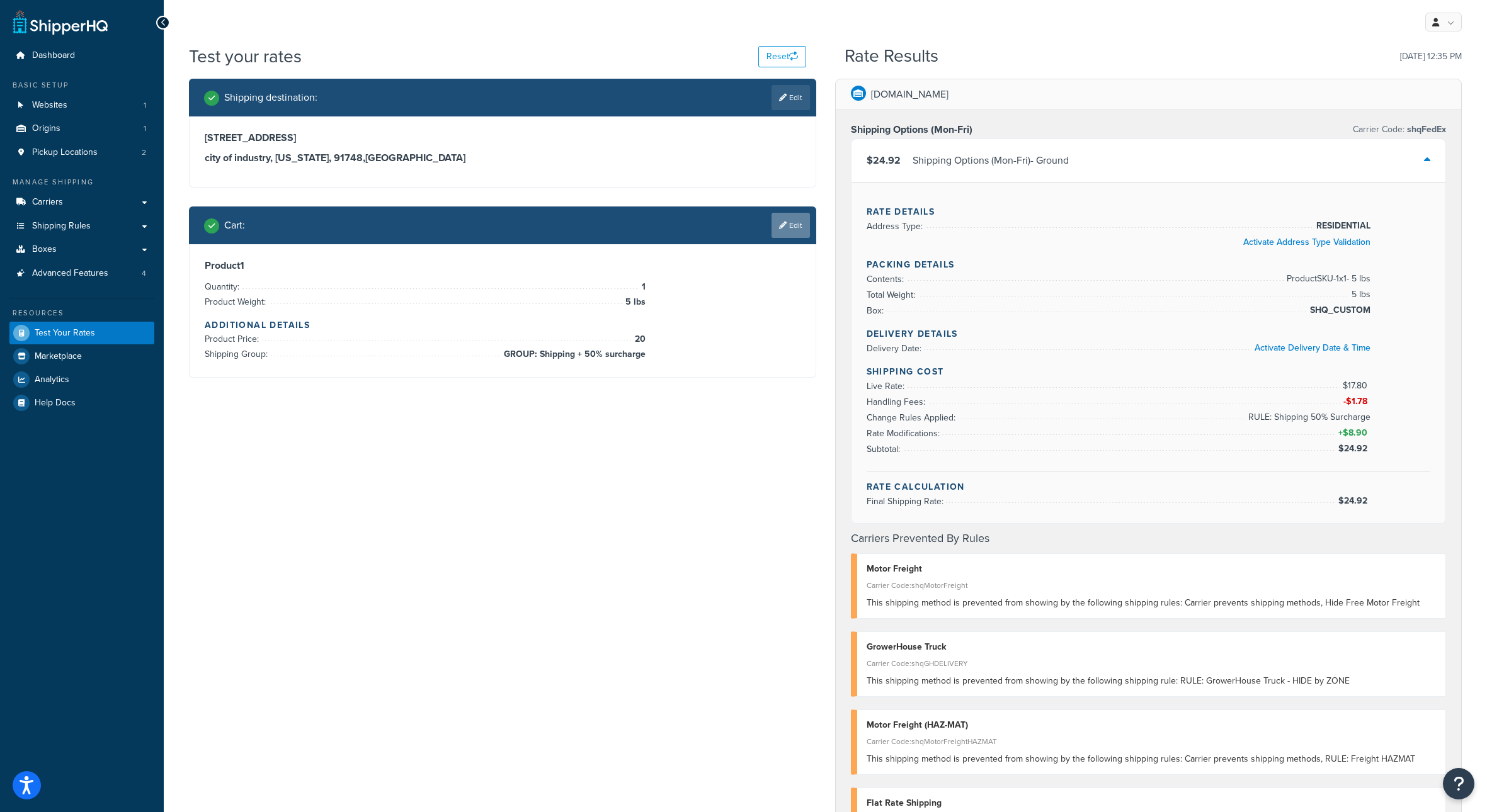
click at [791, 238] on link "Edit" at bounding box center [790, 225] width 38 height 25
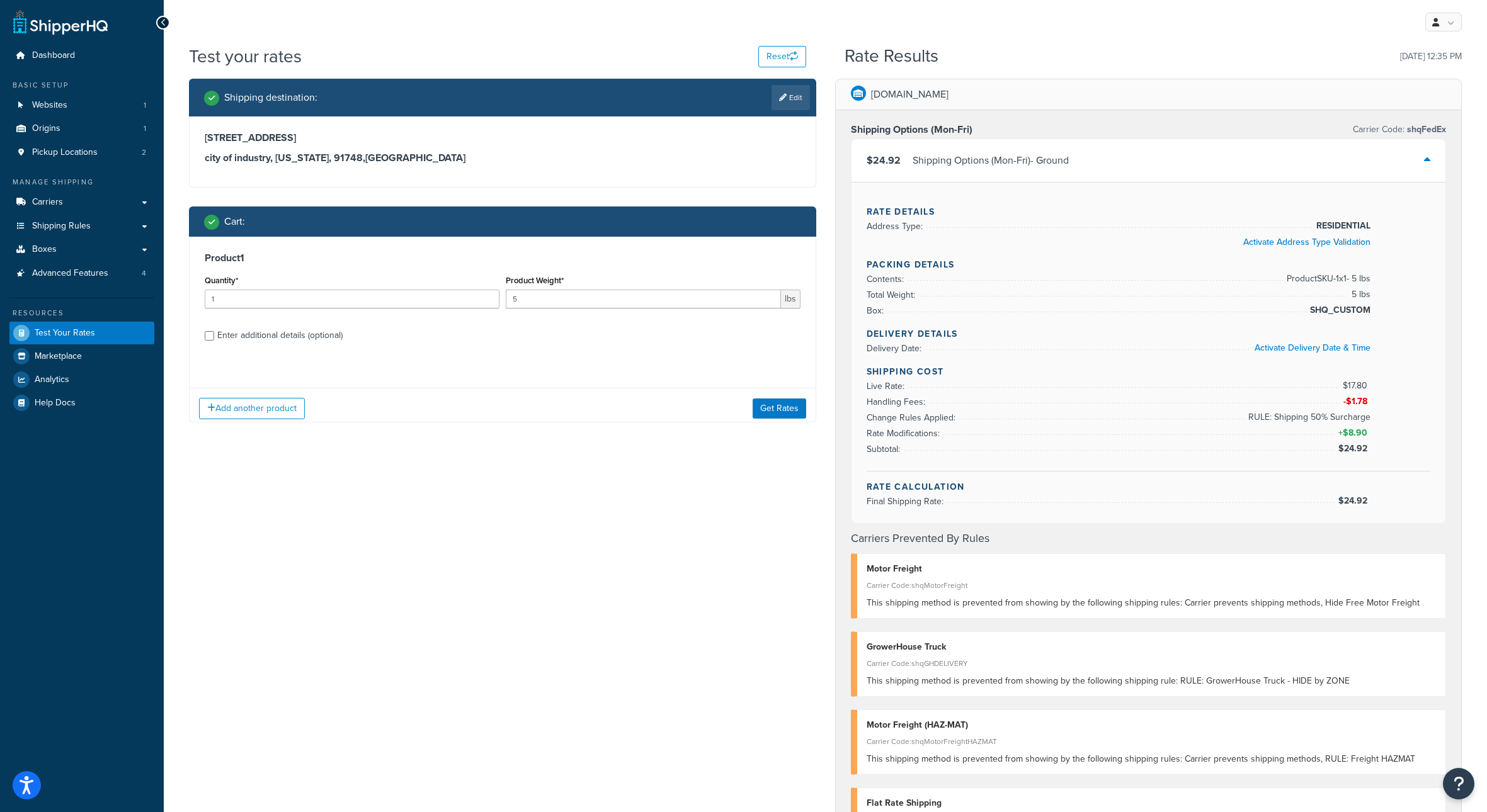
click at [785, 230] on div "Cart :" at bounding box center [507, 222] width 606 height 18
drag, startPoint x: 522, startPoint y: 324, endPoint x: 507, endPoint y: 324, distance: 15.0
click at [507, 309] on input "5" at bounding box center [643, 298] width 275 height 19
type input "10"
click at [206, 341] on input "Enter additional details (optional)" at bounding box center [209, 336] width 10 height 10
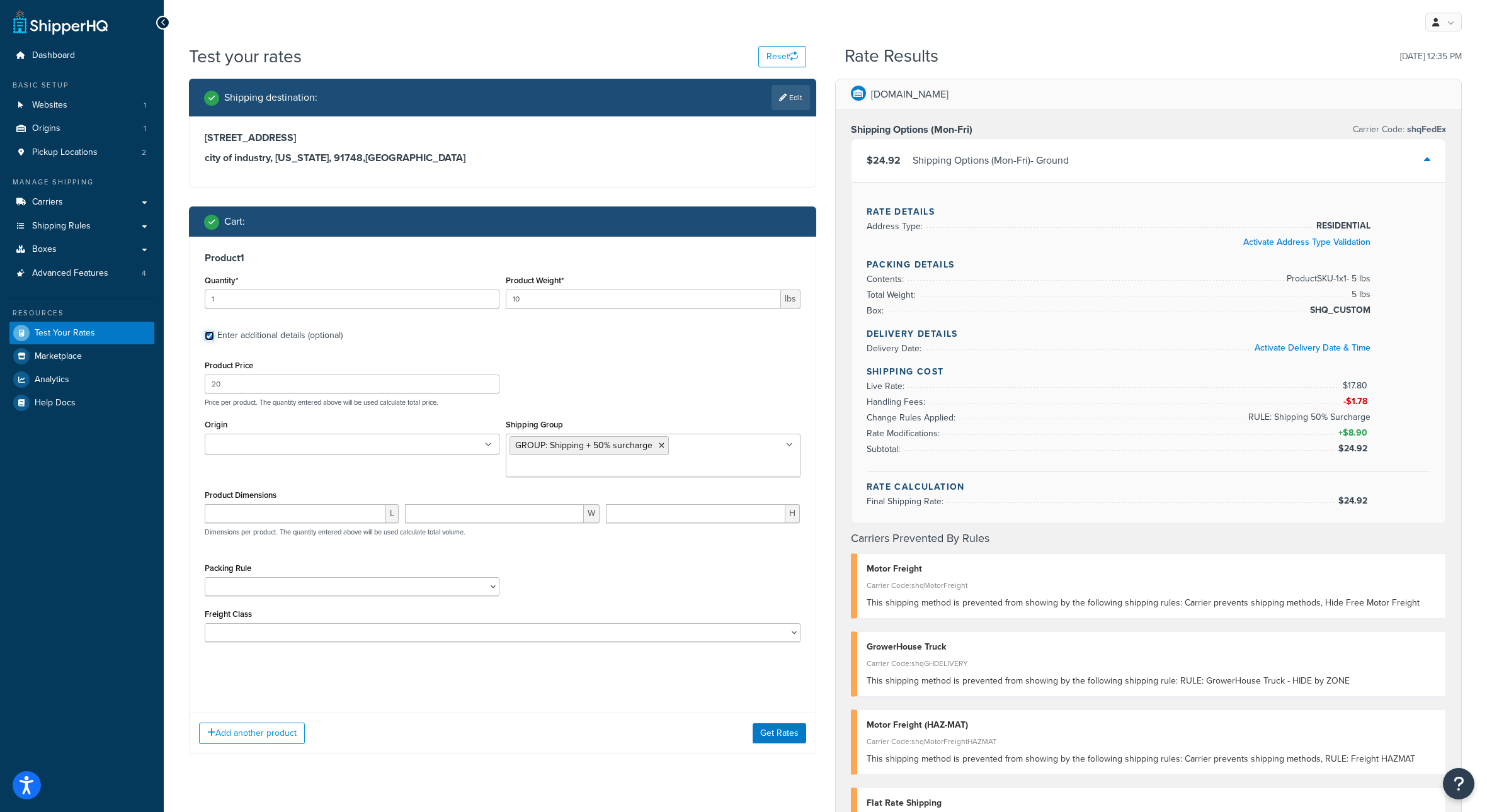
click at [212, 341] on input "Enter additional details (optional)" at bounding box center [209, 336] width 10 height 10
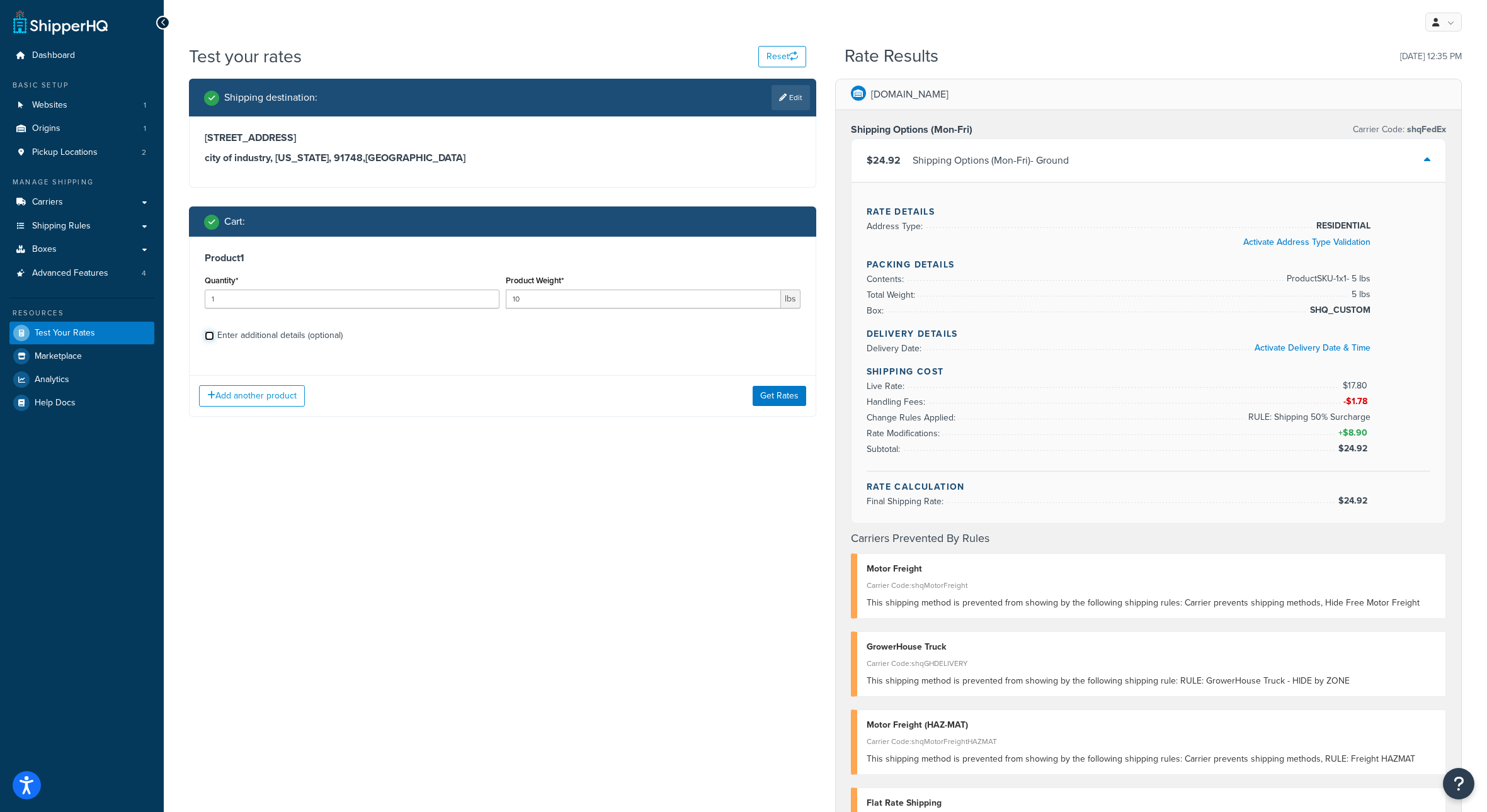
click at [211, 341] on input "Enter additional details (optional)" at bounding box center [209, 336] width 10 height 10
checkbox input "true"
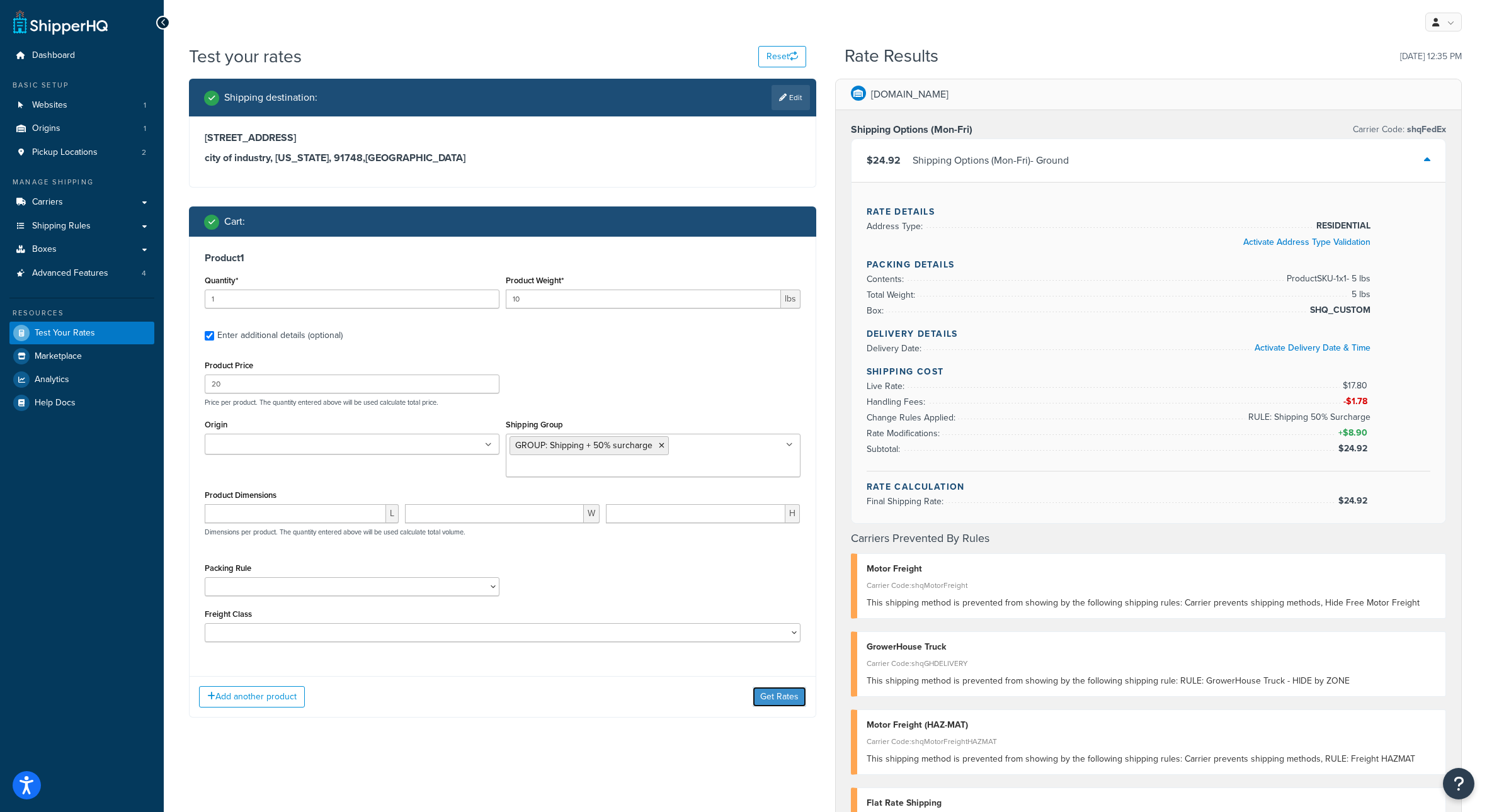
click at [782, 706] on button "Get Rates" at bounding box center [779, 697] width 53 height 20
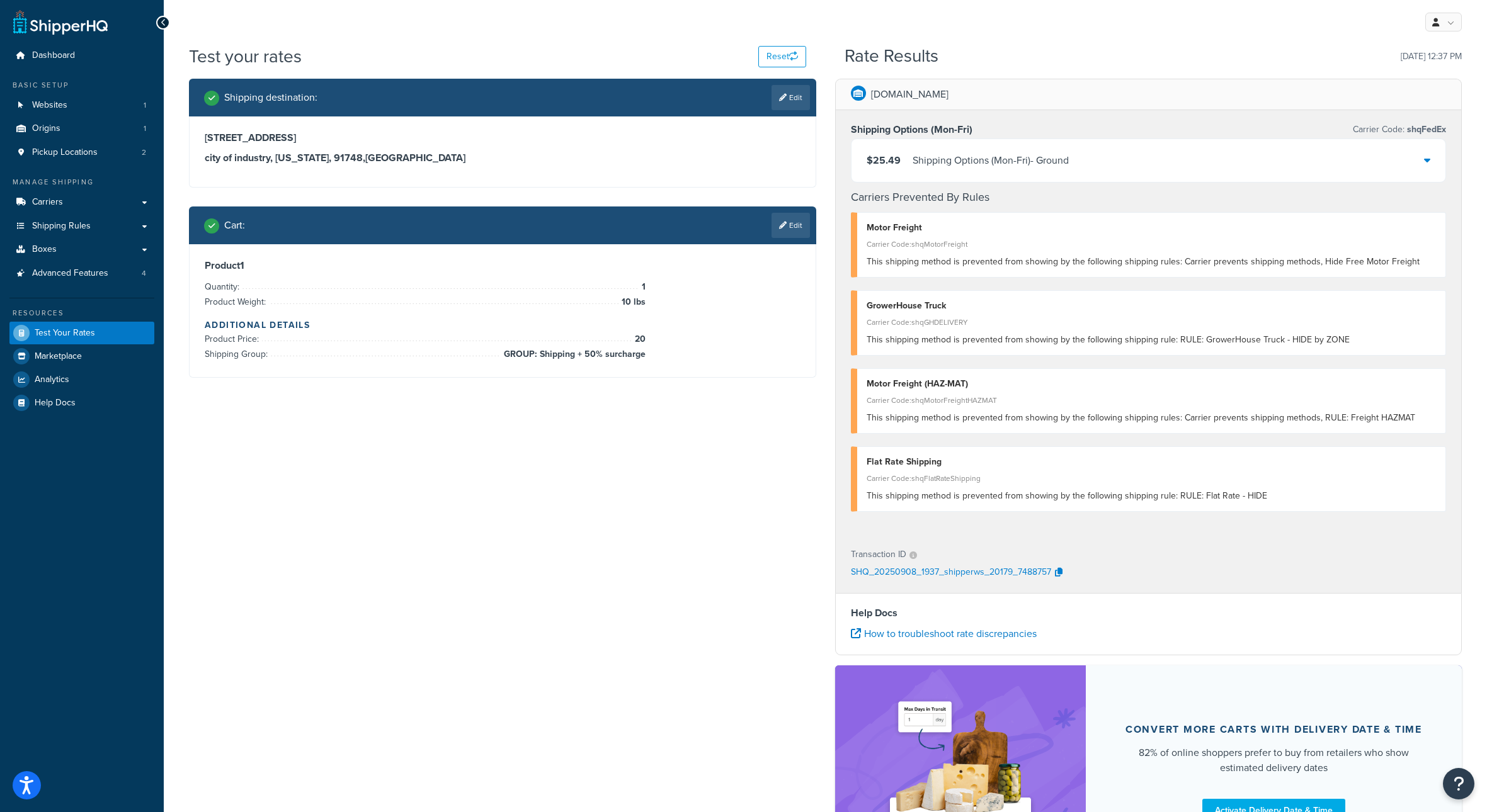
click at [1042, 169] on div "Shipping Options (Mon-Fri) - Ground" at bounding box center [990, 160] width 156 height 18
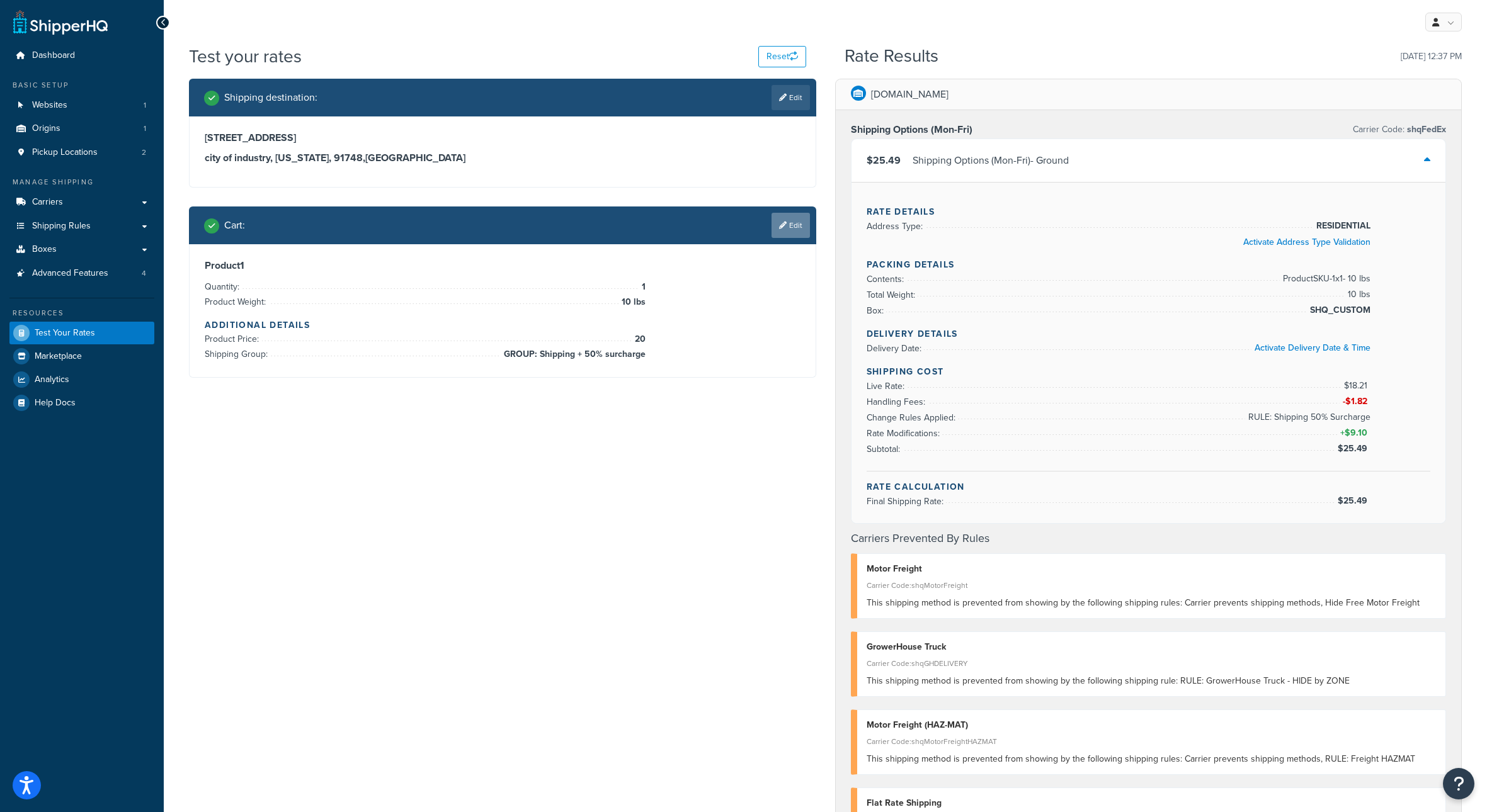
click at [794, 238] on link "Edit" at bounding box center [790, 225] width 38 height 25
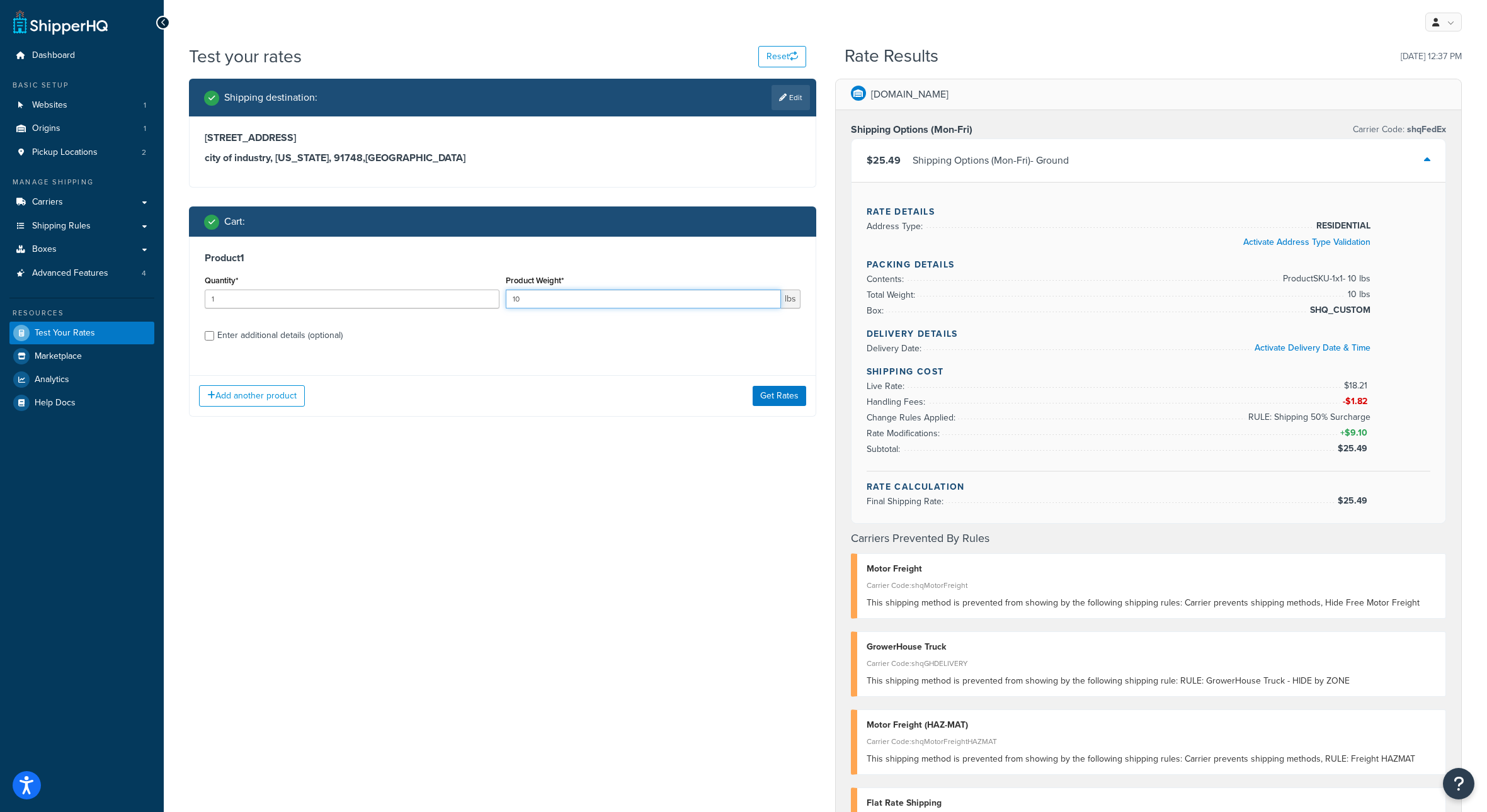
drag, startPoint x: 540, startPoint y: 326, endPoint x: 518, endPoint y: 323, distance: 22.2
click at [511, 309] on input "10" at bounding box center [643, 298] width 275 height 19
type input "20"
click at [770, 406] on button "Get Rates" at bounding box center [779, 396] width 53 height 20
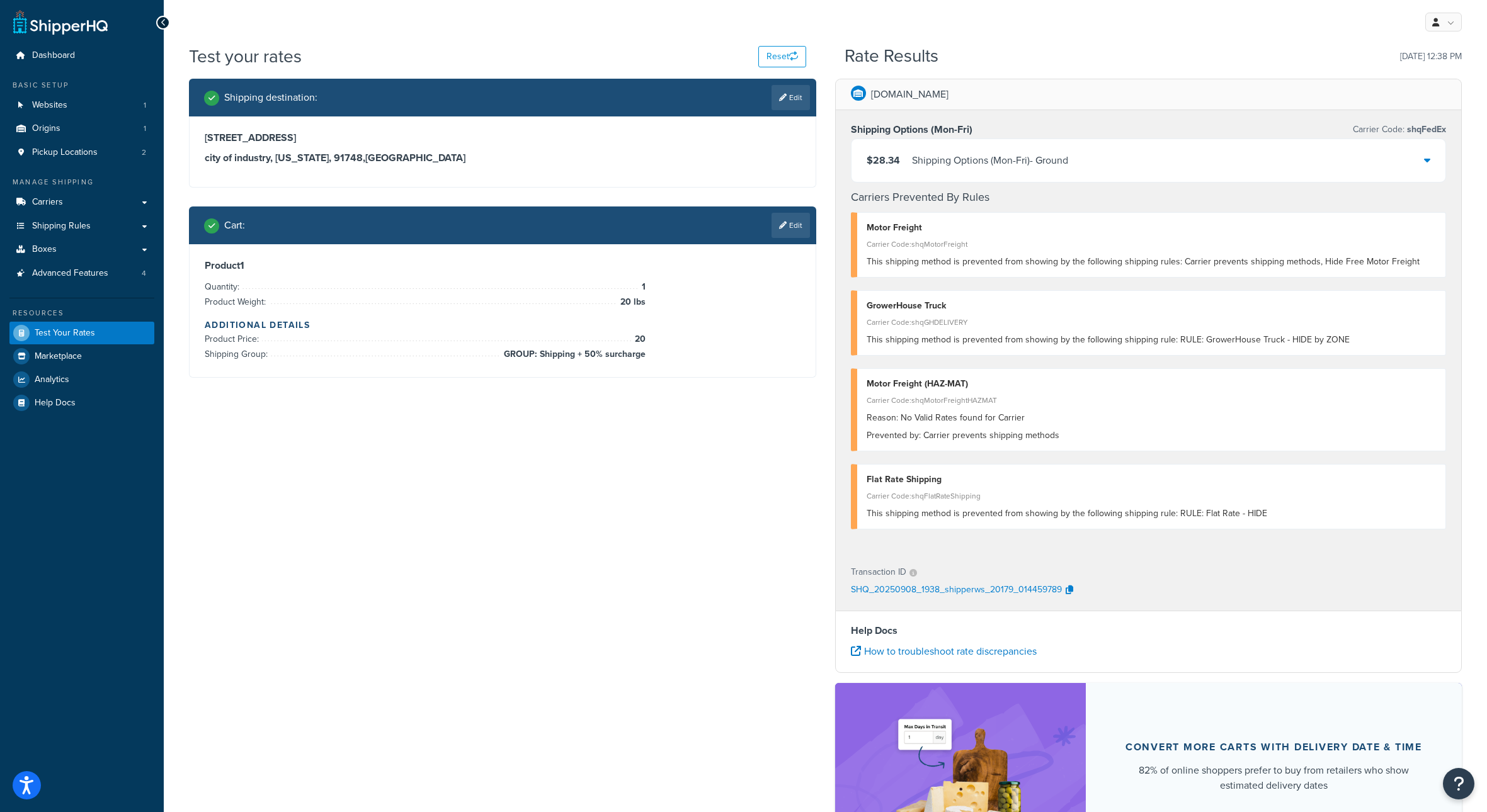
click at [992, 169] on div "Shipping Options (Mon-Fri) - Ground" at bounding box center [990, 160] width 156 height 18
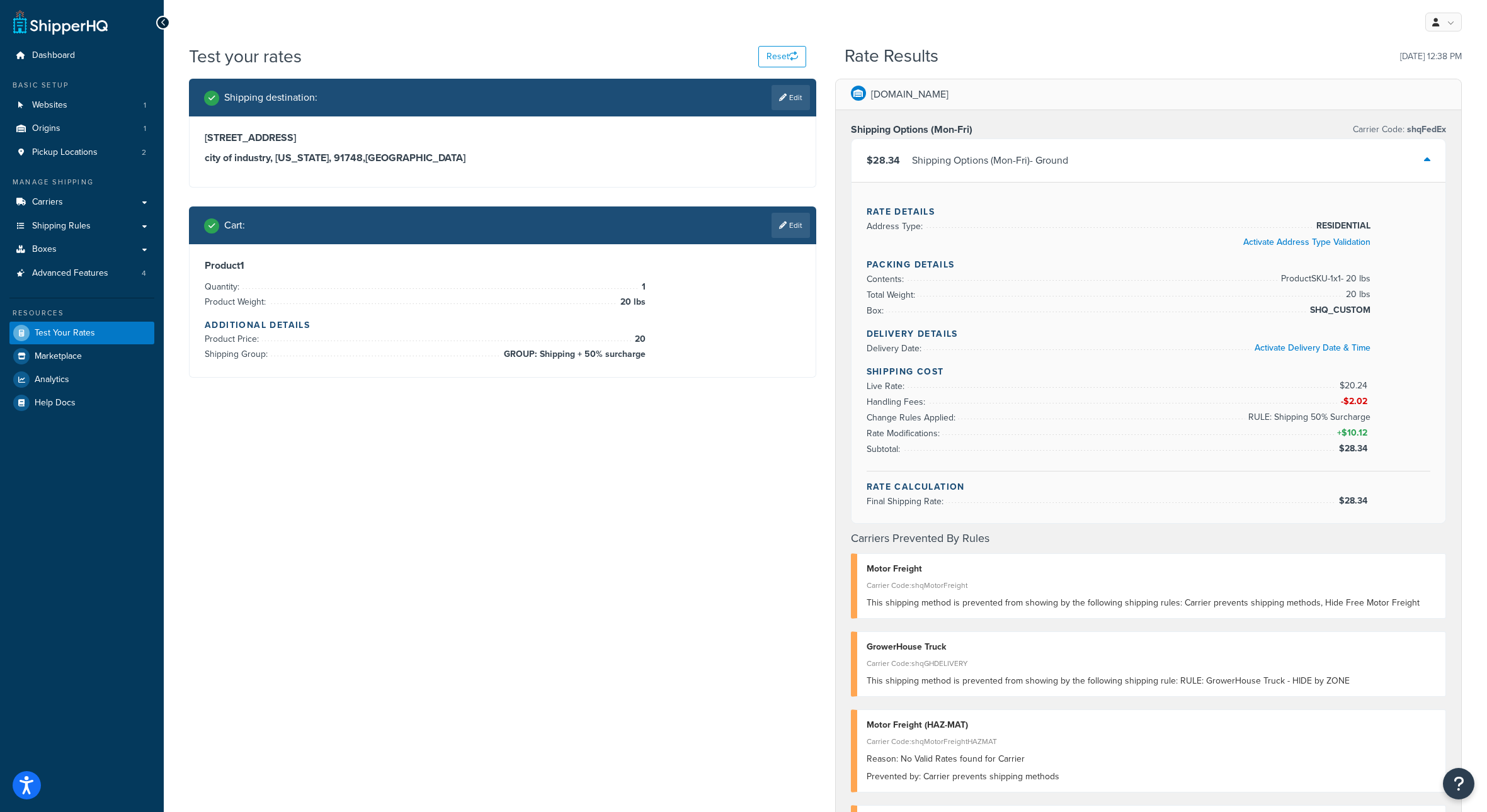
click at [821, 487] on div "Shipping destination : Edit 18221 Railroad Street city of industry, California,…" at bounding box center [824, 664] width 1291 height 1172
click at [822, 179] on div "Shipping destination : Edit 18221 Railroad Street city of industry, California,…" at bounding box center [502, 237] width 646 height 318
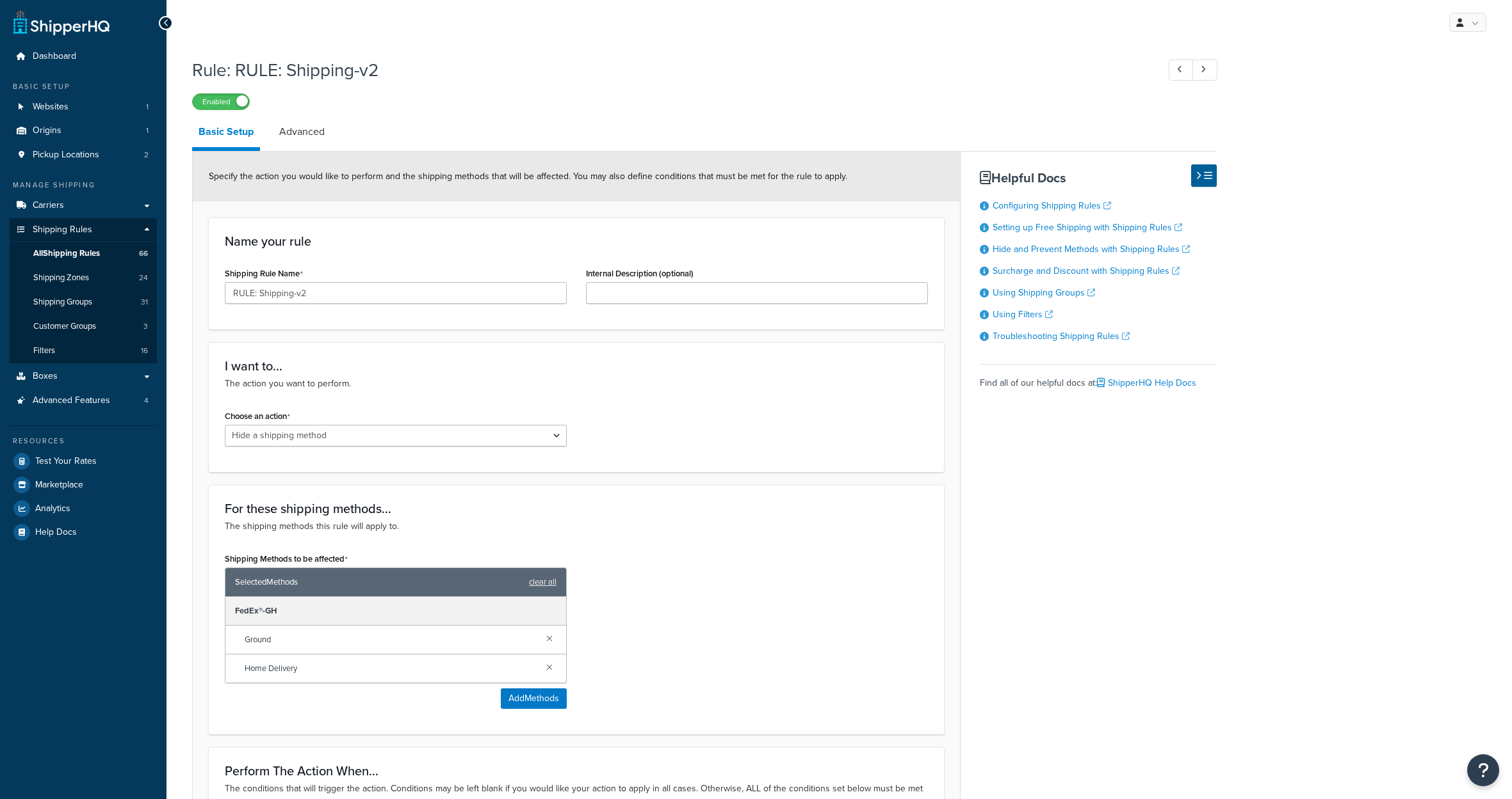
select select "HIDE"
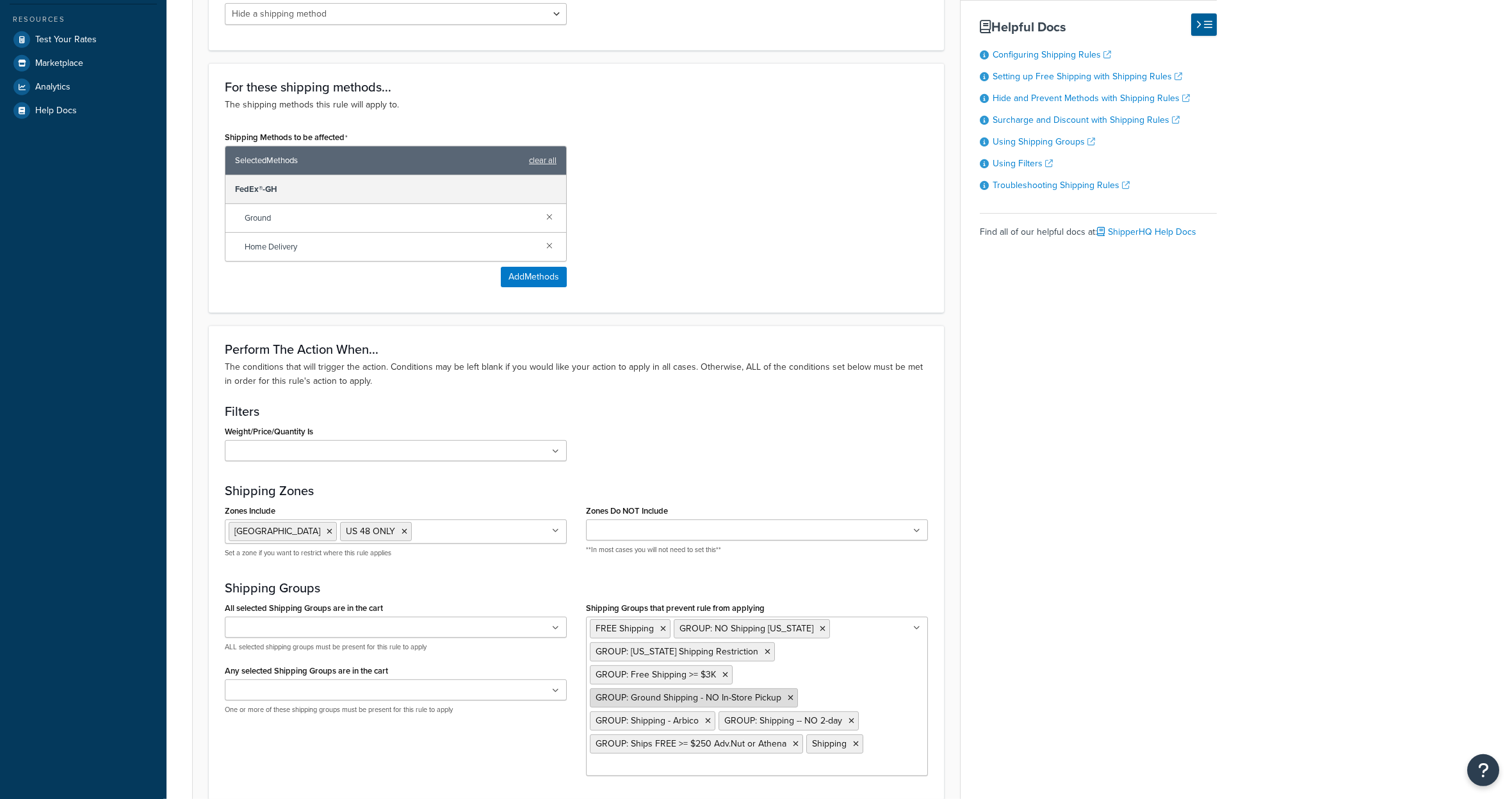
scroll to position [785, 0]
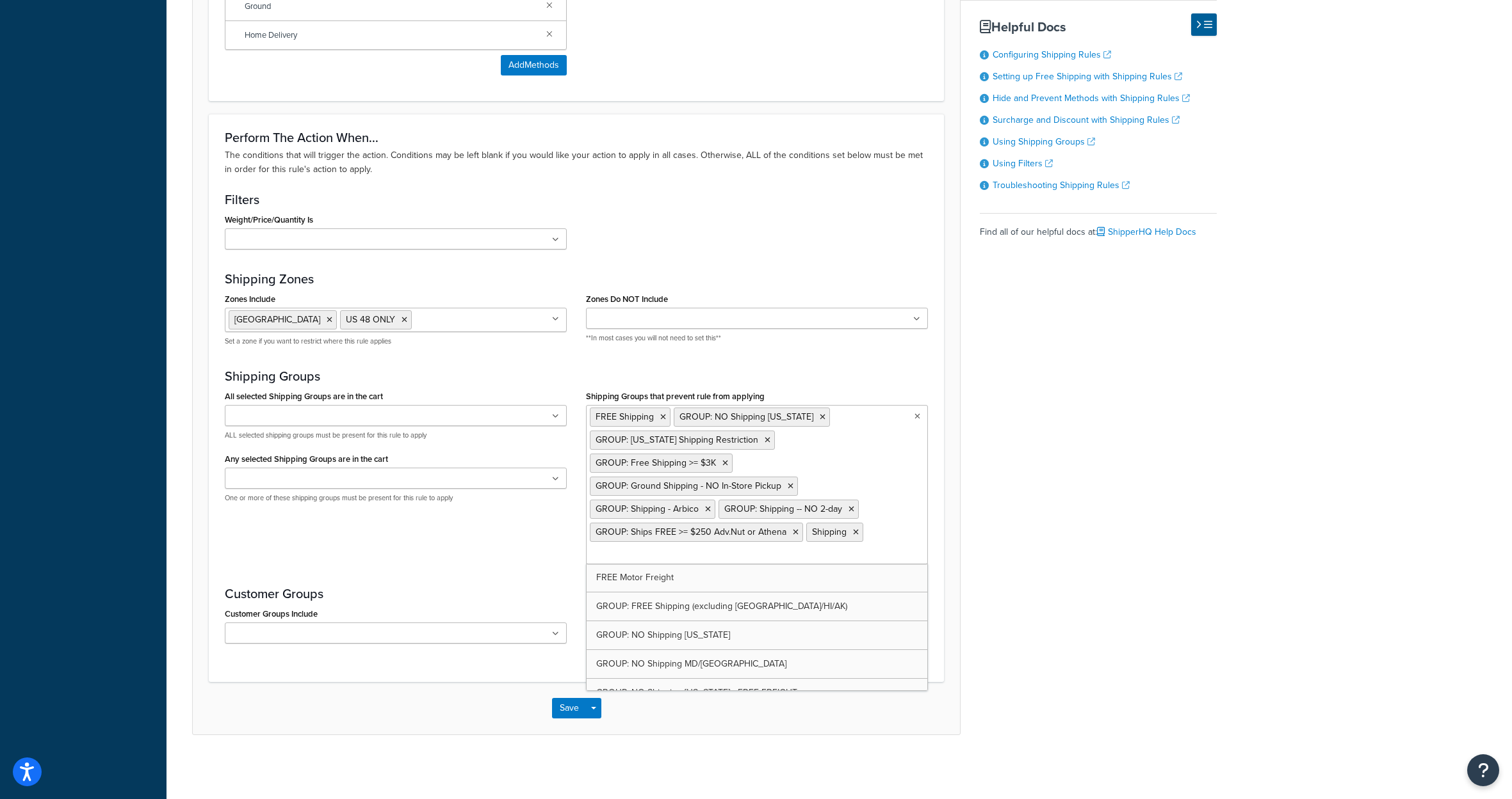
click at [686, 548] on input "Shipping Groups that prevent rule from applying" at bounding box center [646, 555] width 114 height 14
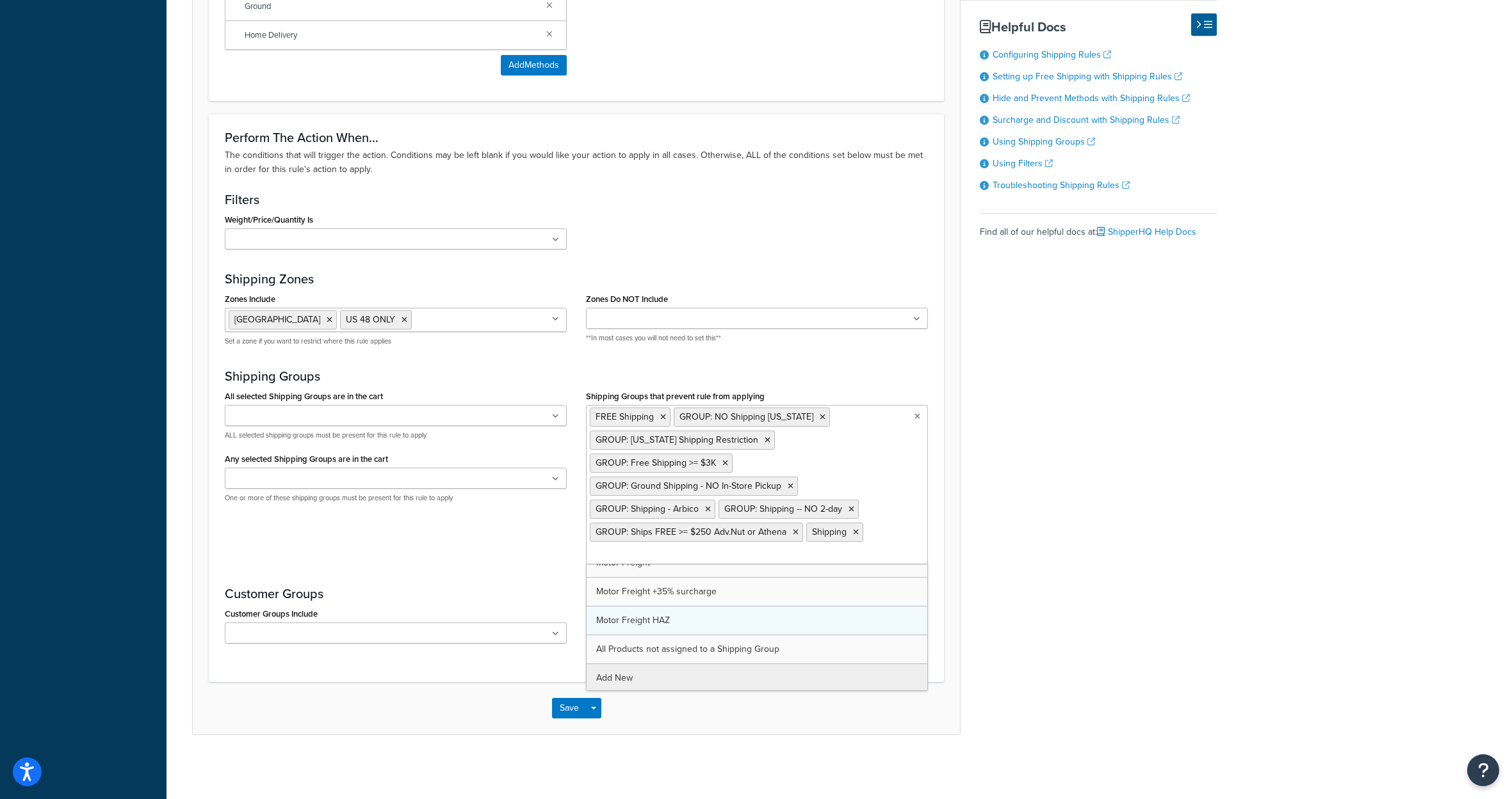
scroll to position [506, 0]
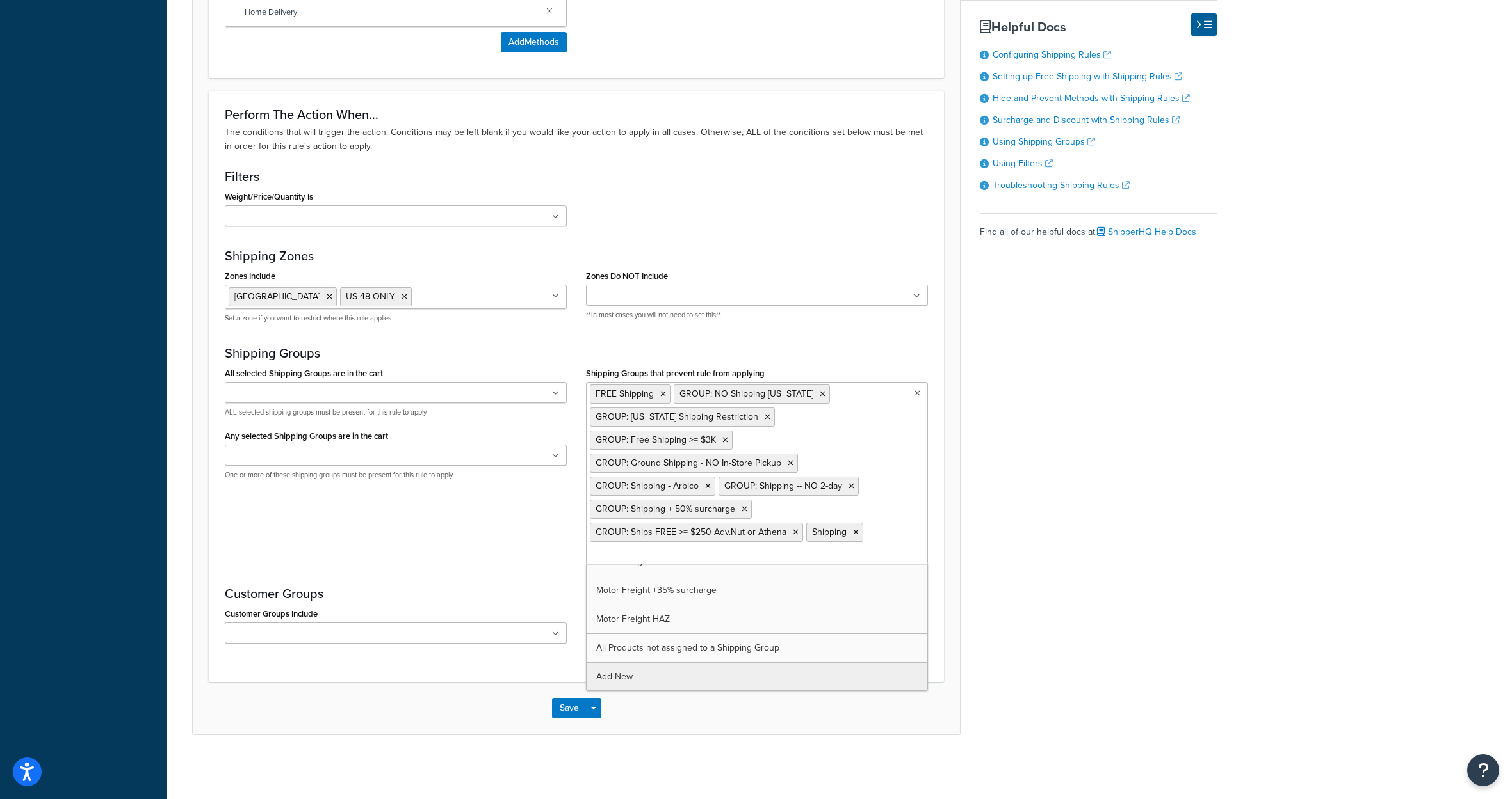
click at [721, 735] on div "Save Save Dropdown Save and Edit Save and Duplicate Save and Create New" at bounding box center [576, 708] width 767 height 53
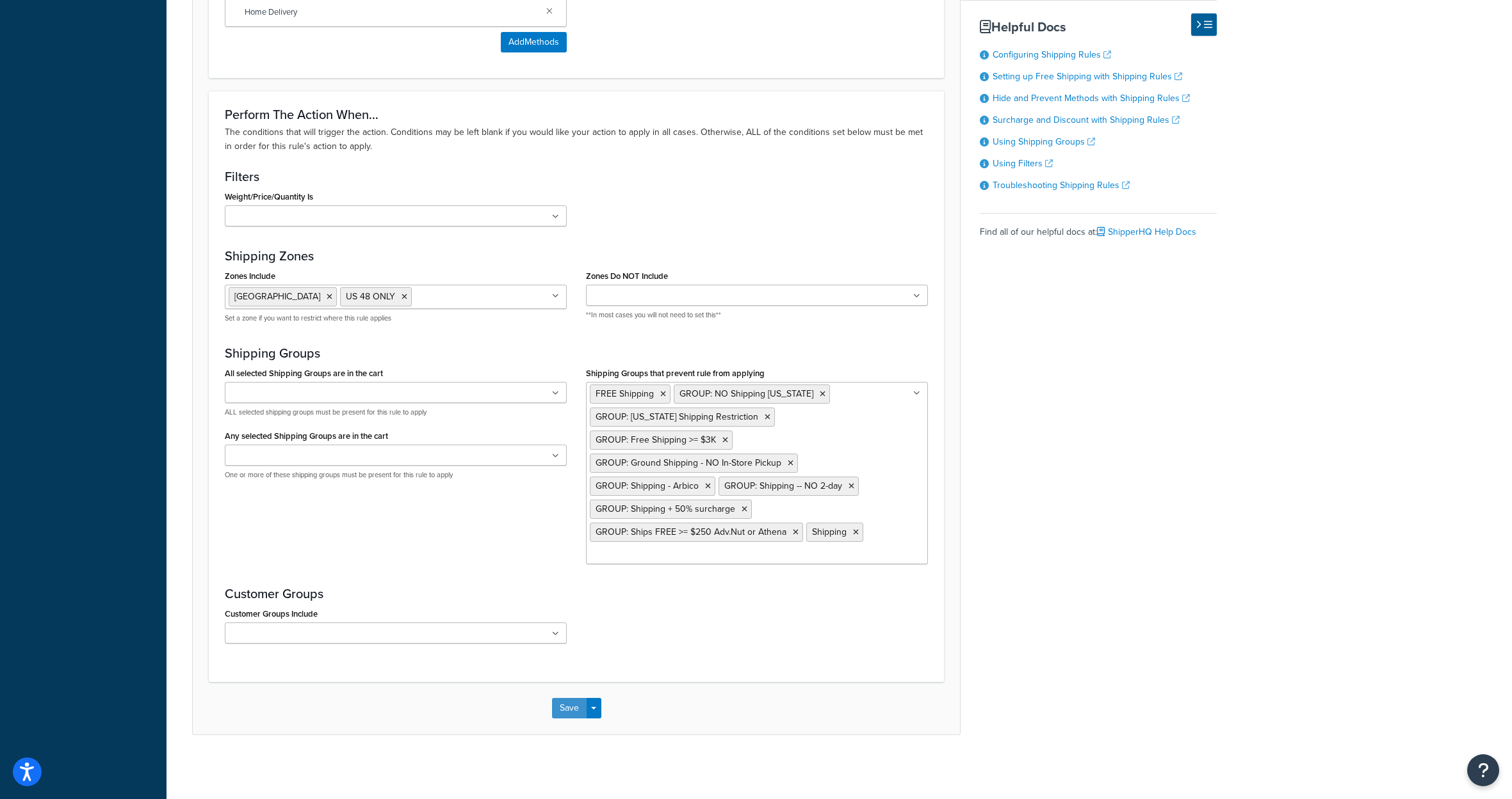
click at [566, 718] on button "Save" at bounding box center [569, 708] width 34 height 21
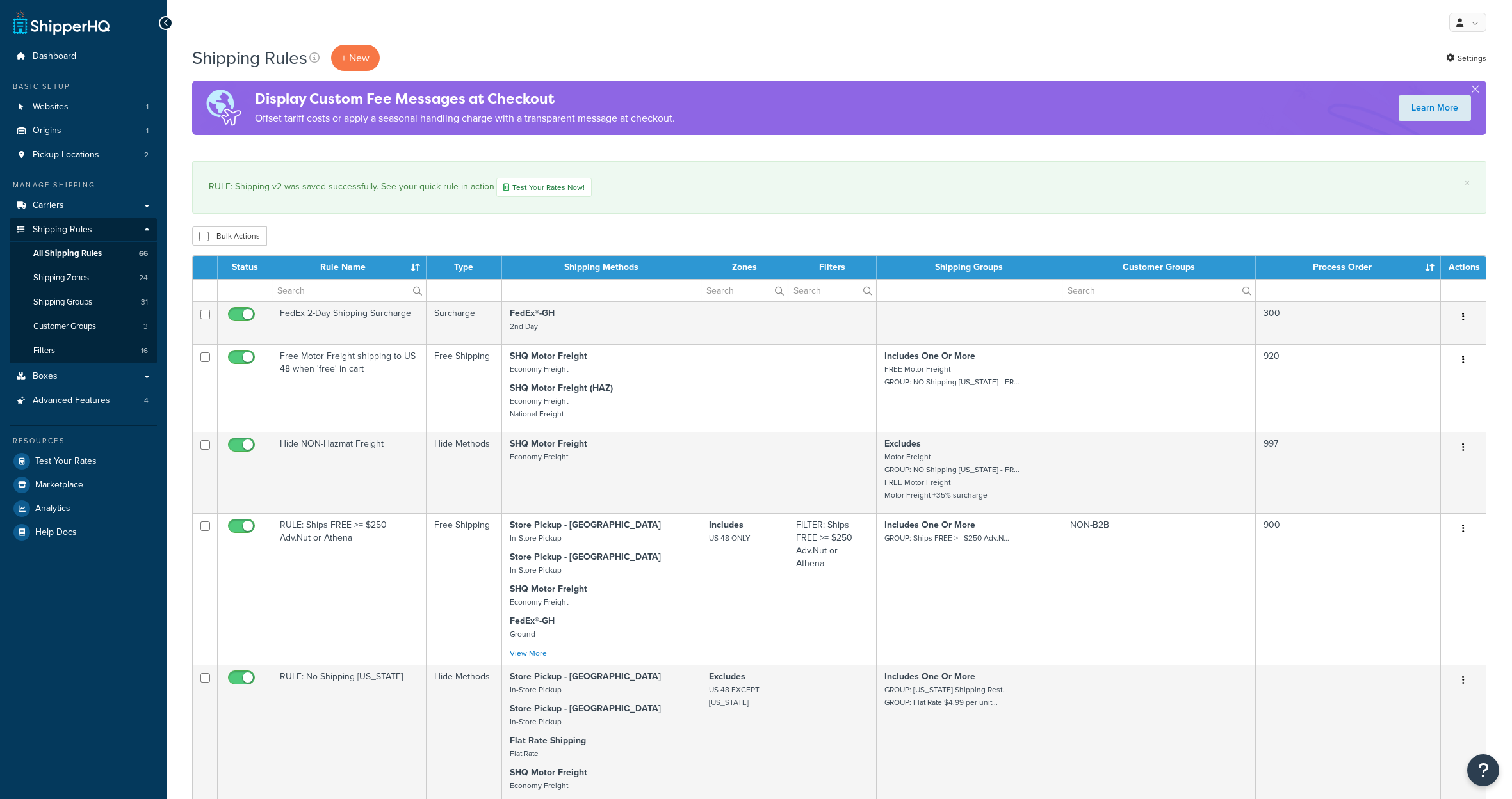
select select "1000"
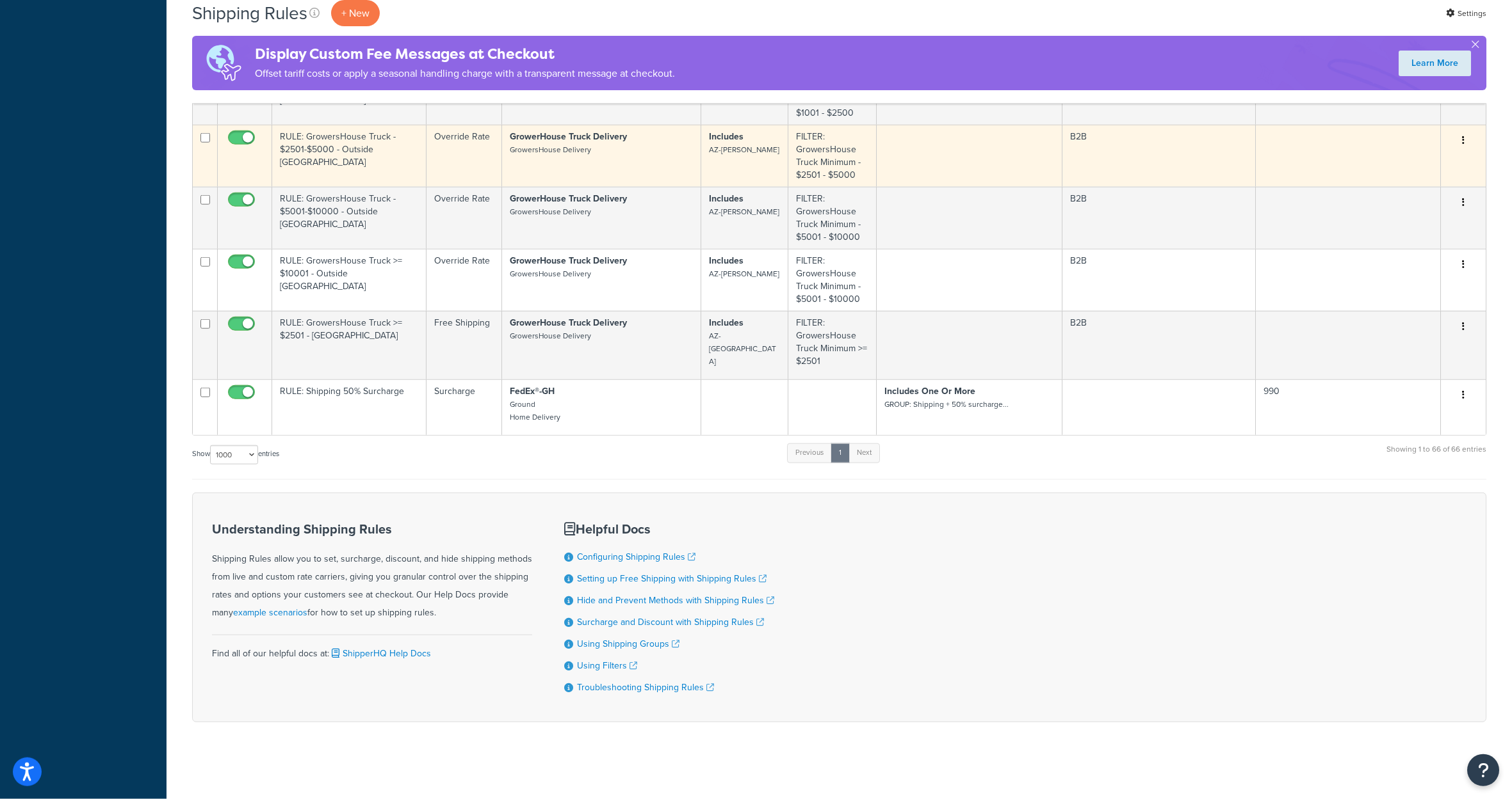
scroll to position [6003, 0]
